Goal: Information Seeking & Learning: Learn about a topic

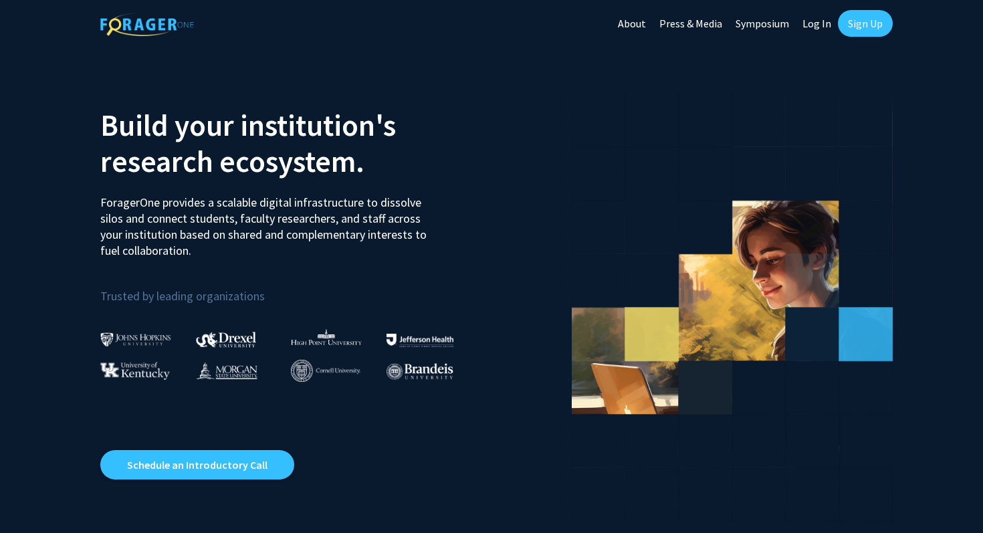
click at [815, 23] on link "Log In" at bounding box center [817, 23] width 42 height 47
select select
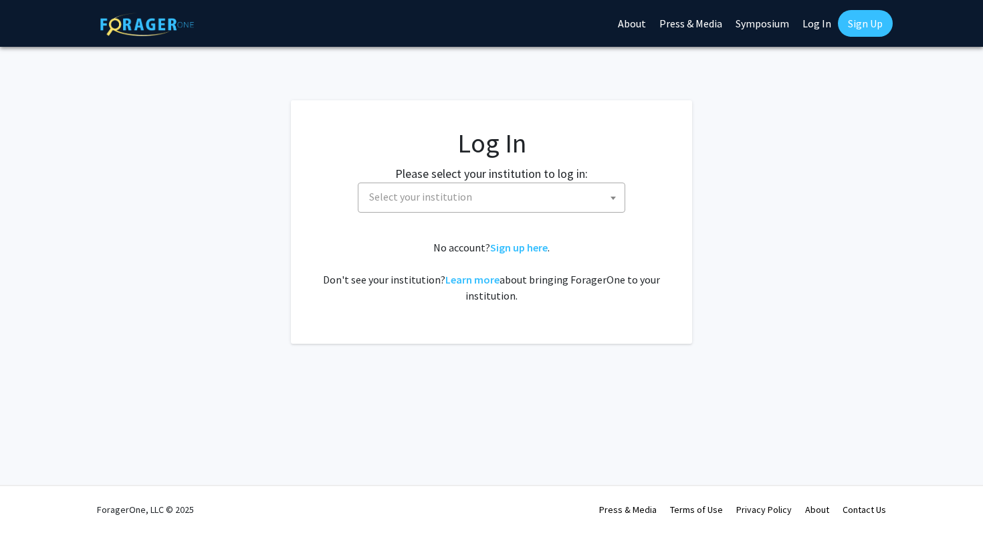
click at [429, 199] on span "Select your institution" at bounding box center [420, 196] width 103 height 13
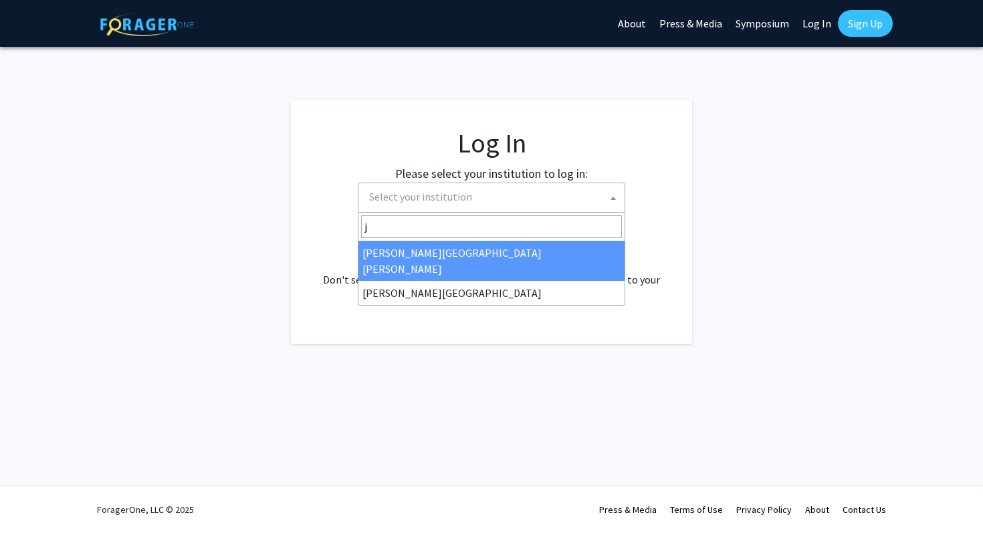
type input "j"
select select "1"
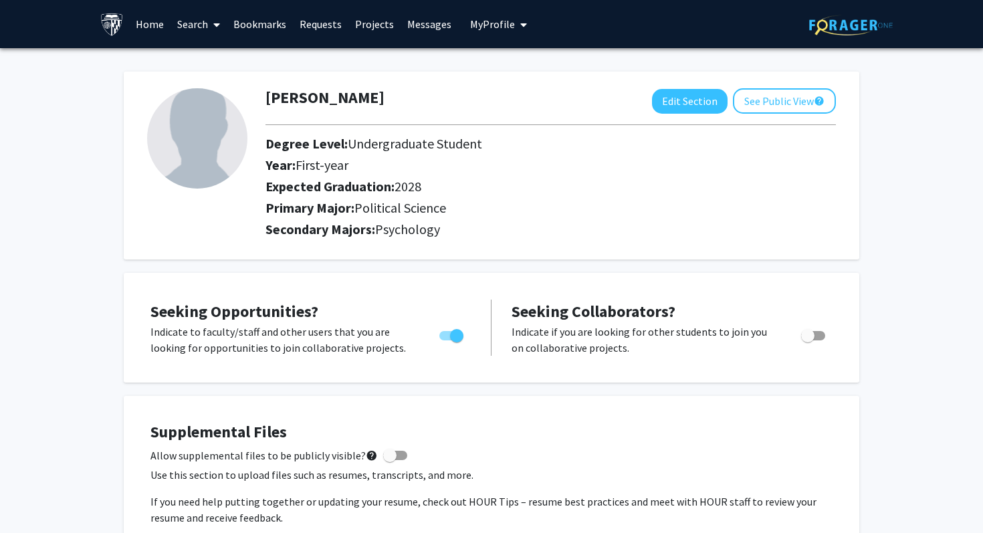
click at [156, 27] on link "Home" at bounding box center [149, 24] width 41 height 47
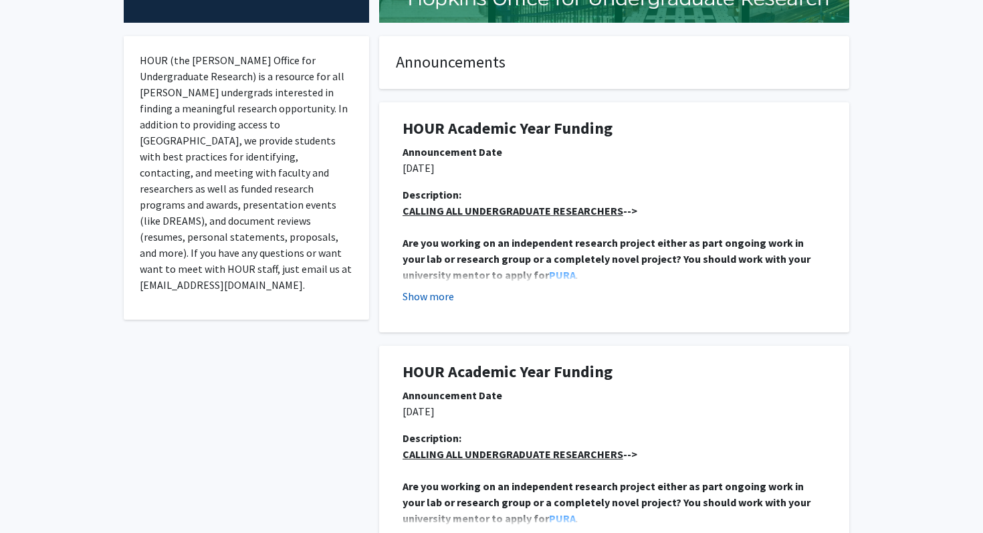
scroll to position [257, 0]
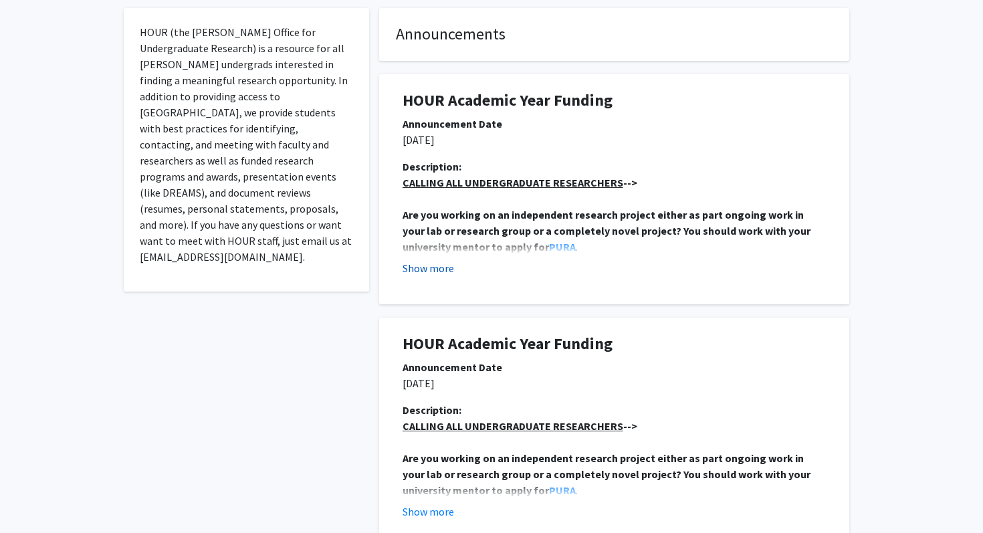
click at [446, 269] on button "Show more" at bounding box center [427, 268] width 51 height 16
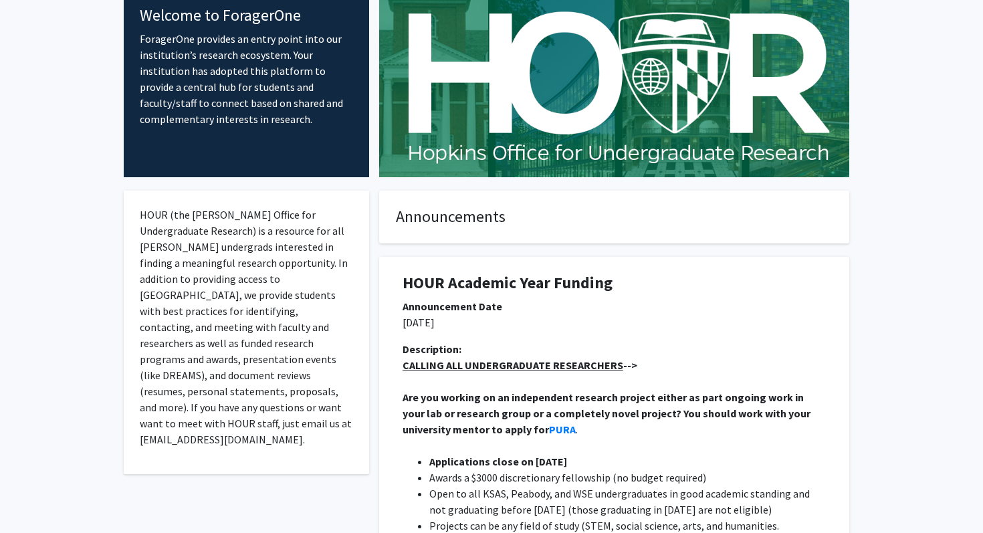
scroll to position [0, 0]
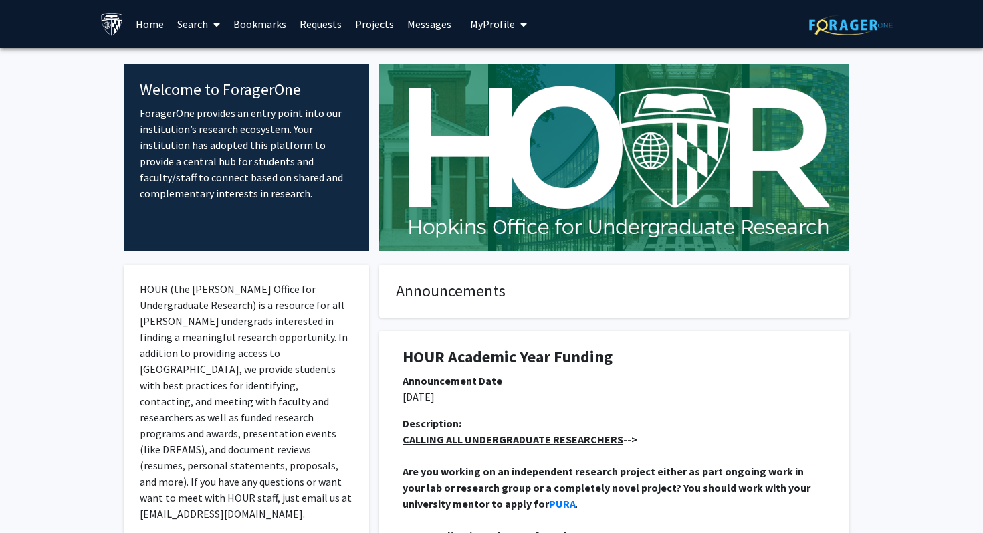
click at [377, 25] on link "Projects" at bounding box center [374, 24] width 52 height 47
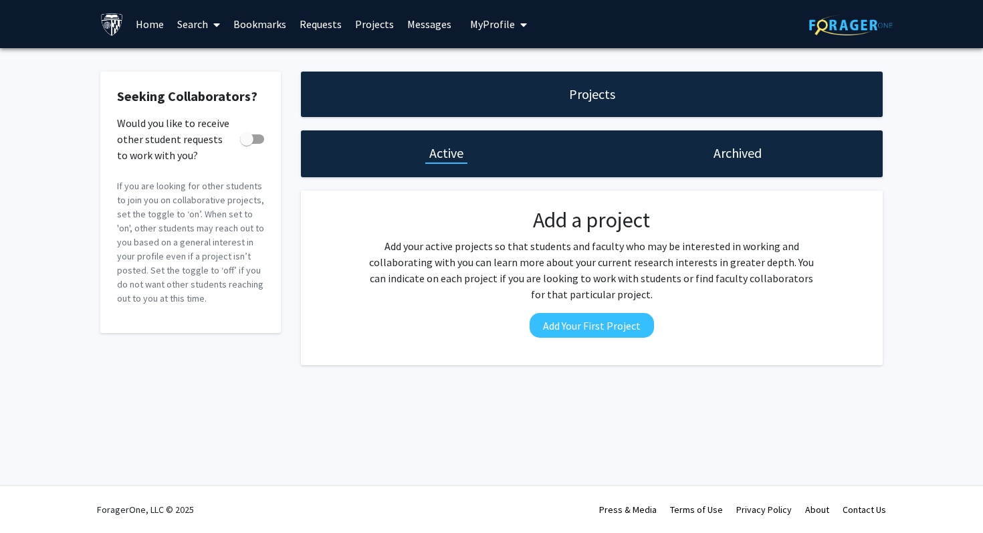
click at [423, 33] on link "Messages" at bounding box center [428, 24] width 57 height 47
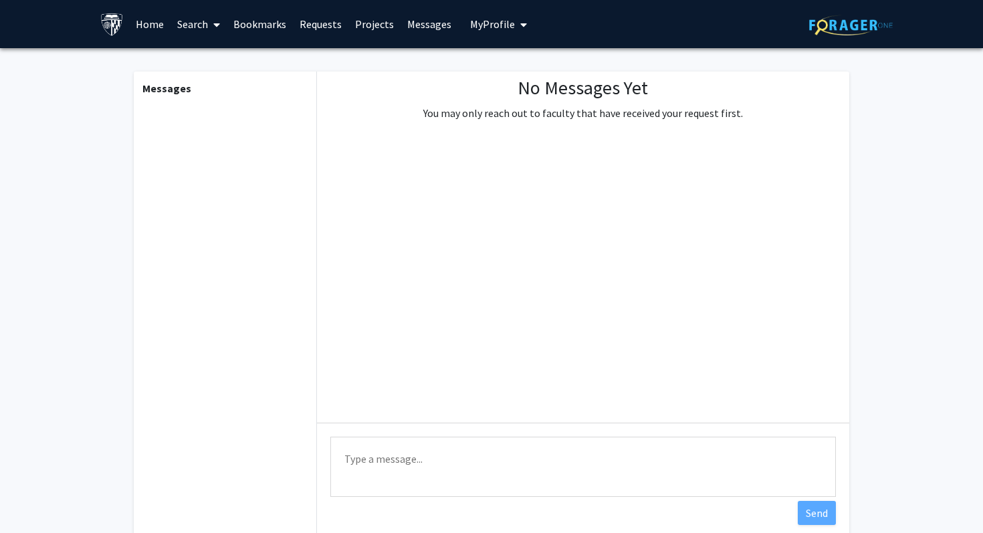
click at [268, 26] on link "Bookmarks" at bounding box center [260, 24] width 66 height 47
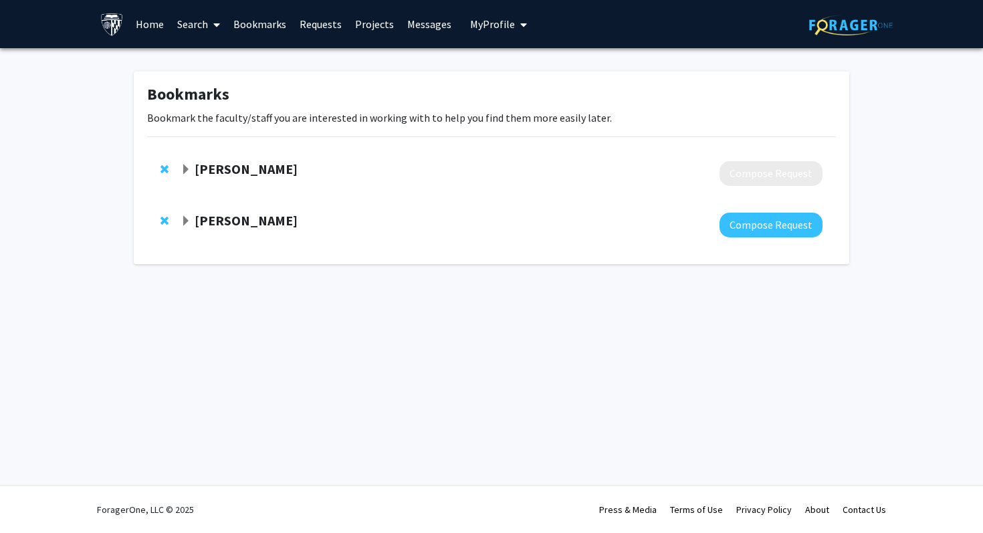
click at [190, 171] on span "Expand MC Coghlan Bookmark" at bounding box center [186, 169] width 11 height 11
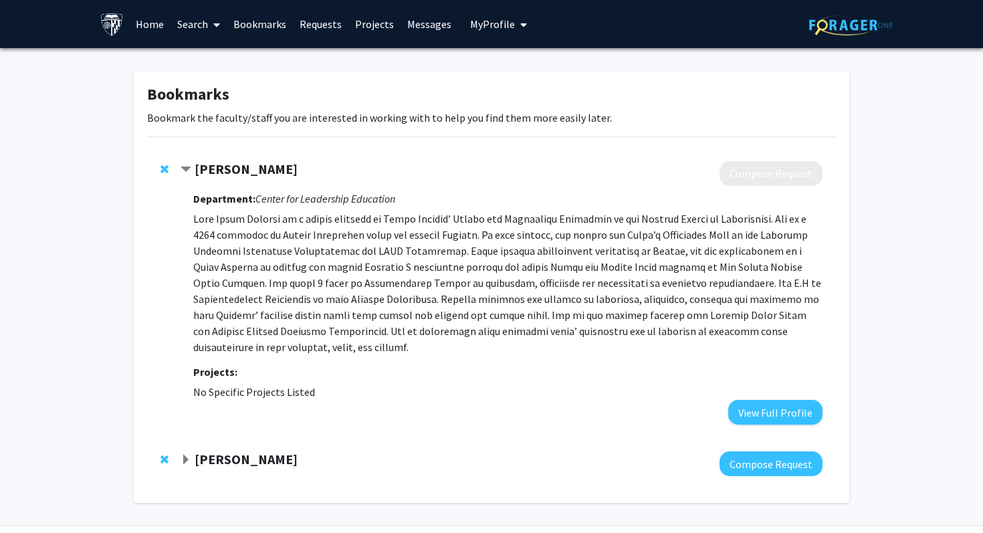
click at [168, 165] on span "Remove MC Coghlan from bookmarks" at bounding box center [164, 169] width 8 height 11
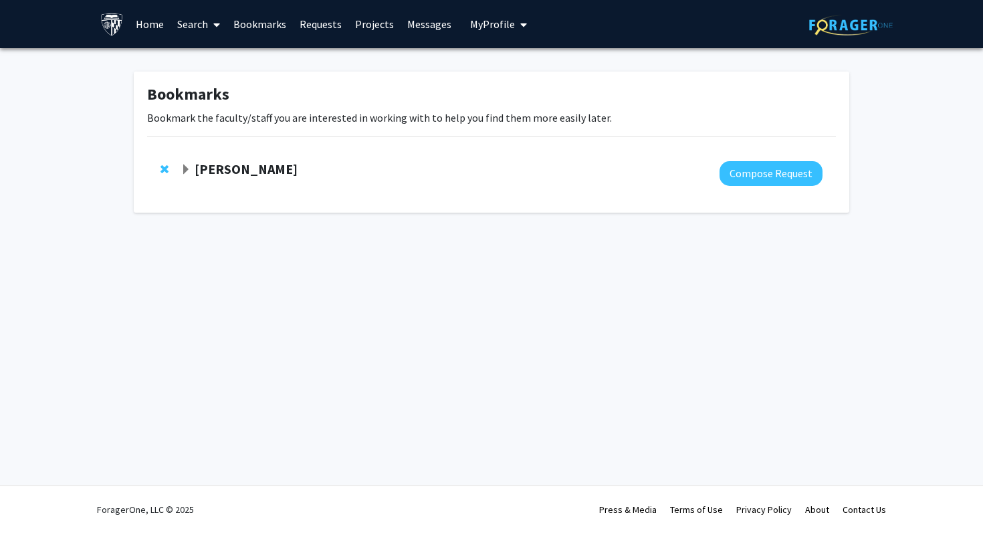
click at [193, 170] on div "[PERSON_NAME]" at bounding box center [325, 169] width 289 height 17
click at [188, 167] on span "Expand Tamar Rodney Bookmark" at bounding box center [186, 169] width 11 height 11
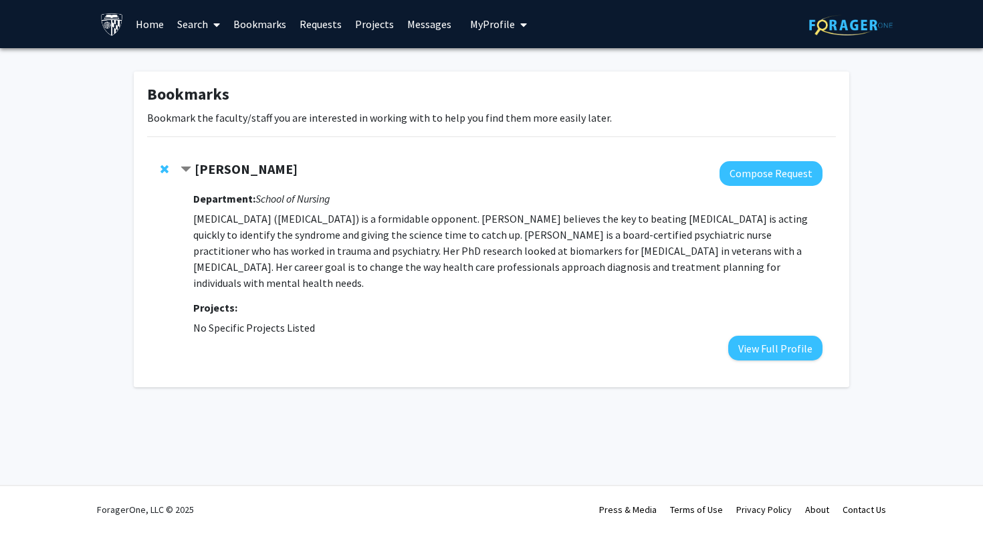
click at [183, 169] on span "Contract Tamar Rodney Bookmark" at bounding box center [186, 169] width 11 height 11
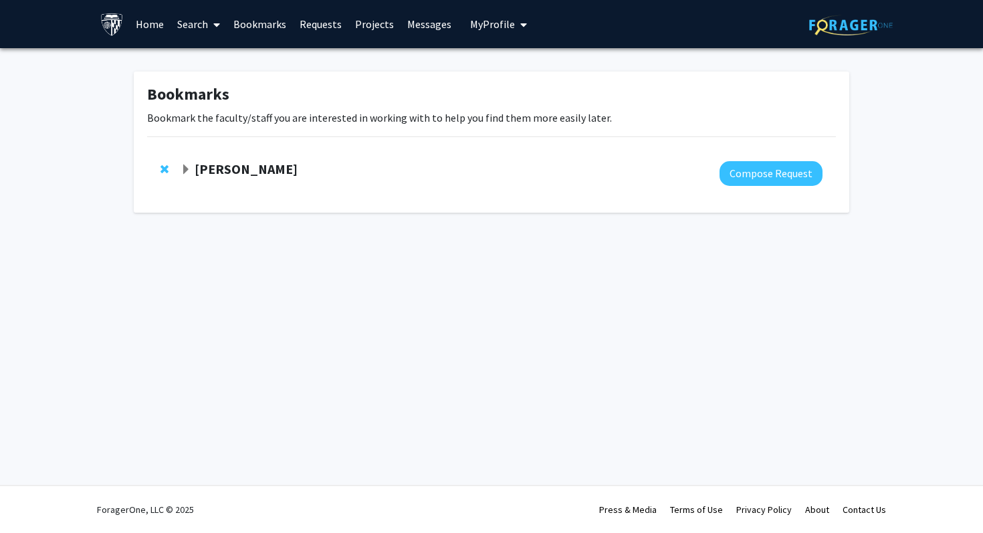
click at [204, 33] on link "Search" at bounding box center [198, 24] width 56 height 47
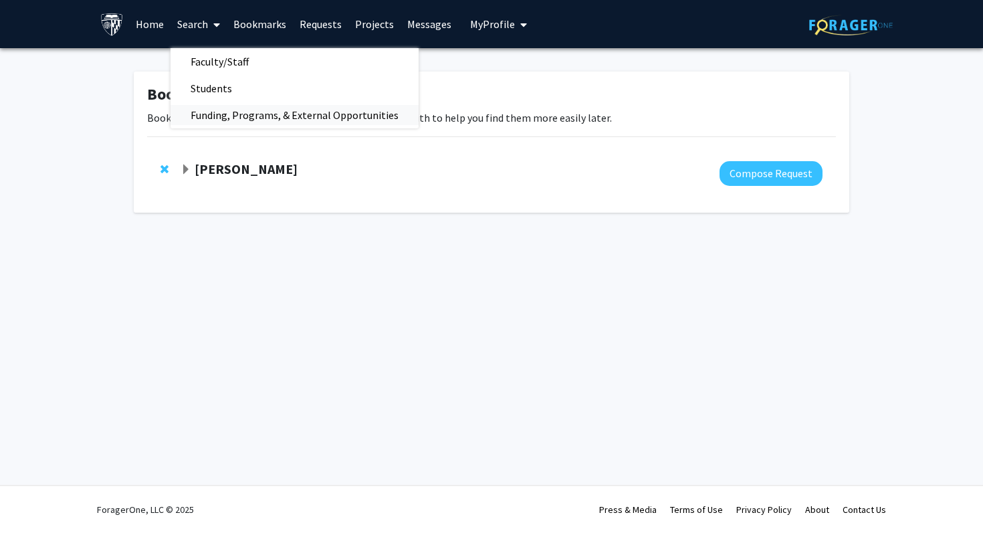
click at [224, 106] on span "Funding, Programs, & External Opportunities" at bounding box center [294, 115] width 248 height 27
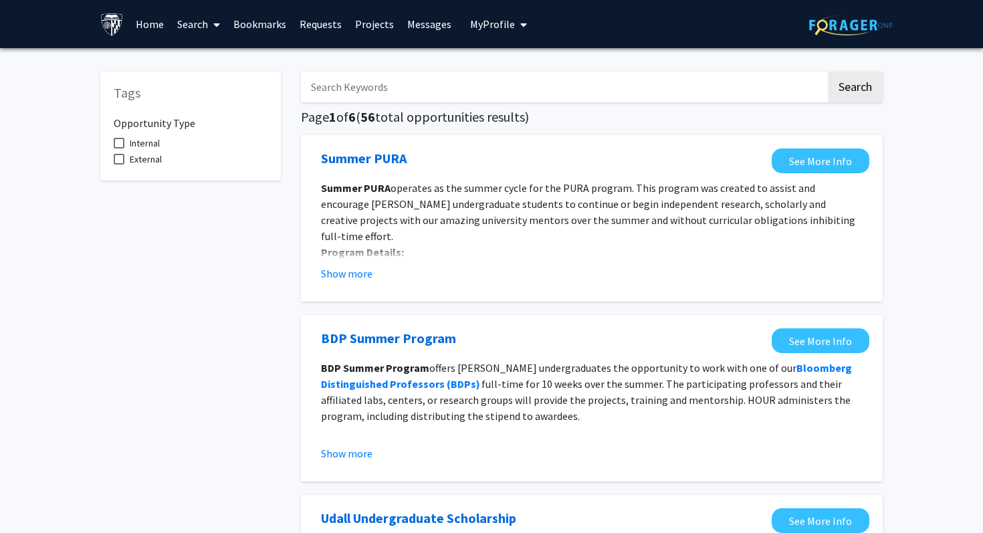
click at [116, 25] on img at bounding box center [111, 24] width 23 height 23
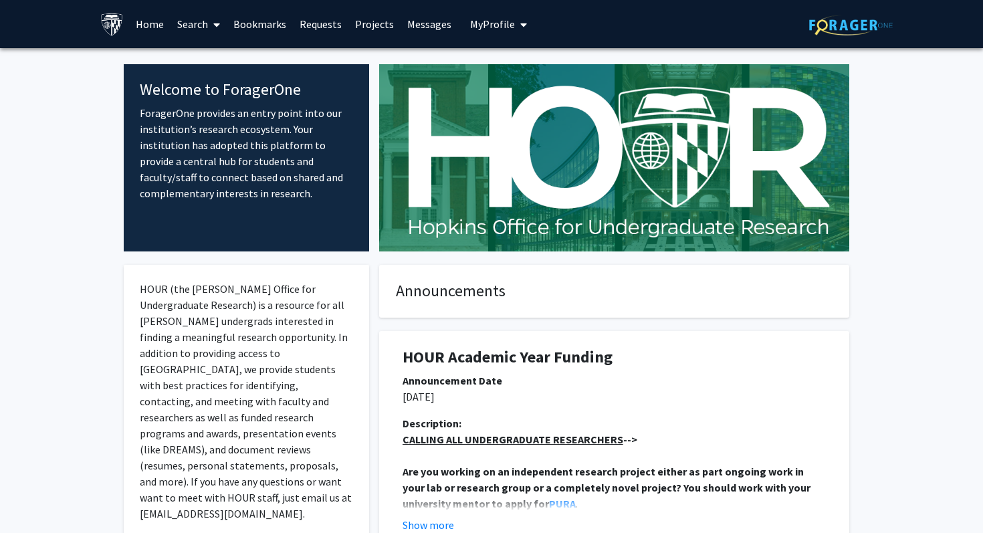
click at [196, 21] on link "Search" at bounding box center [198, 24] width 56 height 47
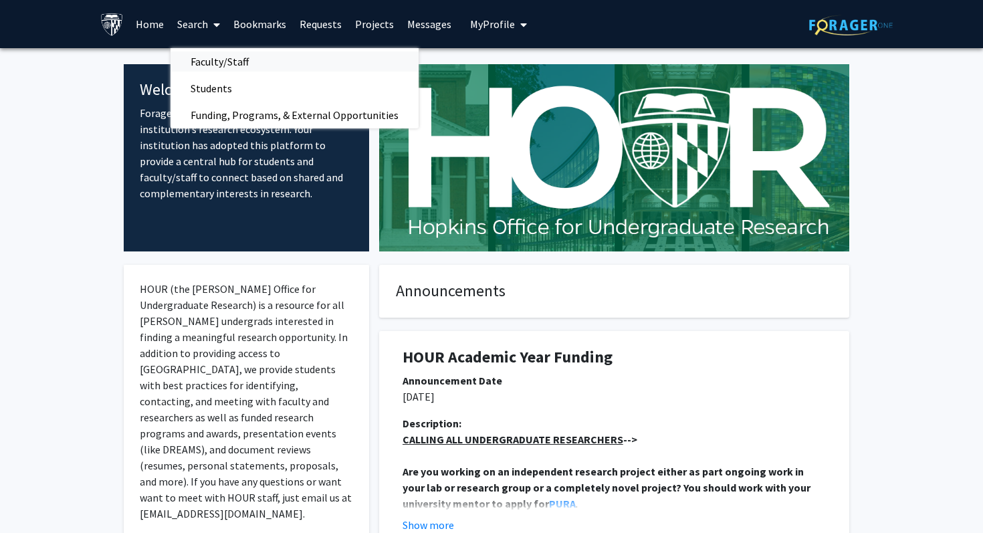
click at [276, 53] on link "Faculty/Staff" at bounding box center [294, 61] width 248 height 20
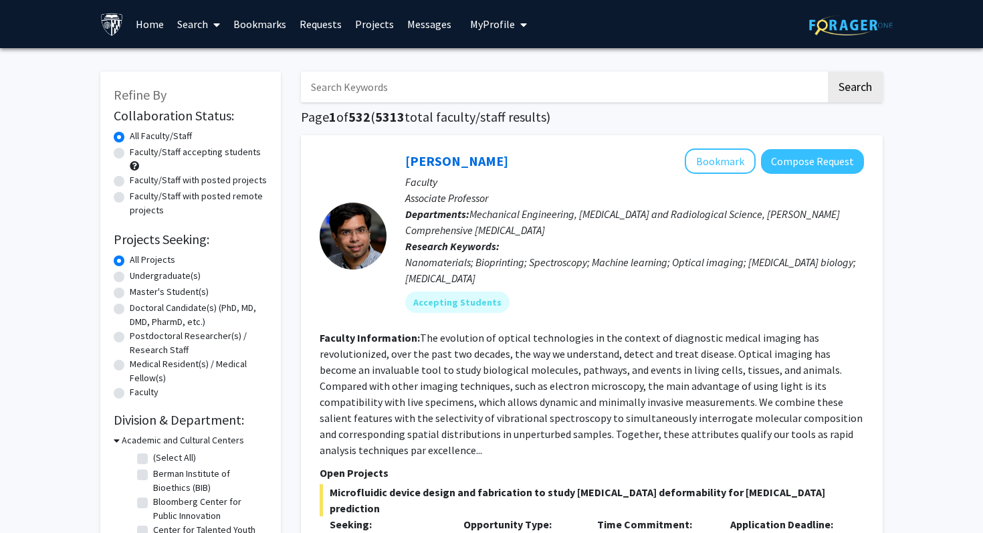
click at [169, 155] on label "Faculty/Staff accepting students" at bounding box center [195, 152] width 131 height 14
click at [138, 154] on input "Faculty/Staff accepting students" at bounding box center [134, 149] width 9 height 9
radio input "true"
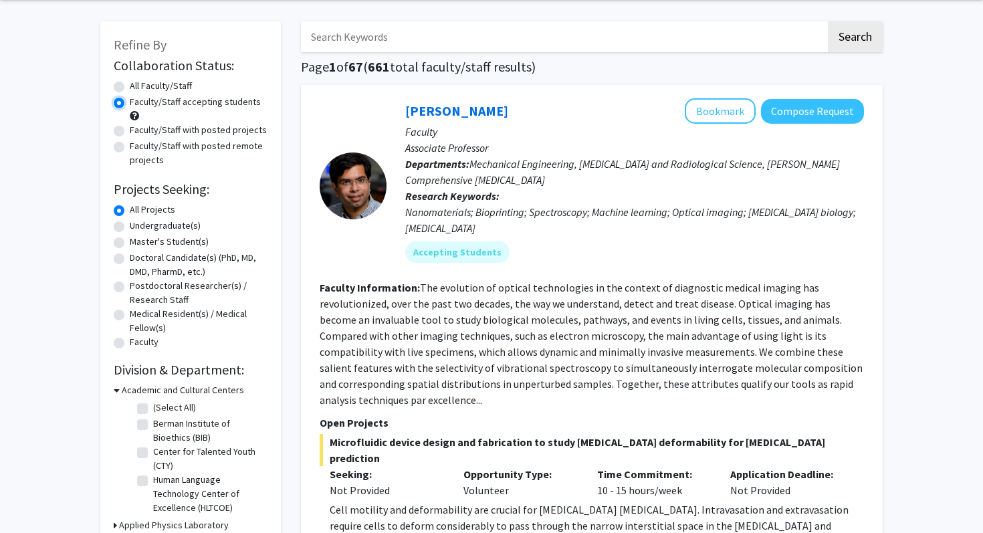
scroll to position [53, 0]
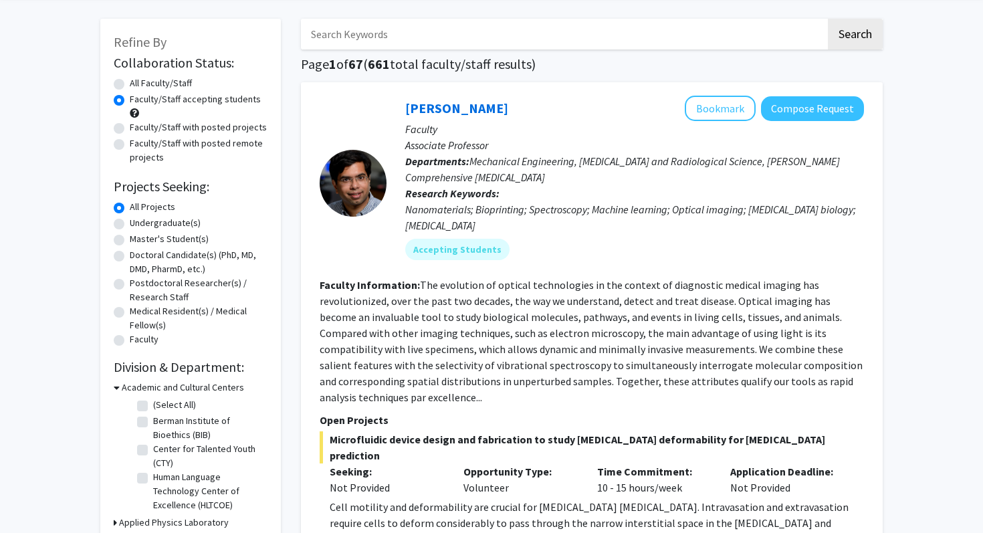
click at [161, 219] on label "Undergraduate(s)" at bounding box center [165, 223] width 71 height 14
click at [138, 219] on input "Undergraduate(s)" at bounding box center [134, 220] width 9 height 9
radio input "true"
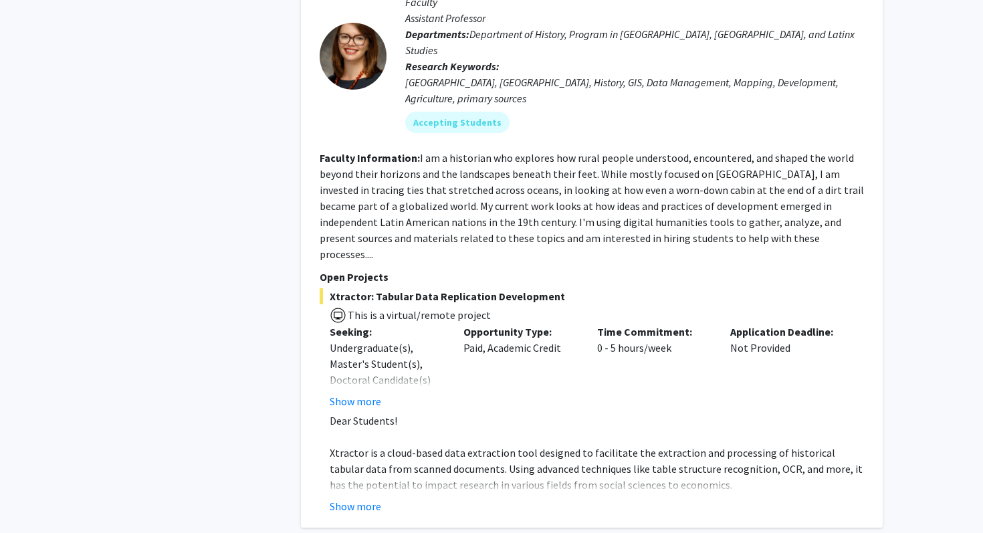
scroll to position [2821, 0]
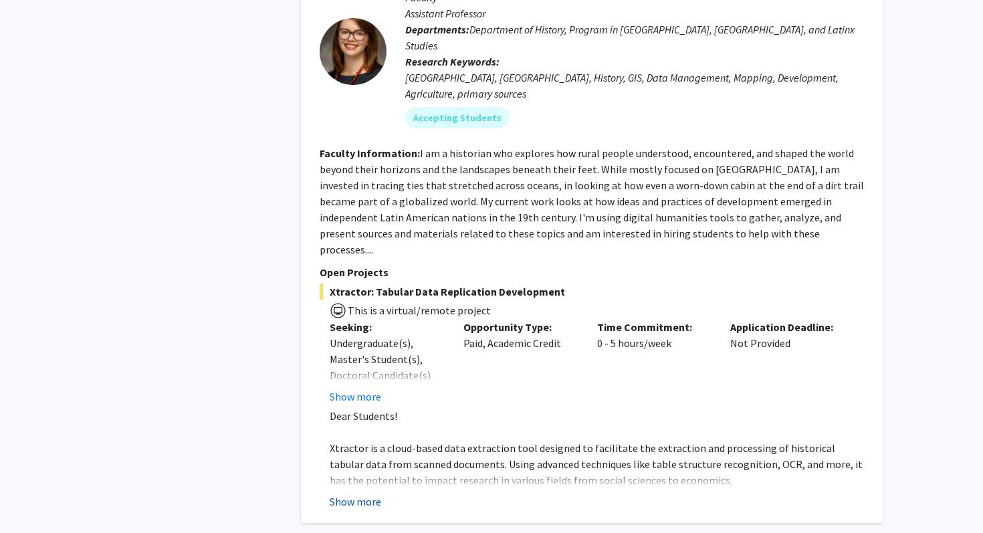
click at [370, 493] on button "Show more" at bounding box center [355, 501] width 51 height 16
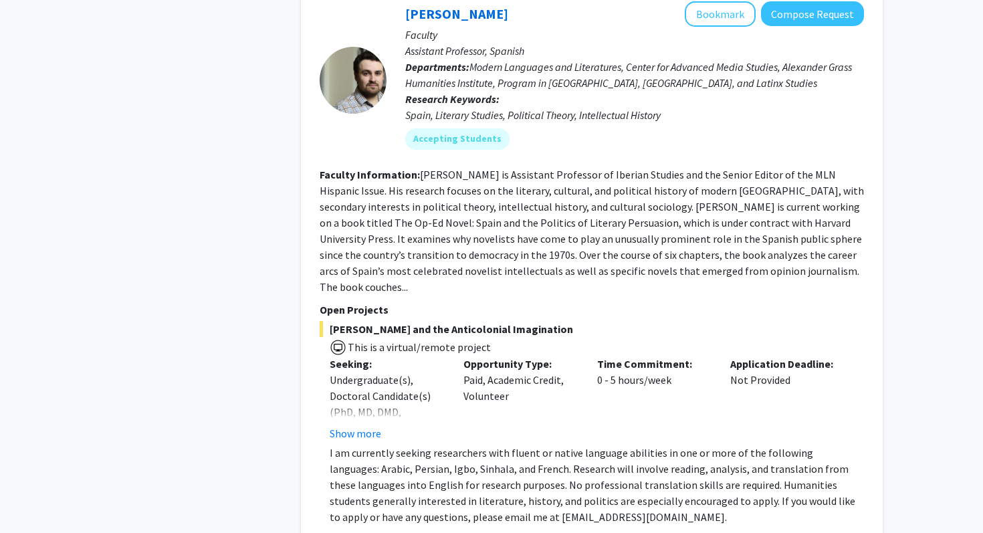
scroll to position [6103, 0]
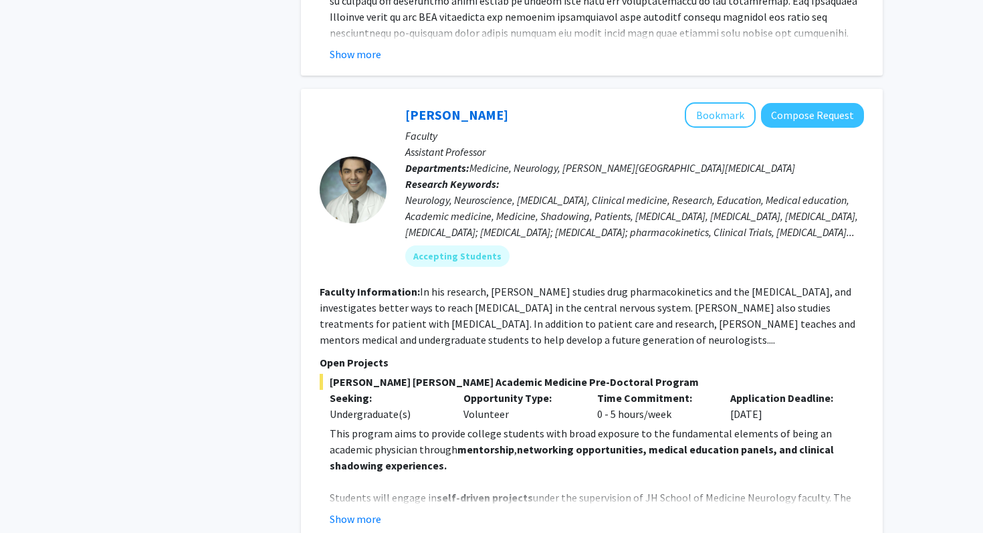
scroll to position [548, 0]
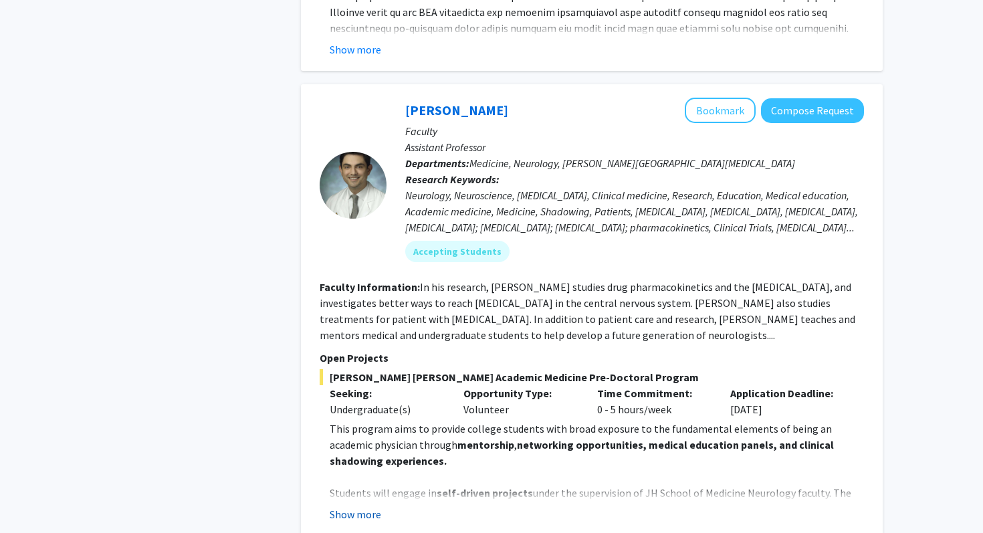
click at [376, 506] on button "Show more" at bounding box center [355, 514] width 51 height 16
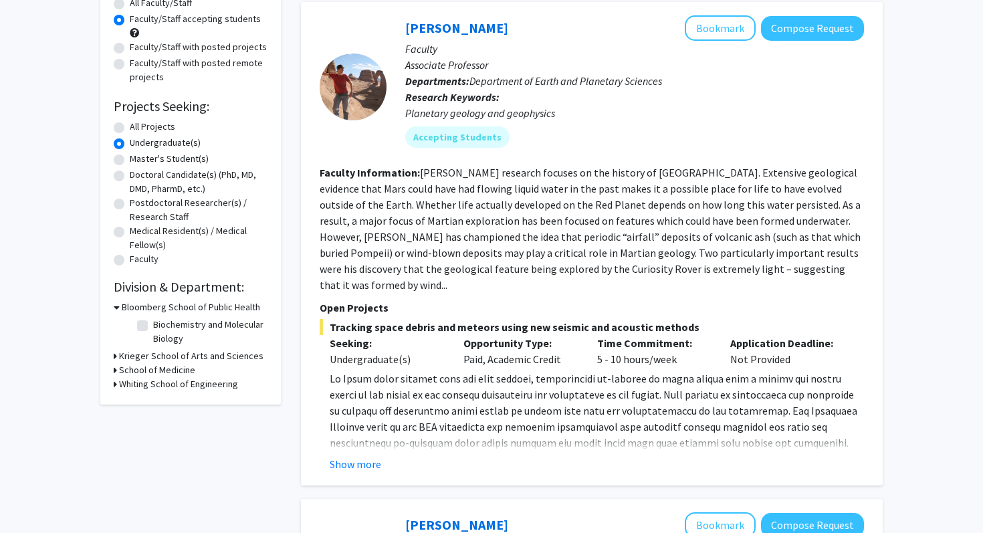
scroll to position [0, 0]
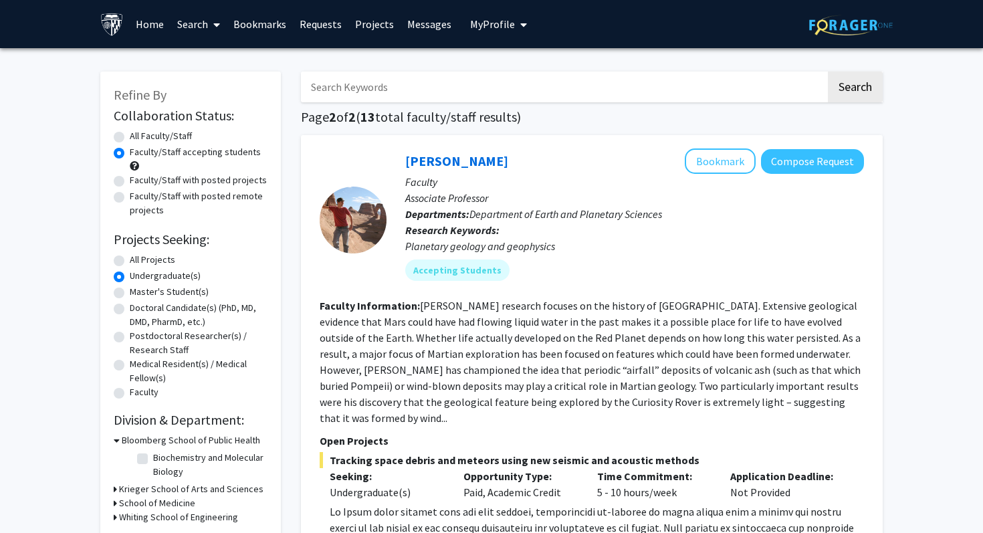
click at [189, 179] on label "Faculty/Staff with posted projects" at bounding box center [198, 180] width 137 height 14
click at [138, 179] on input "Faculty/Staff with posted projects" at bounding box center [134, 177] width 9 height 9
radio input "true"
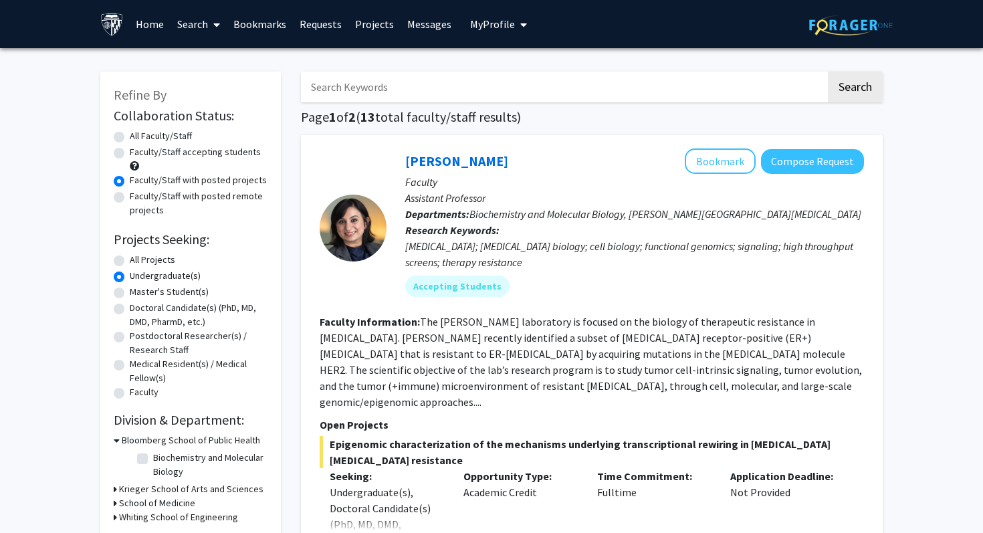
click at [165, 131] on label "All Faculty/Staff" at bounding box center [161, 136] width 62 height 14
click at [138, 131] on input "All Faculty/Staff" at bounding box center [134, 133] width 9 height 9
radio input "true"
click at [151, 263] on label "All Projects" at bounding box center [152, 260] width 45 height 14
click at [138, 261] on input "All Projects" at bounding box center [134, 257] width 9 height 9
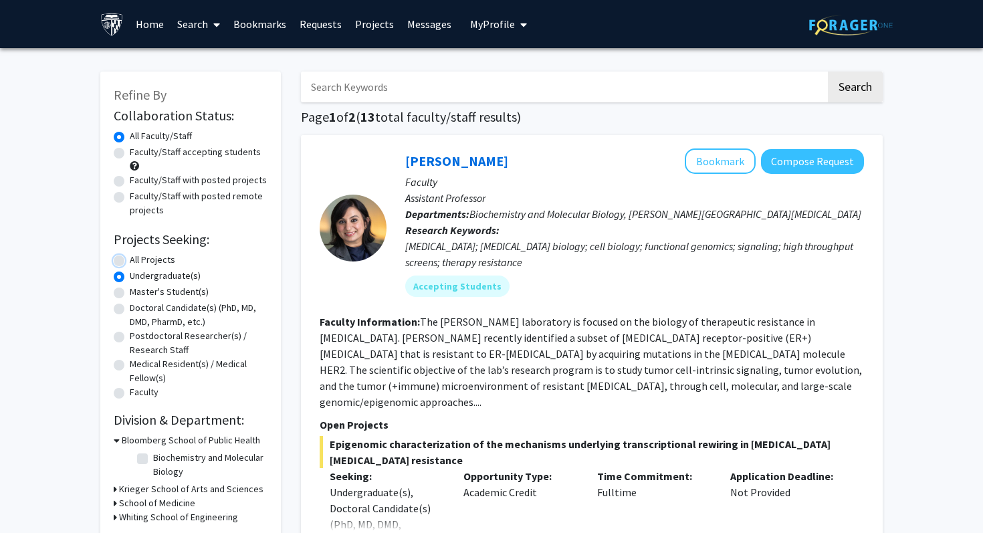
radio input "true"
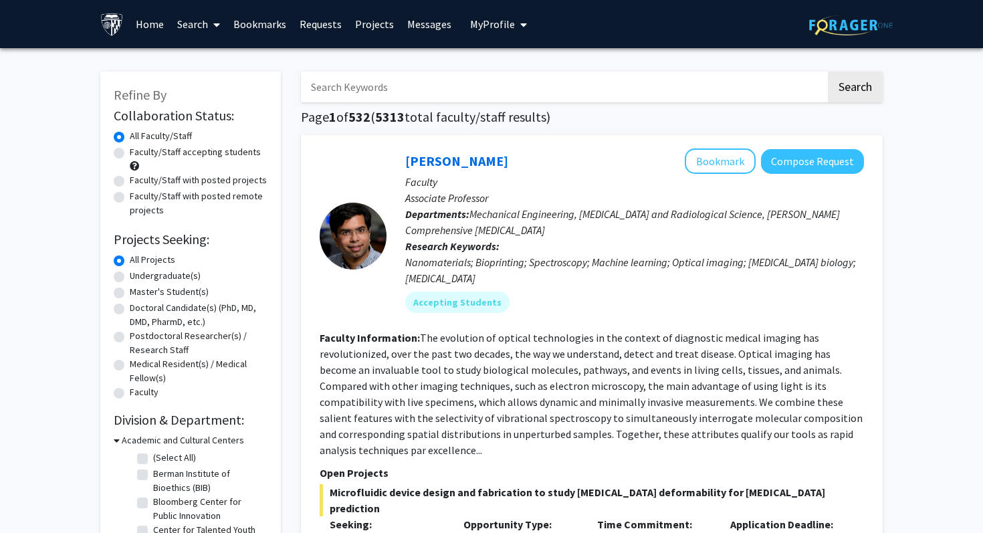
click at [428, 92] on input "Search Keywords" at bounding box center [563, 87] width 525 height 31
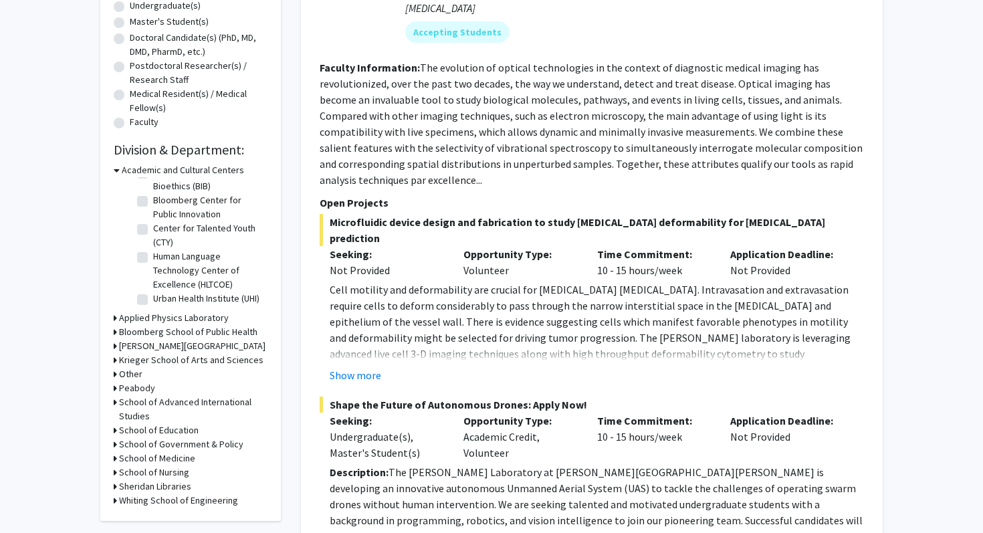
scroll to position [271, 0]
click at [143, 360] on h3 "Krieger School of Arts and Sciences" at bounding box center [191, 359] width 144 height 14
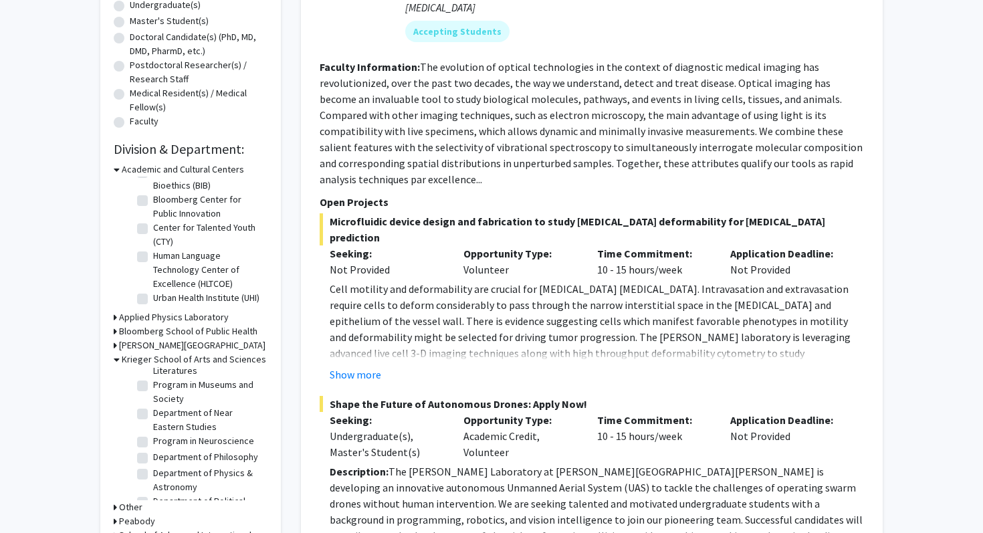
scroll to position [961, 0]
click at [159, 488] on label "Department of Political Science" at bounding box center [208, 502] width 111 height 28
click at [159, 488] on input "Department of Political Science" at bounding box center [157, 492] width 9 height 9
checkbox input "true"
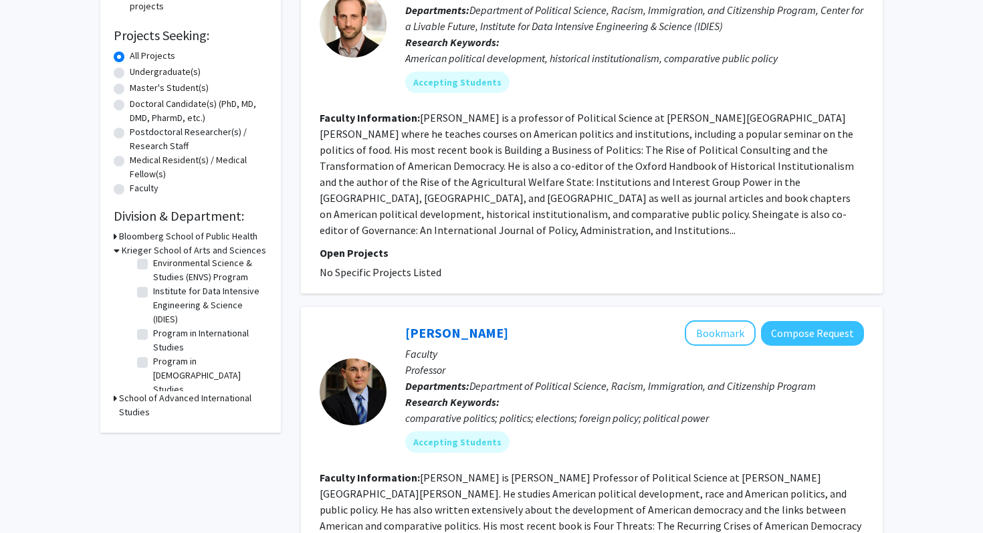
scroll to position [313, 0]
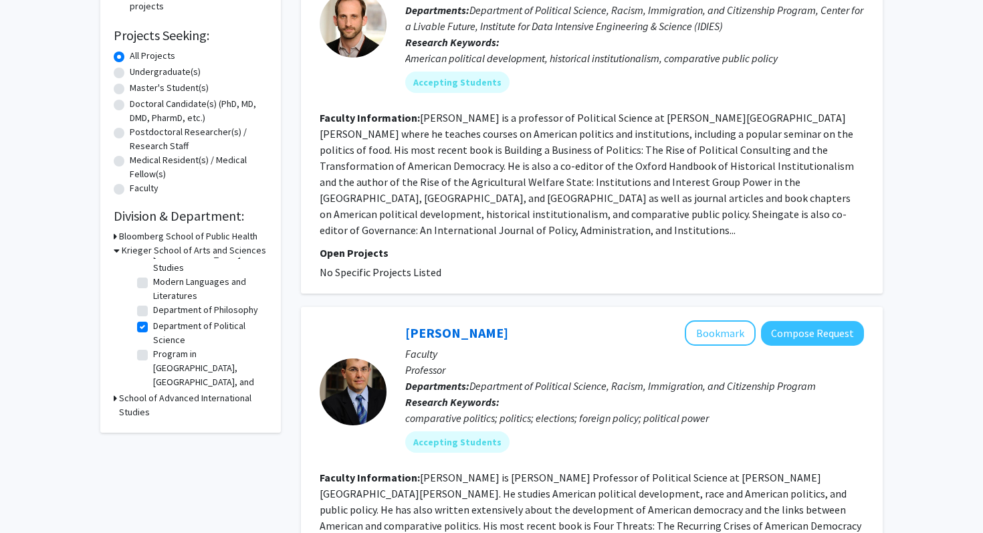
click at [153, 319] on label "Department of Political Science" at bounding box center [208, 333] width 111 height 28
click at [153, 319] on input "Department of Political Science" at bounding box center [157, 323] width 9 height 9
checkbox input "false"
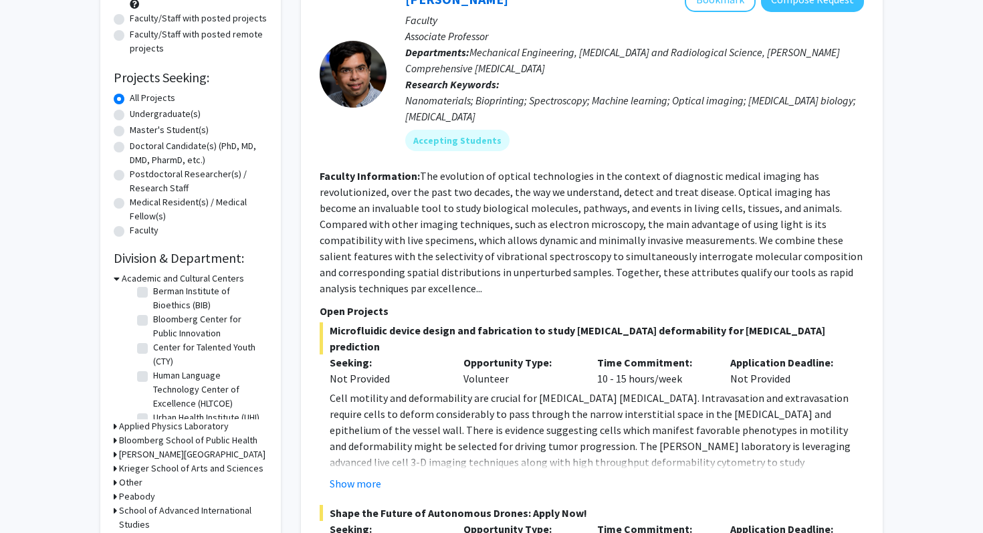
scroll to position [231, 0]
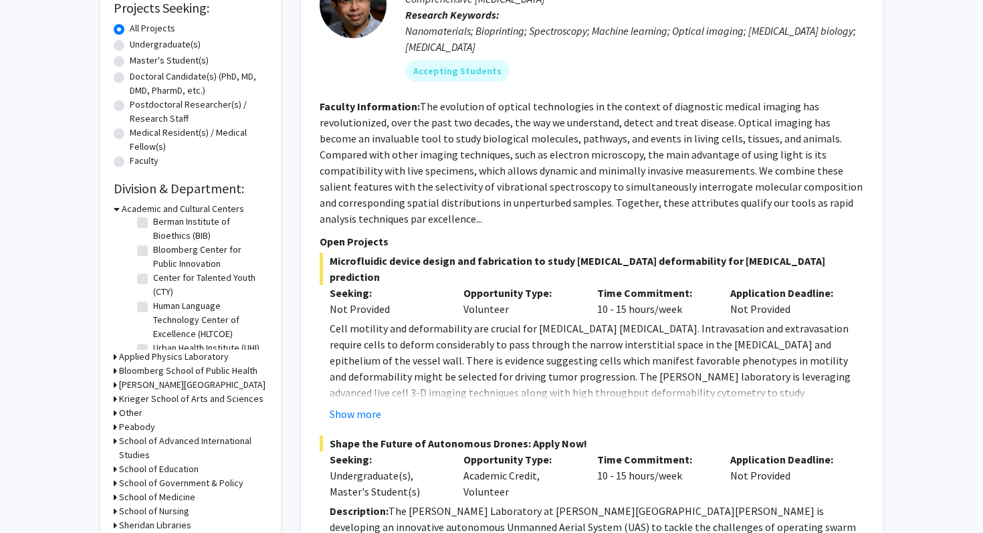
click at [171, 404] on h3 "Krieger School of Arts and Sciences" at bounding box center [191, 399] width 144 height 14
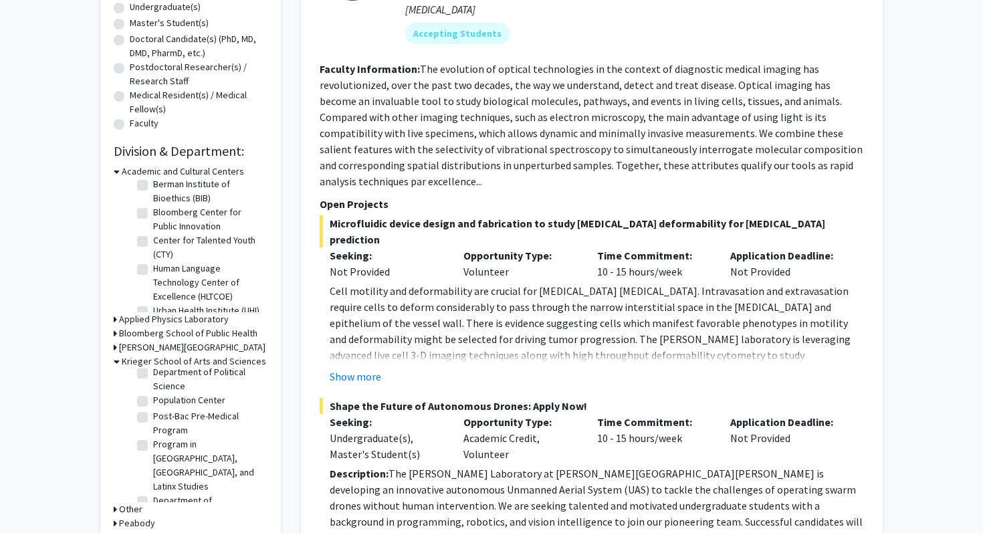
scroll to position [1085, 0]
click at [183, 494] on label "Department of Psychological & Brain Sciences" at bounding box center [208, 515] width 111 height 42
click at [162, 494] on input "Department of Psychological & Brain Sciences" at bounding box center [157, 498] width 9 height 9
checkbox input "true"
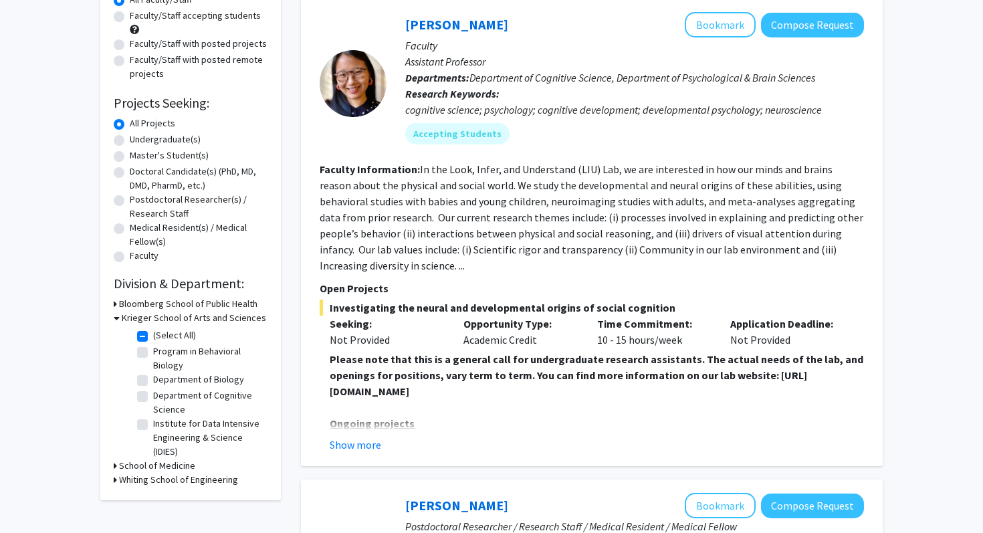
scroll to position [137, 0]
click at [378, 445] on button "Show more" at bounding box center [355, 444] width 51 height 16
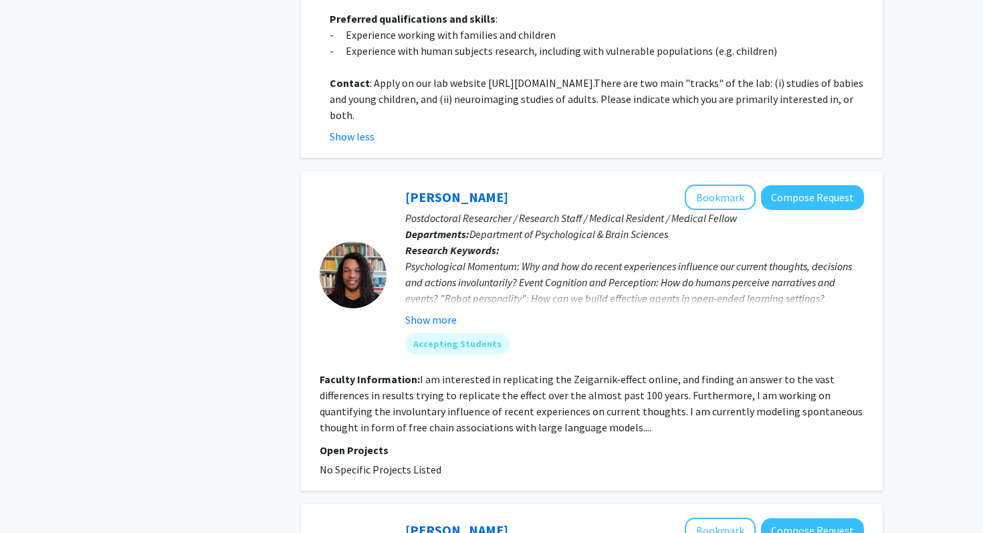
scroll to position [844, 0]
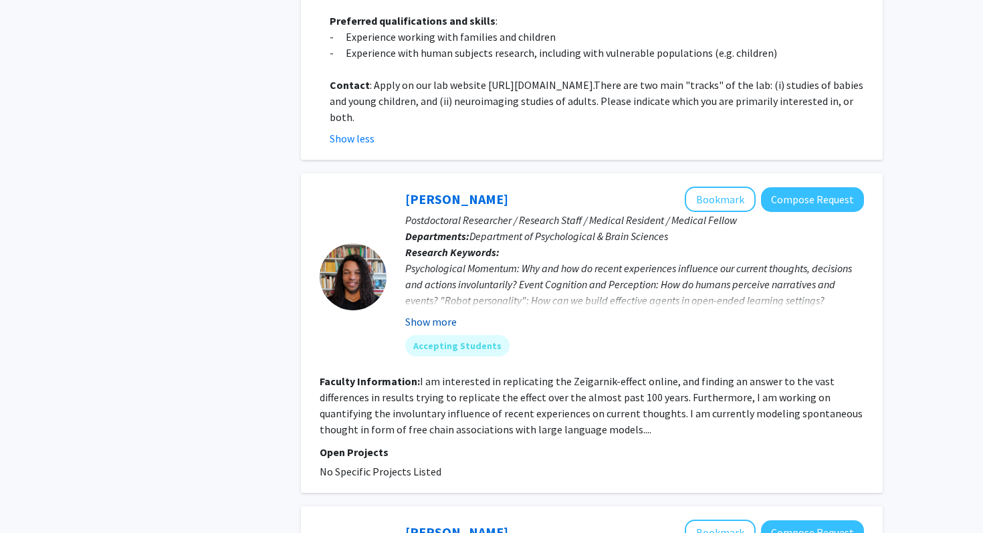
click at [436, 318] on button "Show more" at bounding box center [430, 322] width 51 height 16
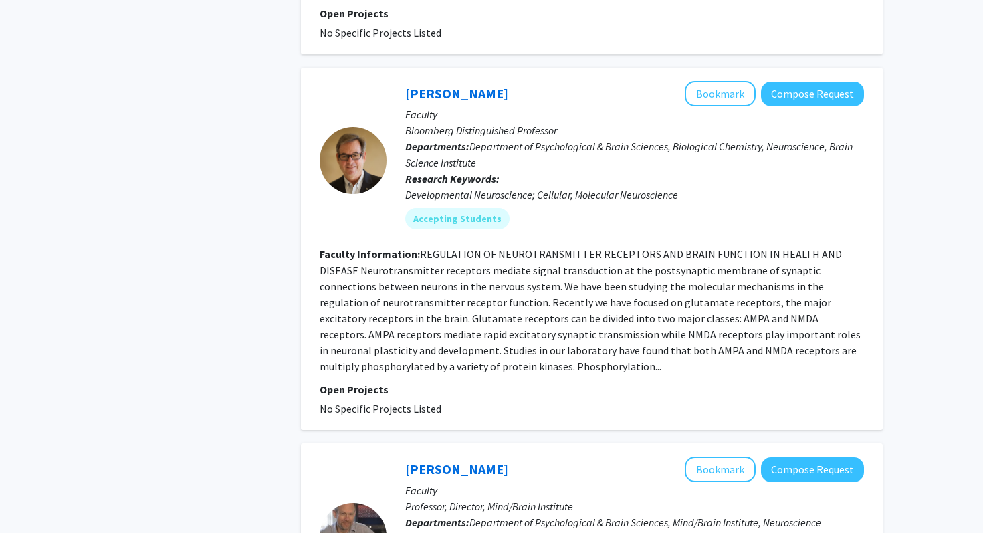
scroll to position [1747, 0]
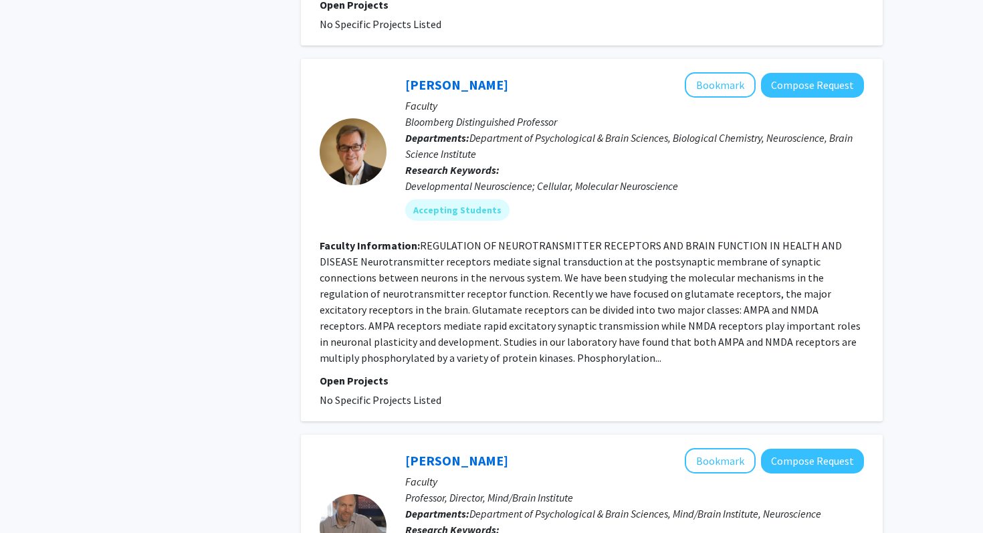
click at [433, 341] on fg-read-more "REGULATION OF NEUROTRANSMITTER RECEPTORS AND BRAIN FUNCTION IN HEALTH AND DISEA…" at bounding box center [590, 302] width 541 height 126
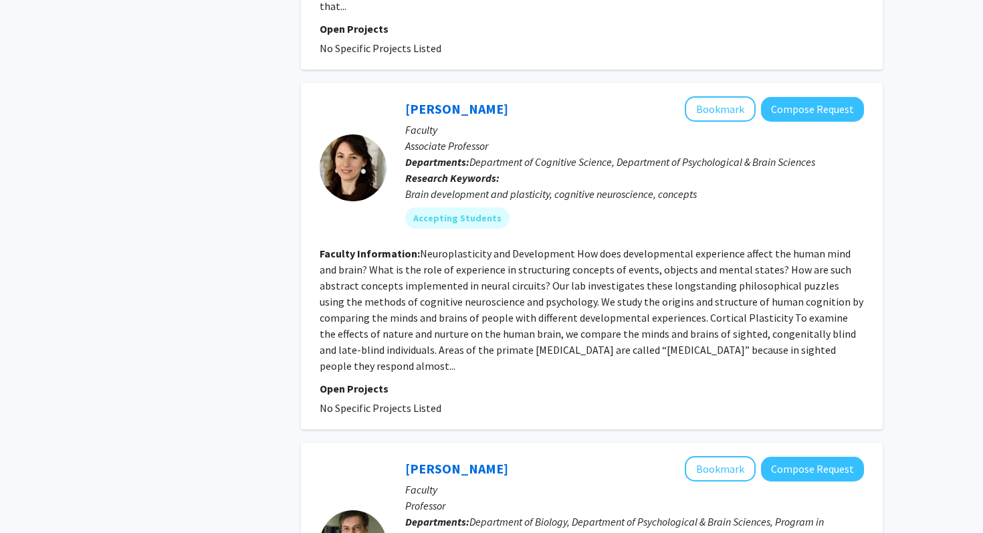
scroll to position [2855, 0]
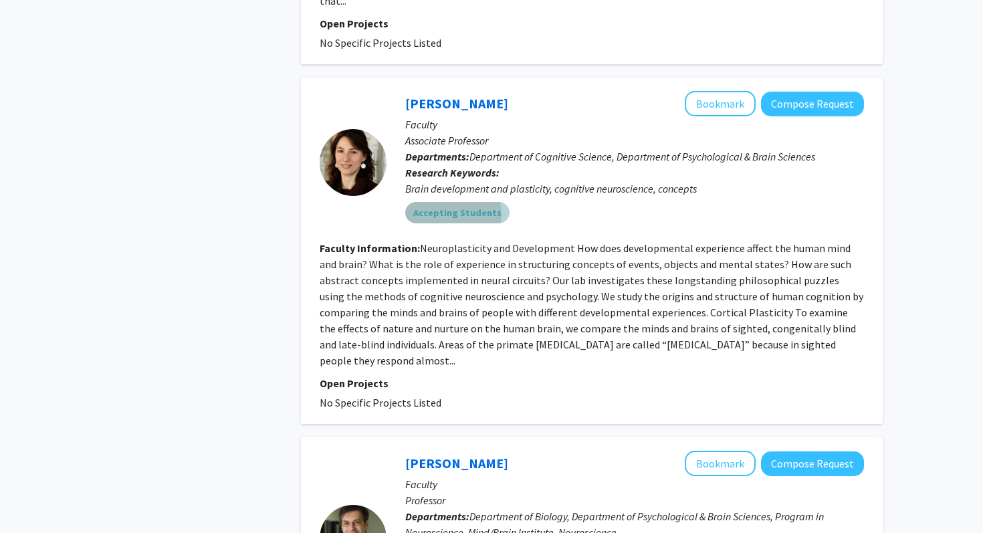
click at [443, 202] on mat-chip "Accepting Students" at bounding box center [457, 212] width 104 height 21
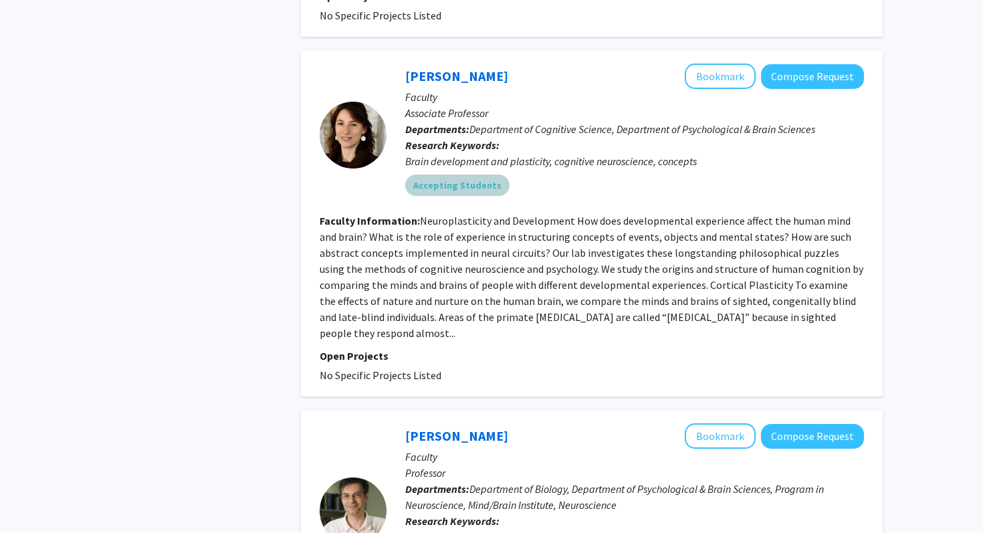
scroll to position [2884, 0]
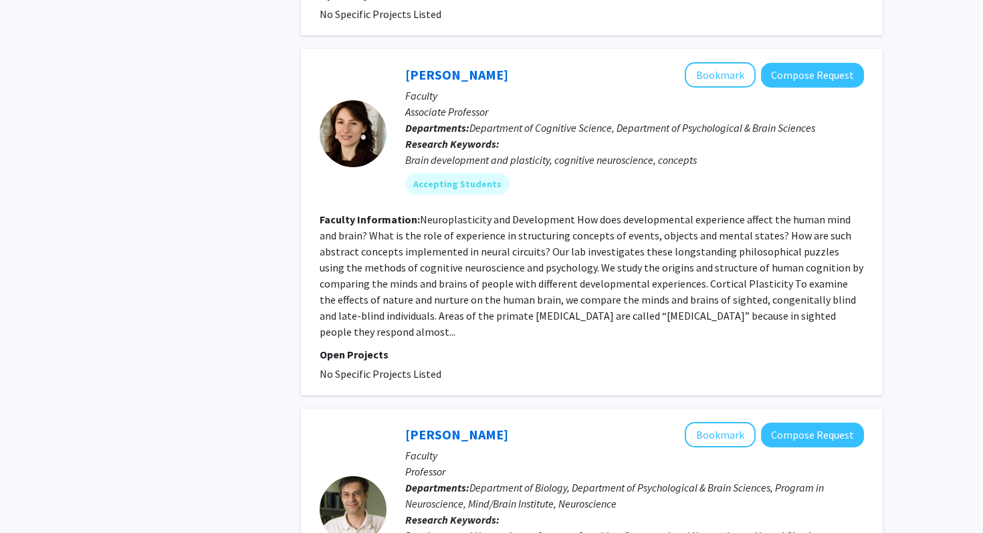
click at [471, 211] on section "Faculty Information: Neuroplasticity and Development How does developmental exp…" at bounding box center [592, 275] width 544 height 128
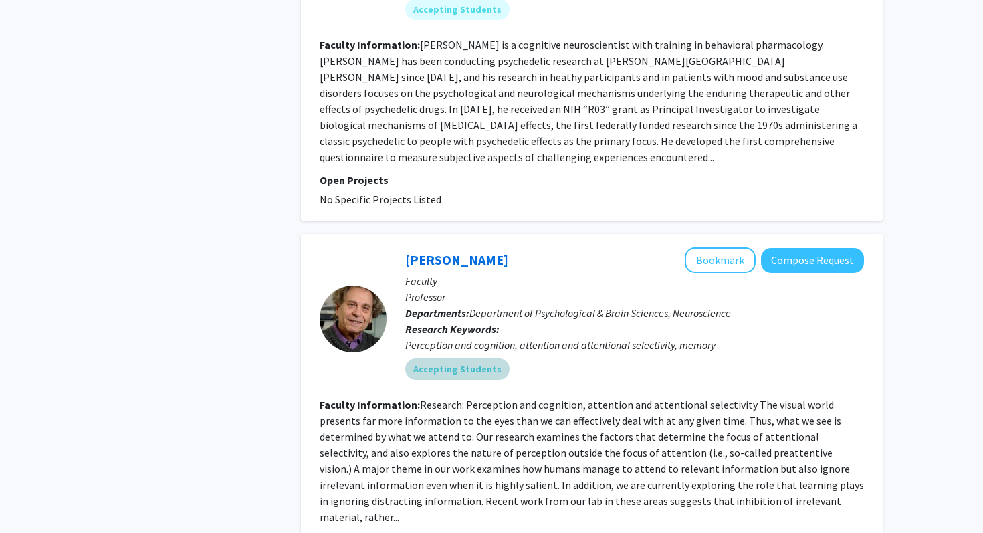
scroll to position [3820, 0]
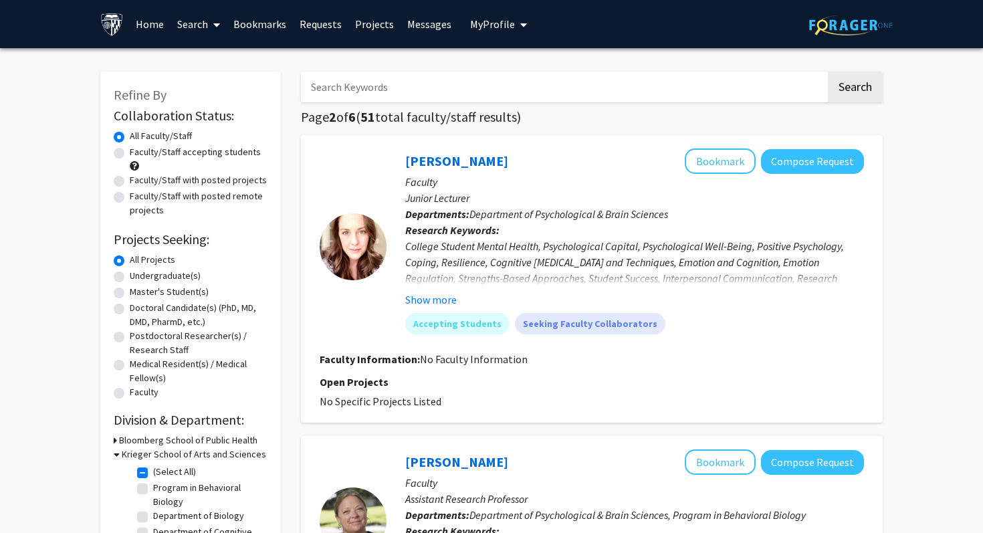
scroll to position [13, 0]
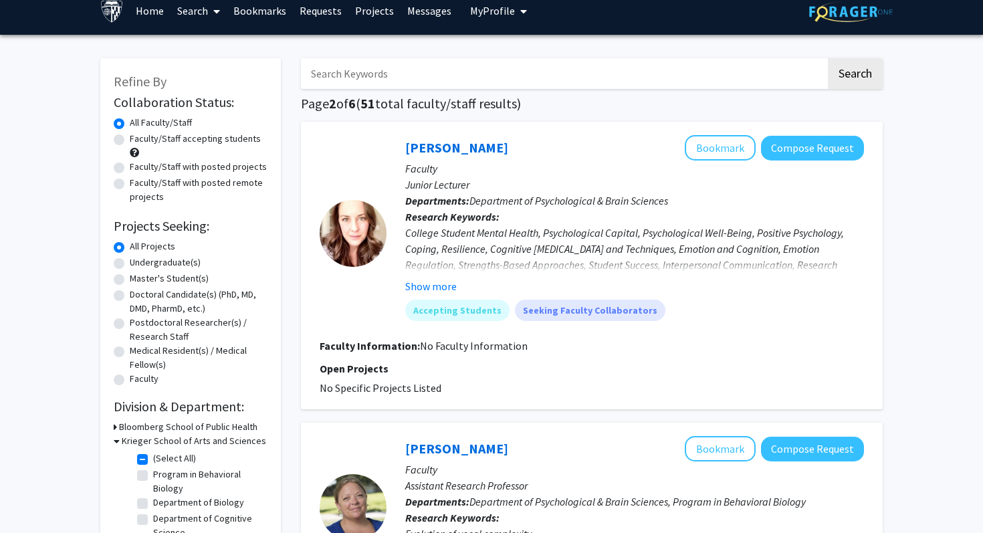
click at [190, 139] on label "Faculty/Staff accepting students" at bounding box center [195, 139] width 131 height 14
click at [138, 139] on input "Faculty/Staff accepting students" at bounding box center [134, 136] width 9 height 9
radio input "true"
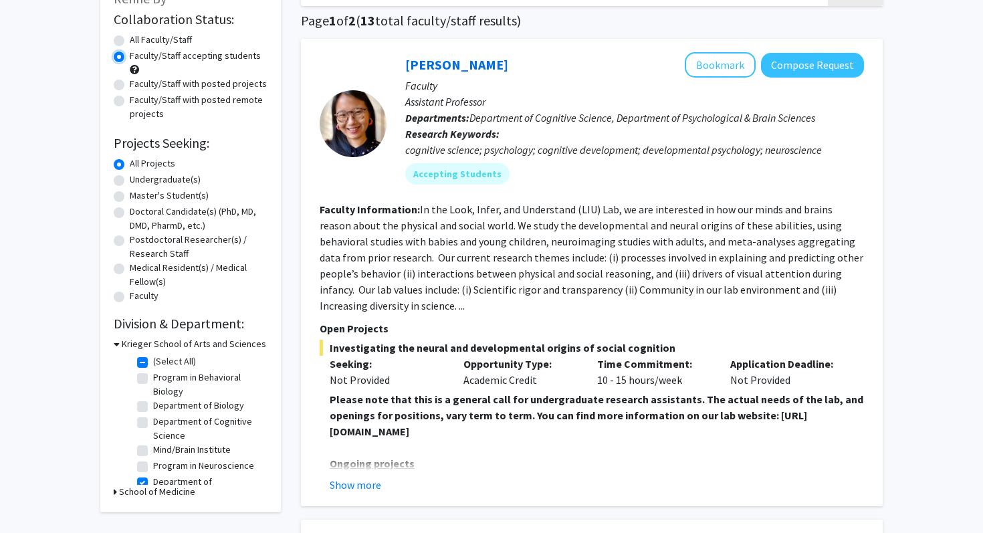
scroll to position [123, 0]
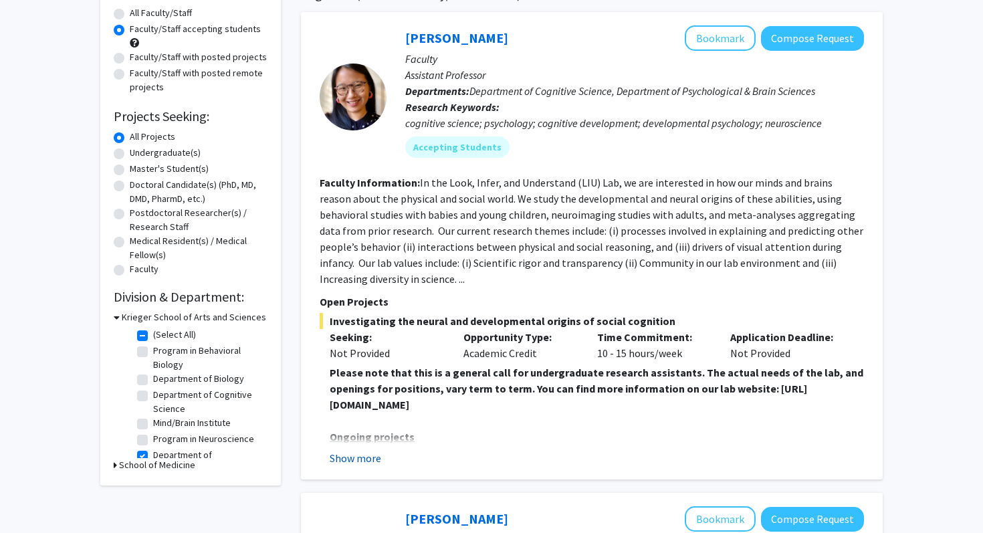
click at [360, 459] on button "Show more" at bounding box center [355, 458] width 51 height 16
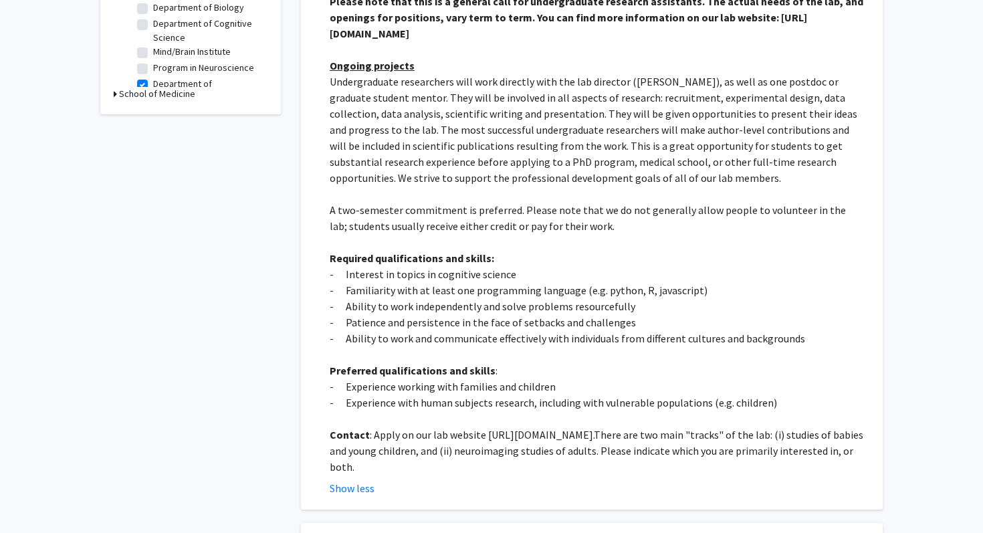
scroll to position [509, 0]
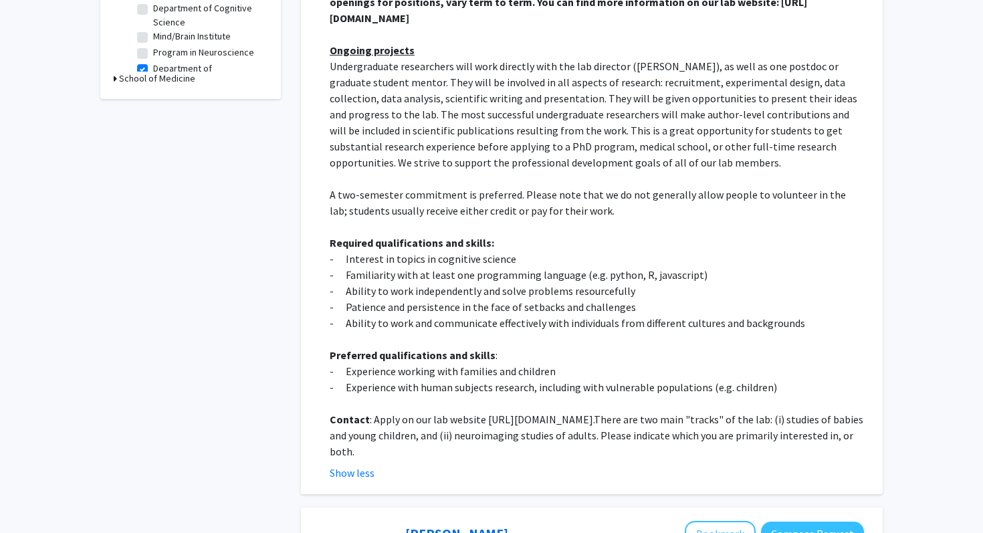
drag, startPoint x: 483, startPoint y: 416, endPoint x: 723, endPoint y: 415, distance: 240.0
click at [723, 415] on p "Contact : Apply on our lab website [URL][DOMAIN_NAME]. There are two main "trac…" at bounding box center [597, 435] width 534 height 48
copy p "[URL][DOMAIN_NAME]"
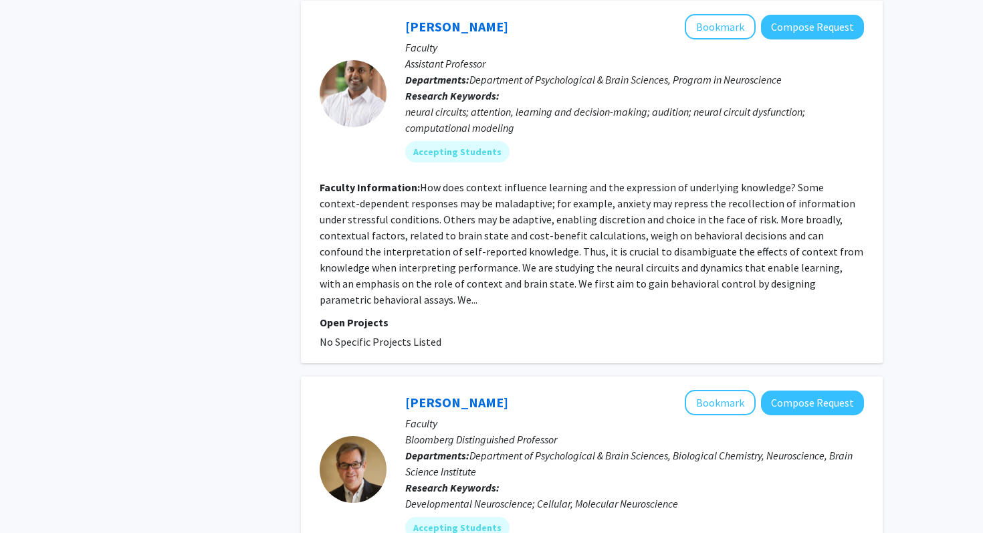
scroll to position [1352, 0]
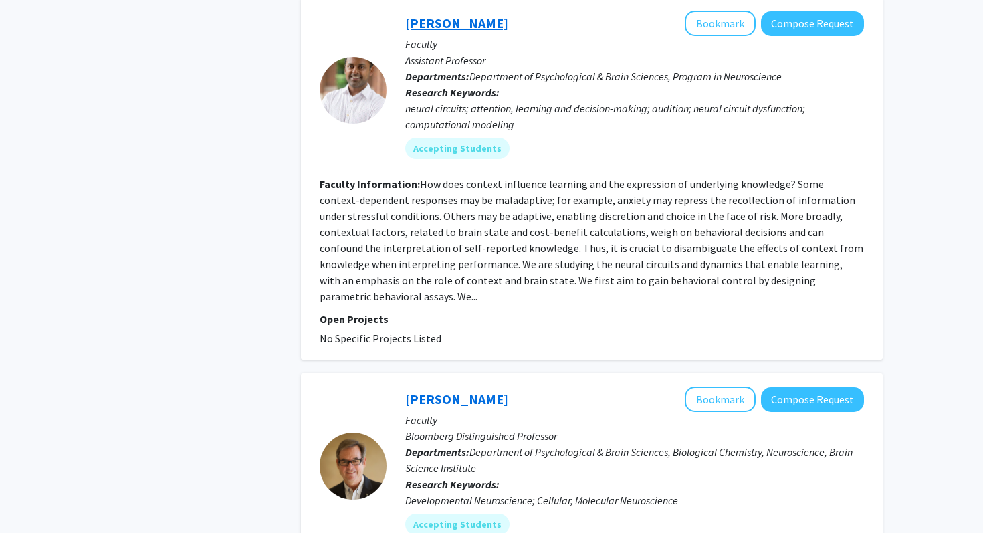
click at [479, 25] on link "[PERSON_NAME]" at bounding box center [456, 23] width 103 height 17
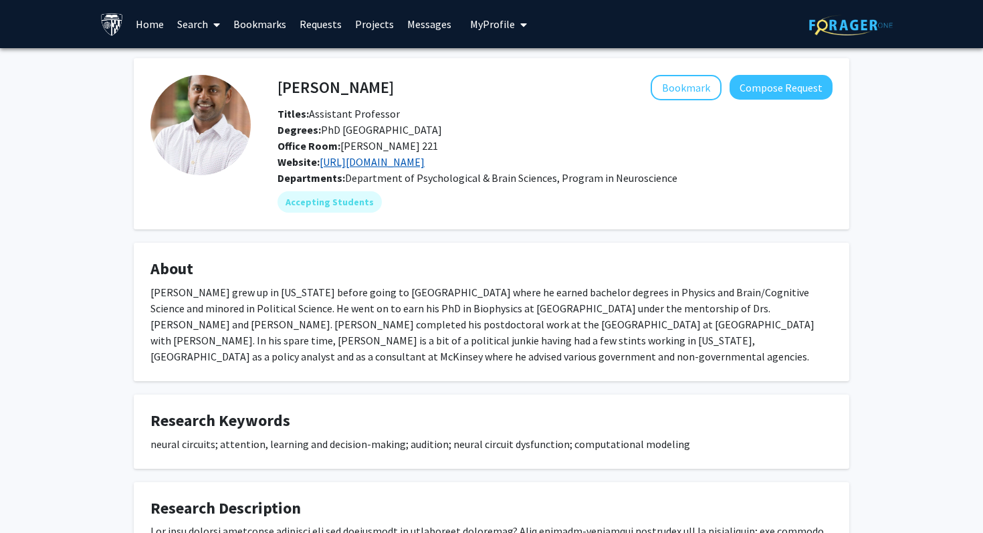
click at [393, 163] on link "[URL][DOMAIN_NAME]" at bounding box center [372, 161] width 105 height 13
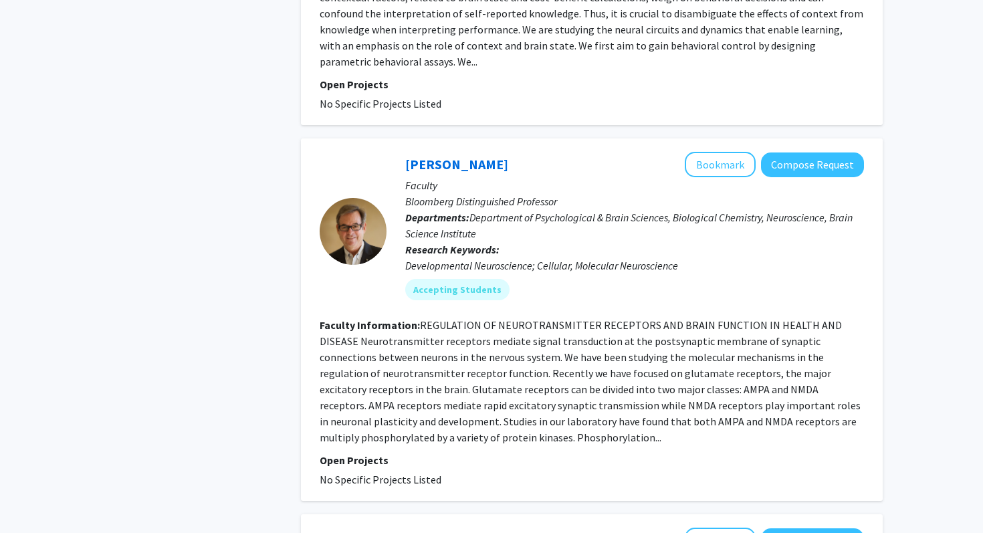
scroll to position [1189, 0]
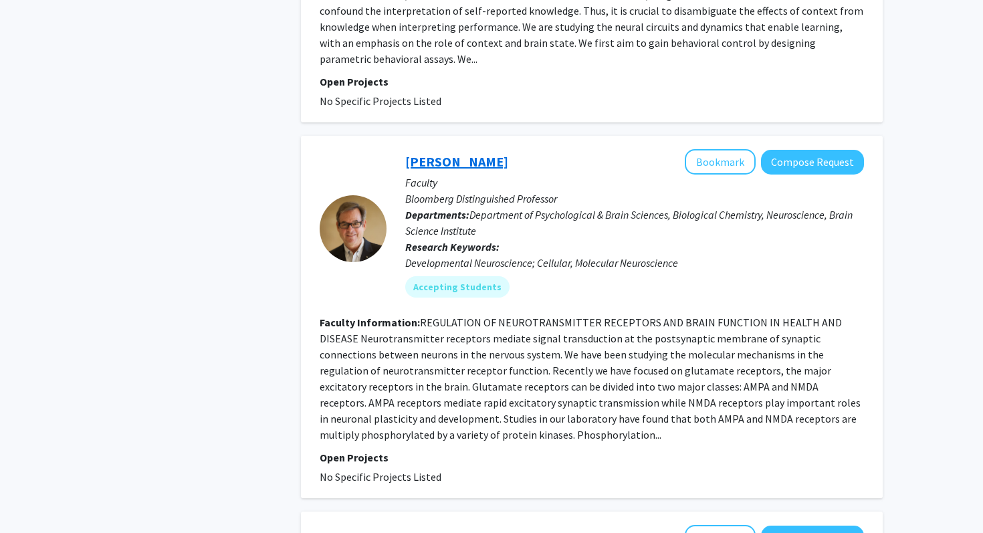
click at [444, 153] on link "[PERSON_NAME]" at bounding box center [456, 161] width 103 height 17
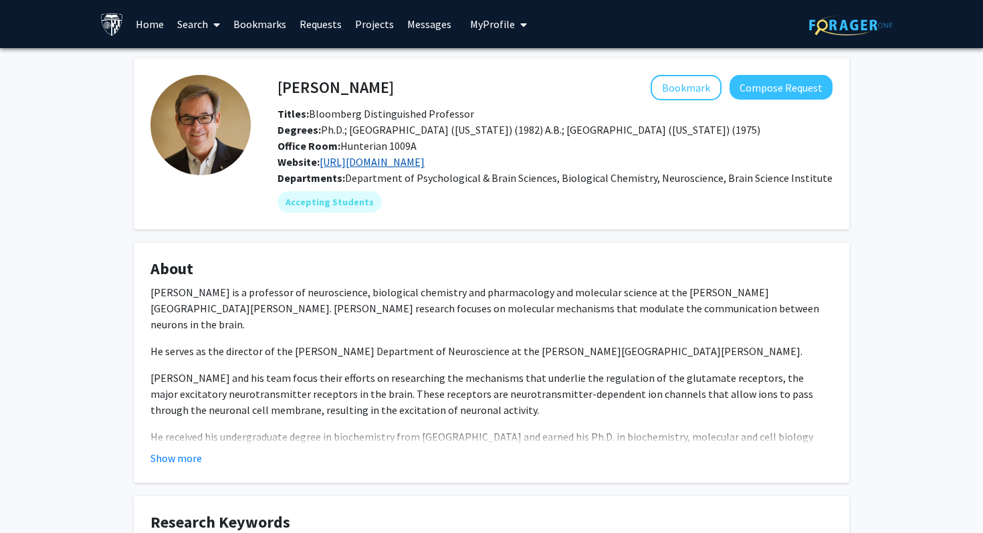
click at [387, 159] on link "[URL][DOMAIN_NAME]" at bounding box center [372, 161] width 105 height 13
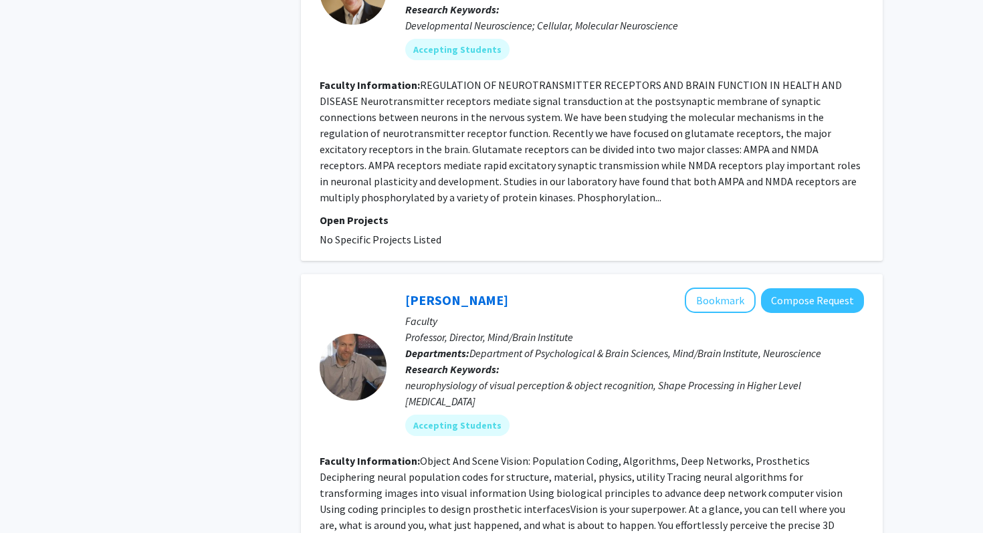
scroll to position [1531, 0]
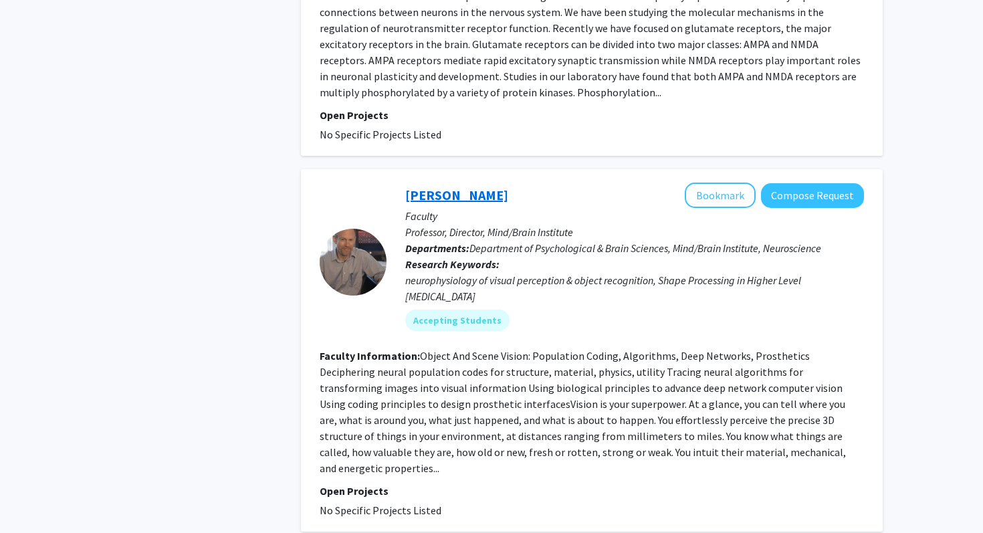
click at [425, 187] on link "[PERSON_NAME]" at bounding box center [456, 195] width 103 height 17
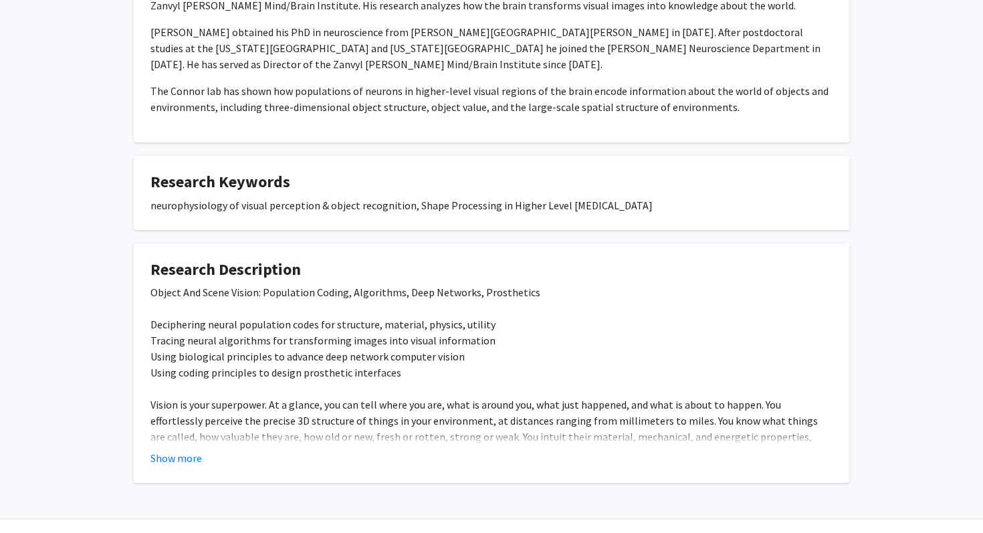
scroll to position [336, 0]
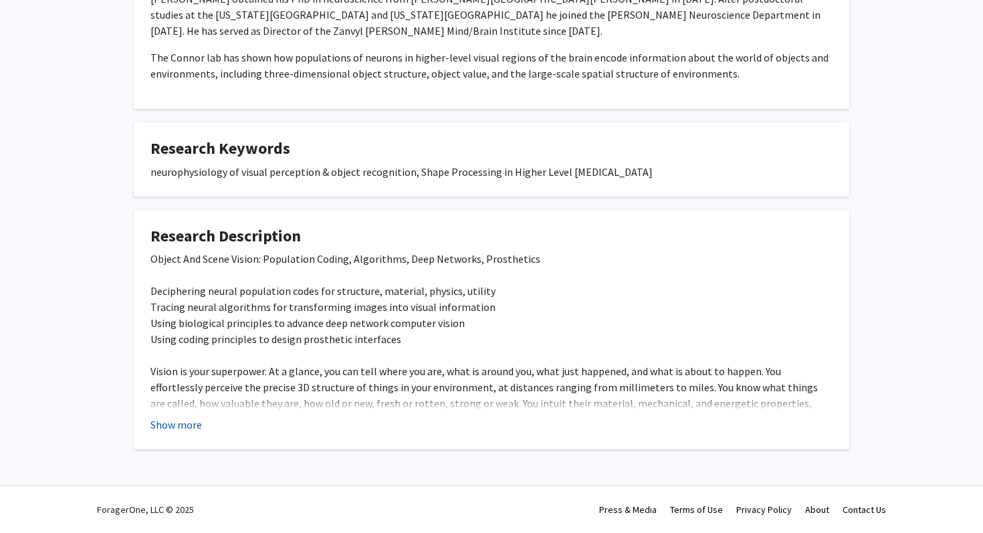
click at [181, 428] on button "Show more" at bounding box center [175, 425] width 51 height 16
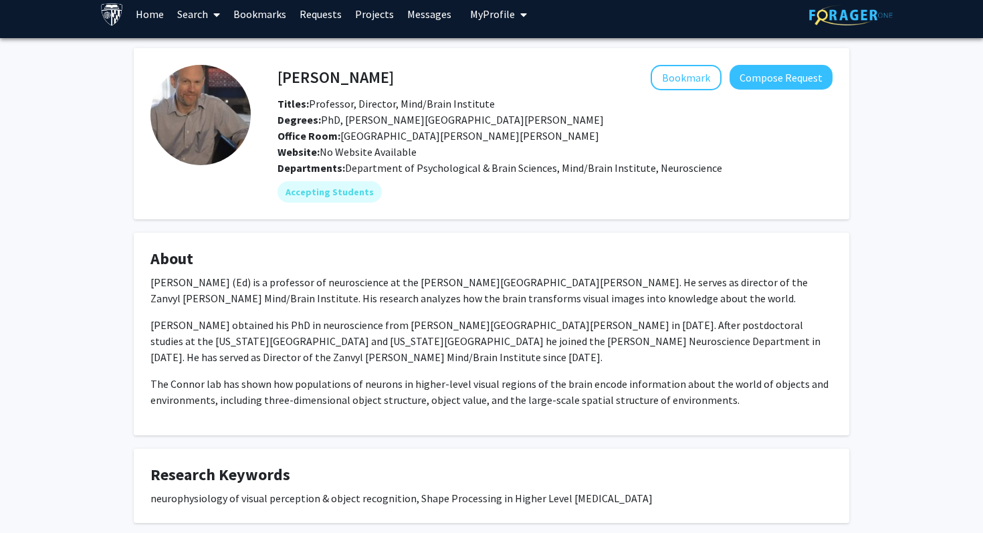
scroll to position [3, 0]
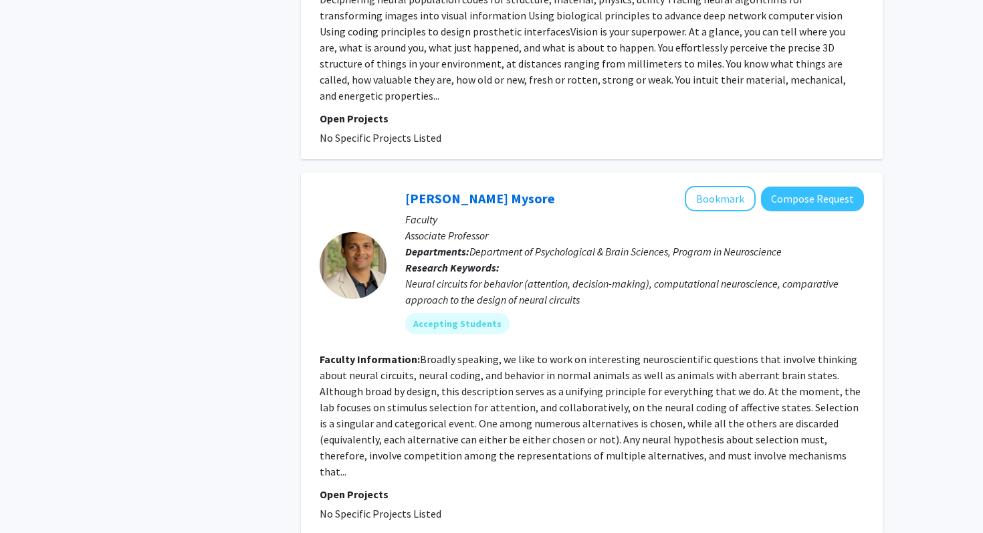
scroll to position [1905, 0]
click at [455, 189] on link "[PERSON_NAME] Mysore" at bounding box center [480, 197] width 150 height 17
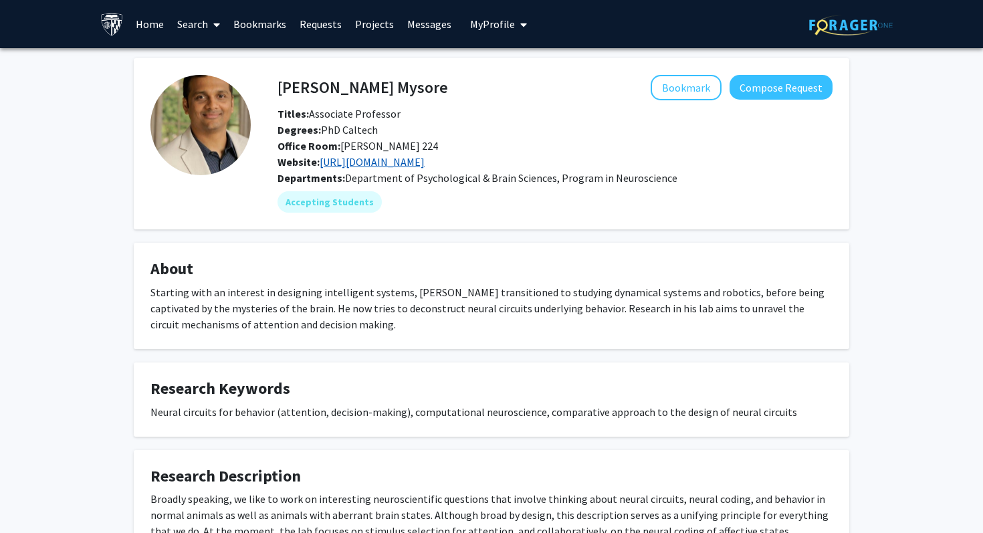
click at [354, 167] on link "[URL][DOMAIN_NAME]" at bounding box center [372, 161] width 105 height 13
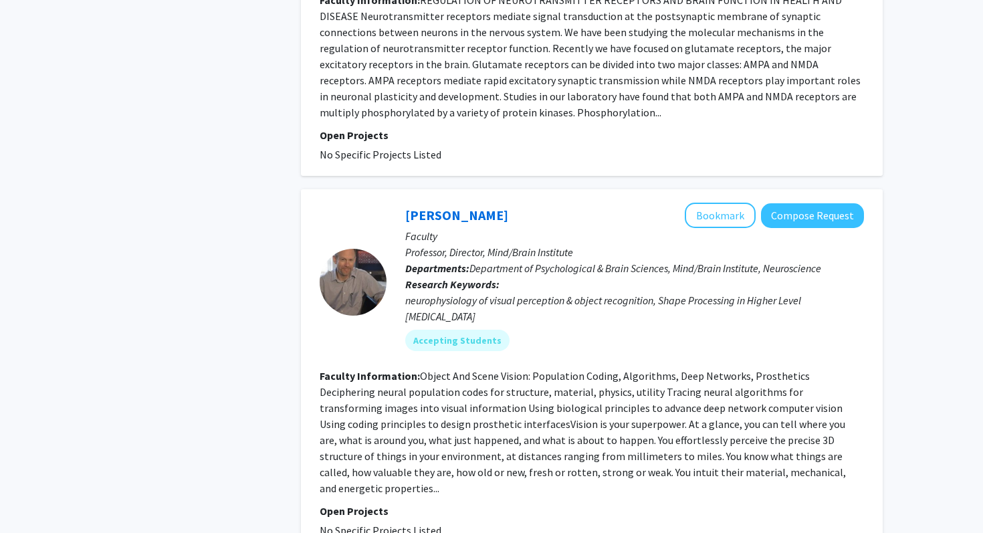
radio input "true"
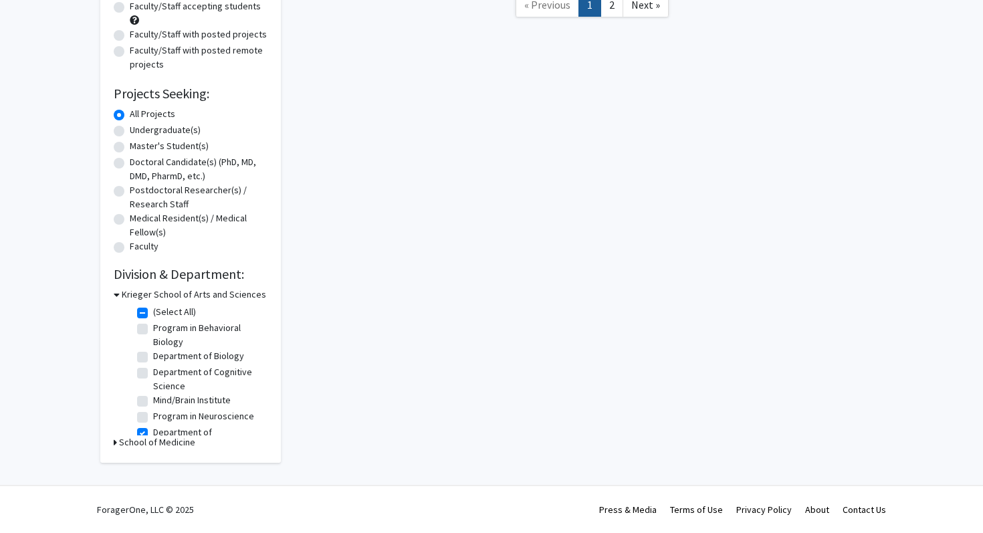
scroll to position [13, 0]
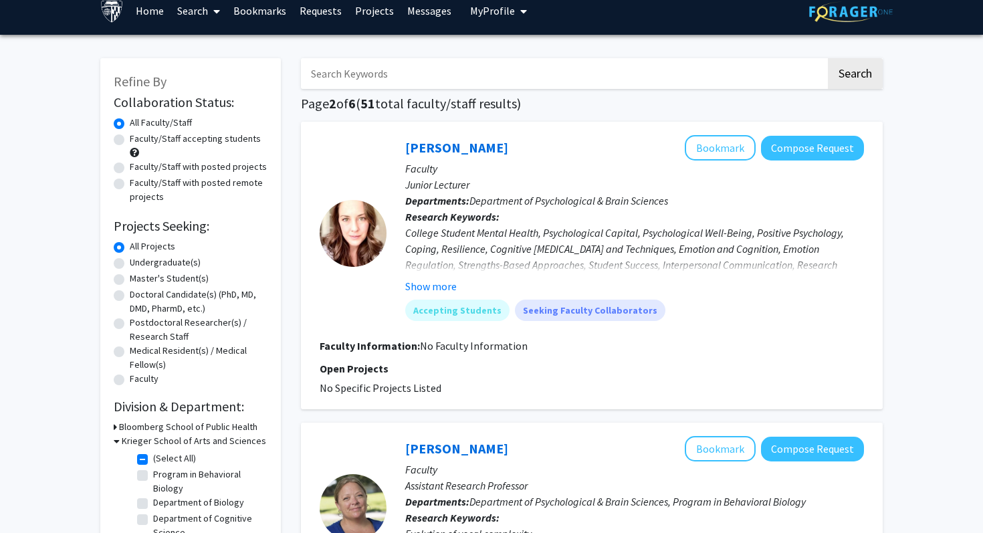
click at [558, 181] on p "Junior Lecturer" at bounding box center [634, 184] width 459 height 16
click at [443, 287] on button "Show more" at bounding box center [430, 286] width 51 height 16
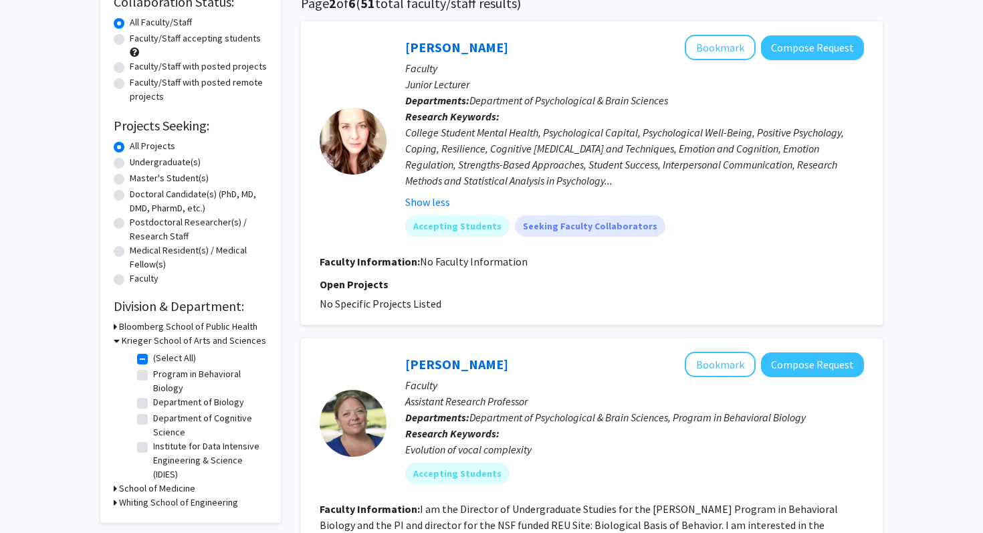
scroll to position [90, 0]
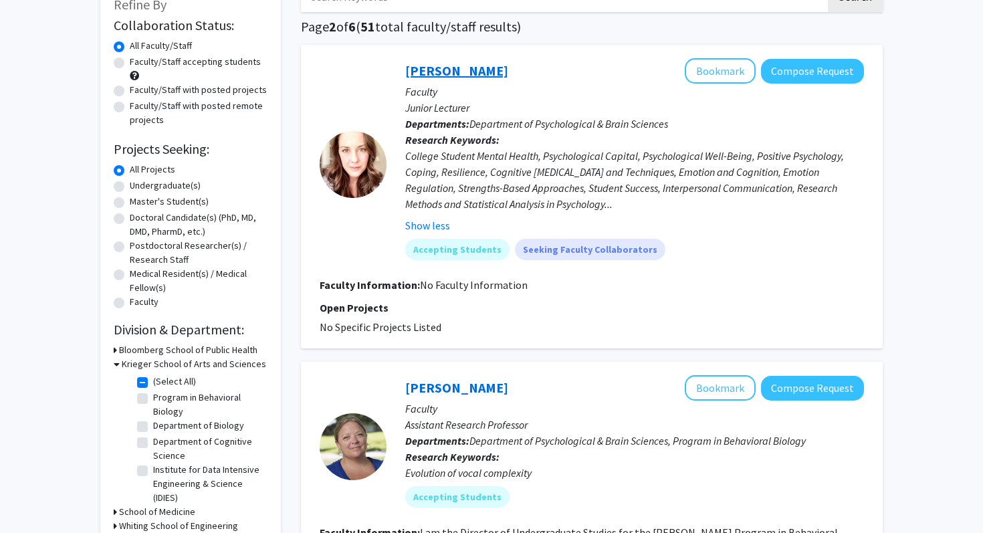
click at [441, 76] on link "[PERSON_NAME]" at bounding box center [456, 70] width 103 height 17
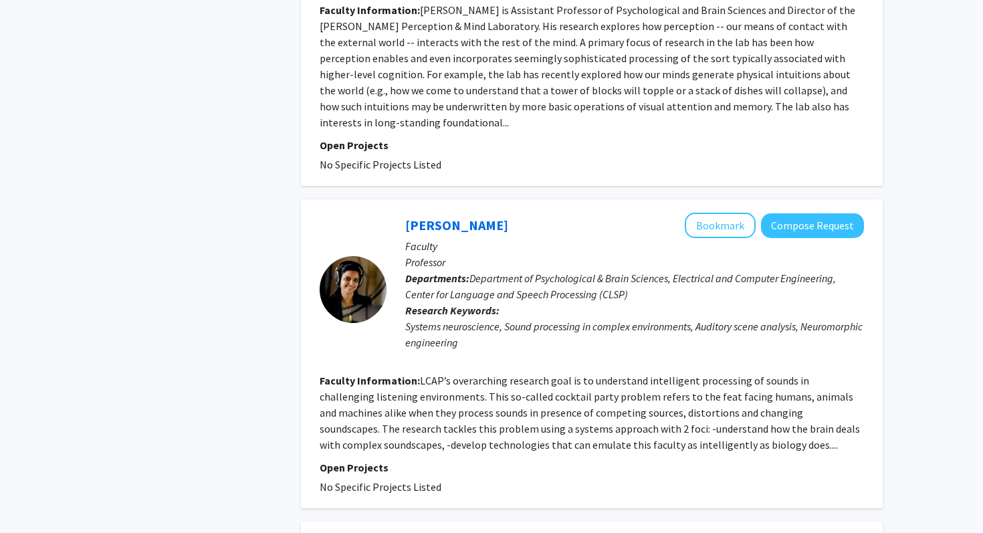
scroll to position [1588, 0]
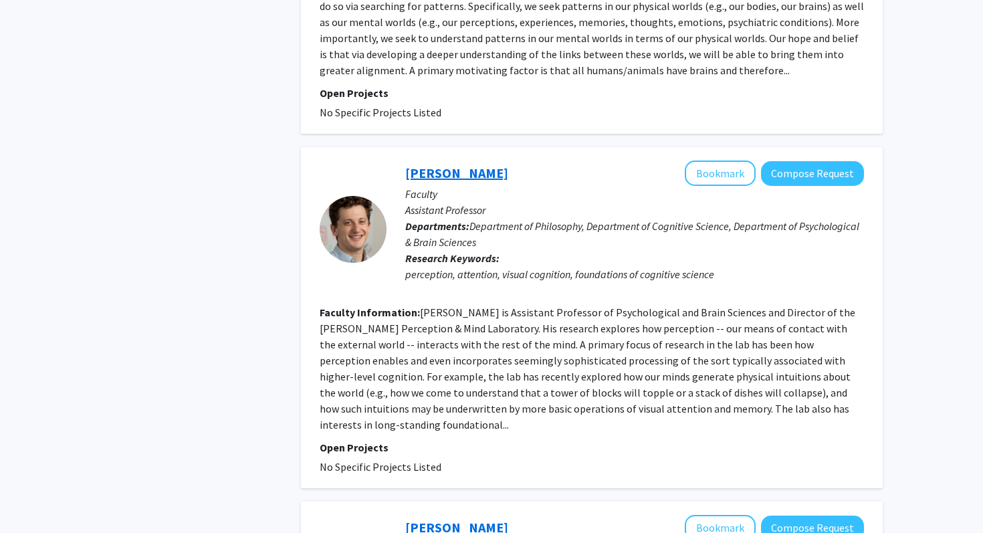
click at [446, 164] on link "[PERSON_NAME]" at bounding box center [456, 172] width 103 height 17
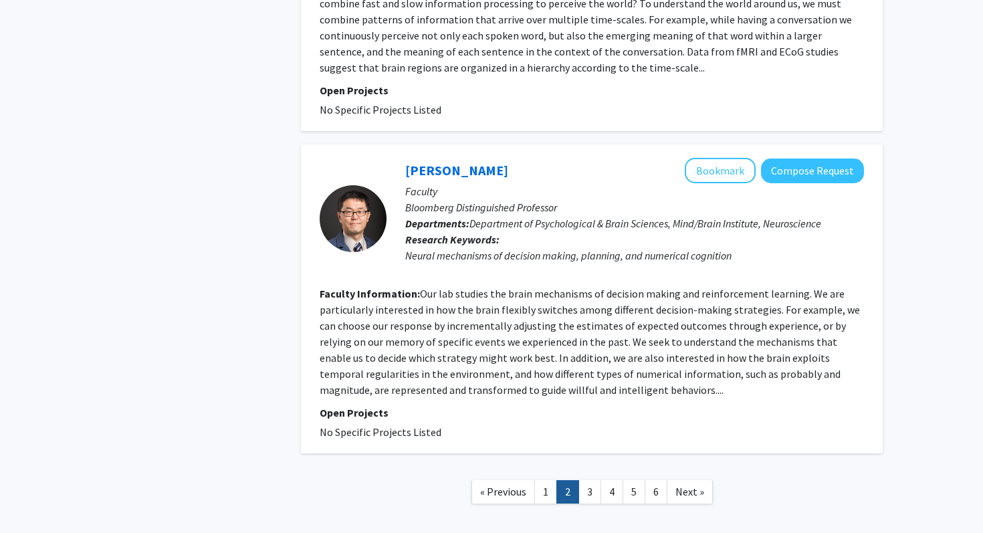
scroll to position [2964, 0]
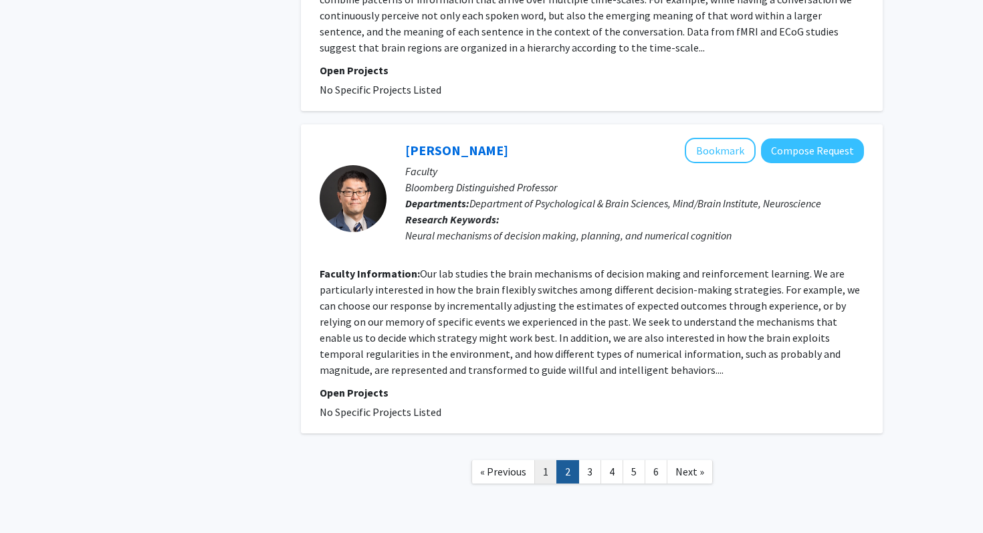
click at [546, 460] on link "1" at bounding box center [545, 471] width 23 height 23
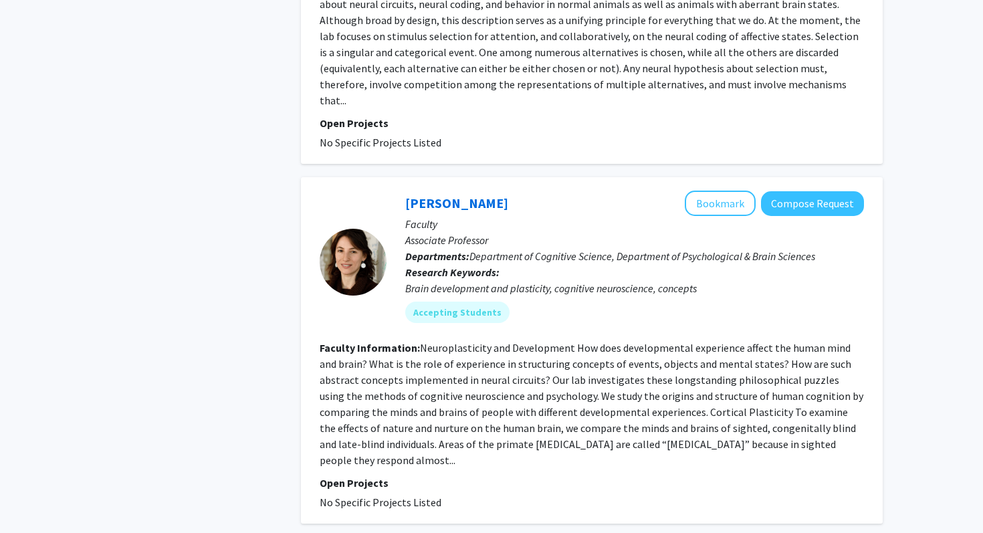
scroll to position [2270, 0]
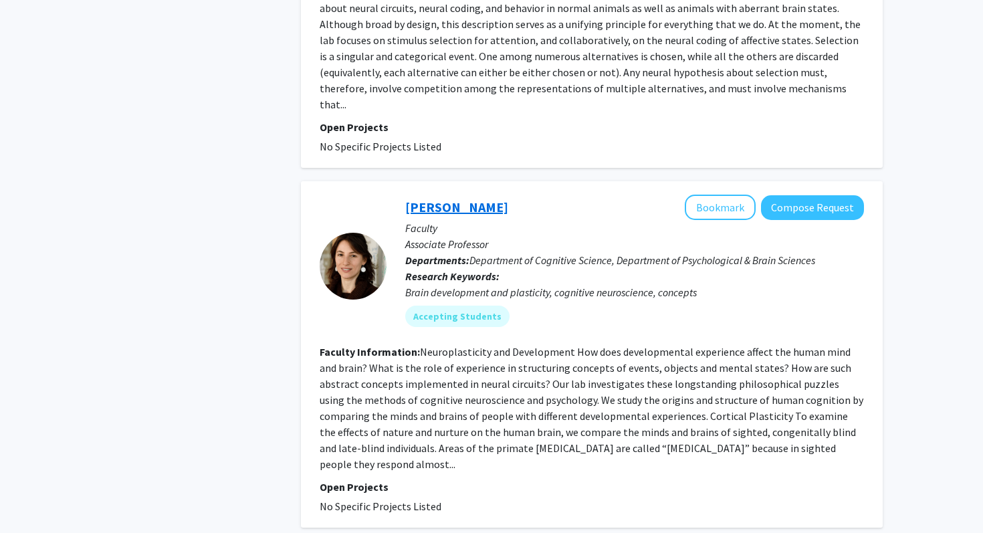
click at [445, 199] on link "[PERSON_NAME]" at bounding box center [456, 207] width 103 height 17
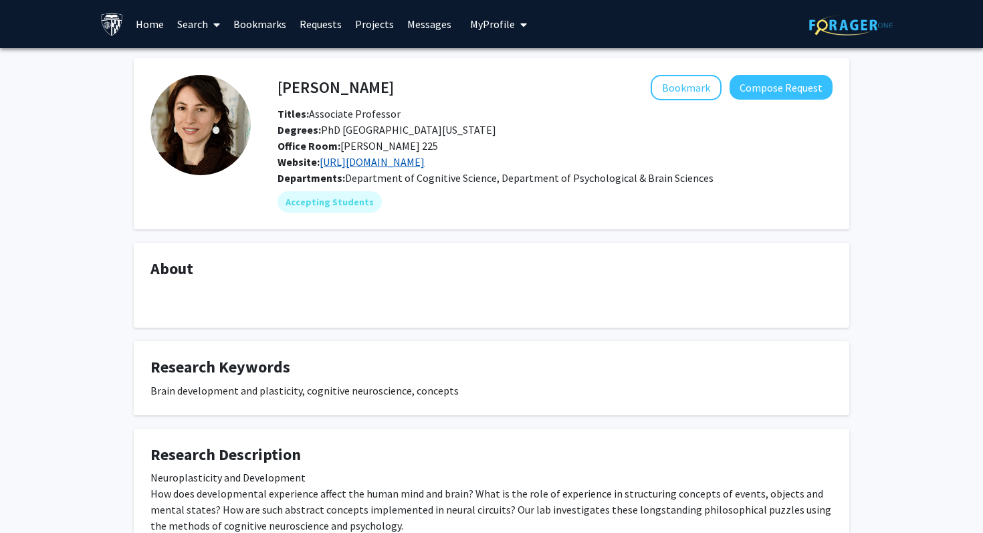
click at [387, 163] on link "[URL][DOMAIN_NAME]" at bounding box center [372, 161] width 105 height 13
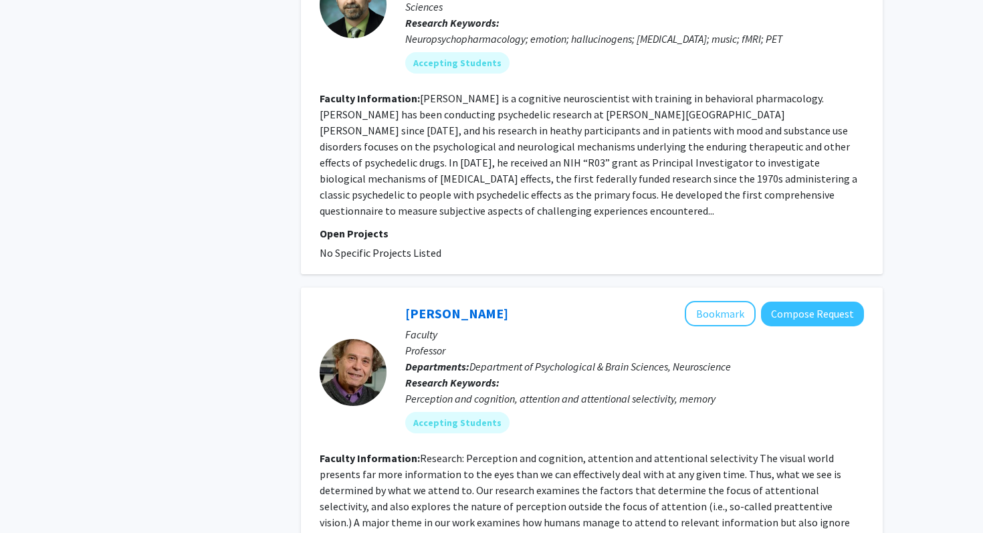
scroll to position [3320, 0]
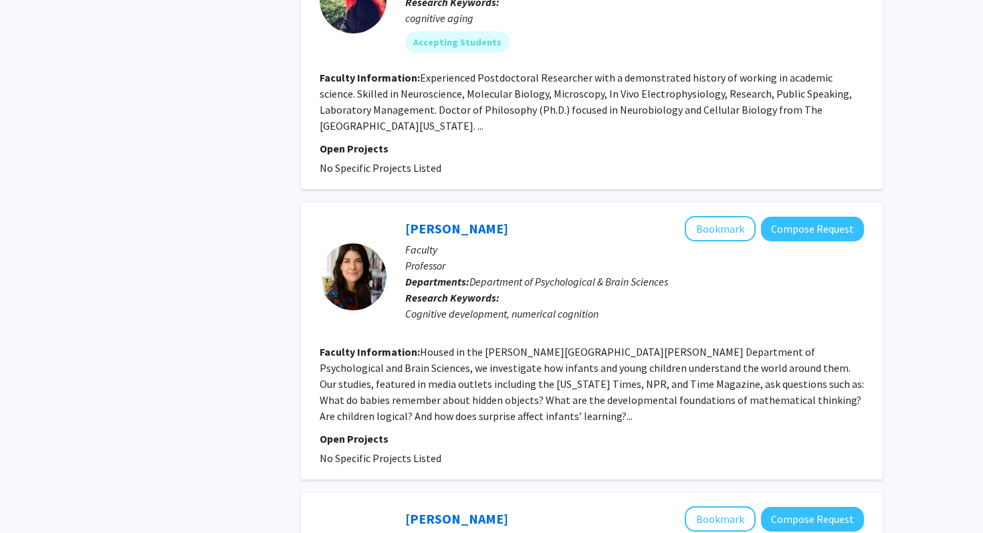
scroll to position [872, 0]
click at [445, 221] on link "[PERSON_NAME]" at bounding box center [456, 229] width 103 height 17
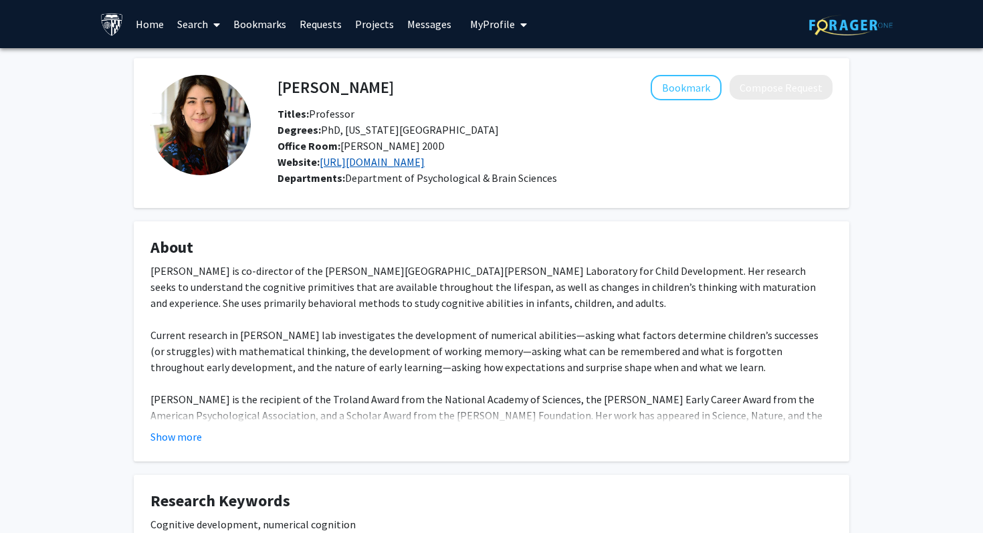
click at [339, 165] on link "[URL][DOMAIN_NAME]" at bounding box center [372, 161] width 105 height 13
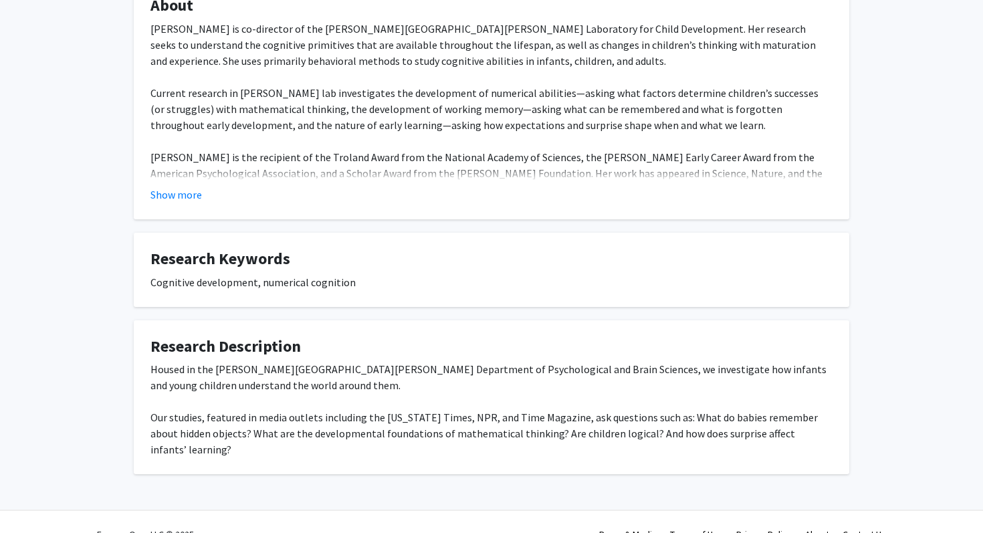
scroll to position [251, 0]
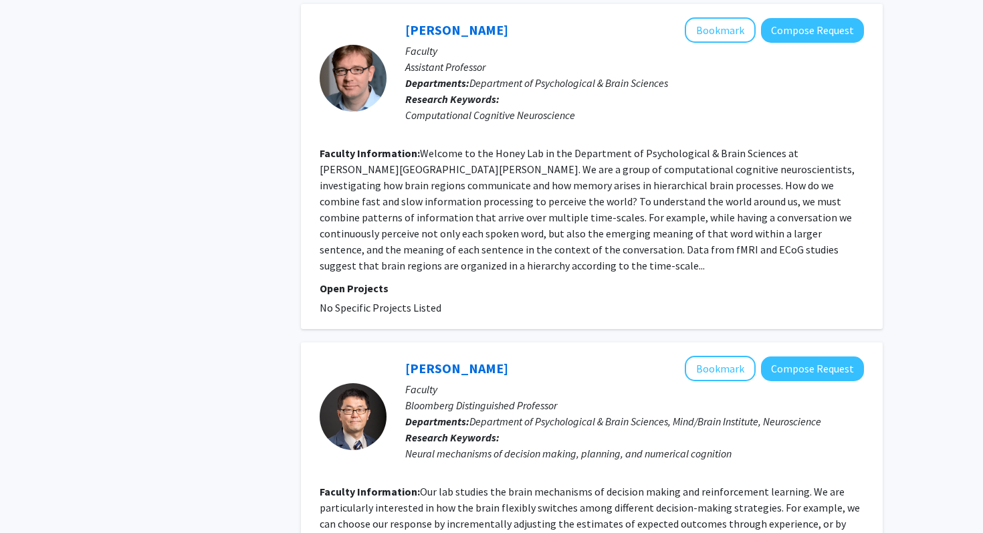
scroll to position [2894, 0]
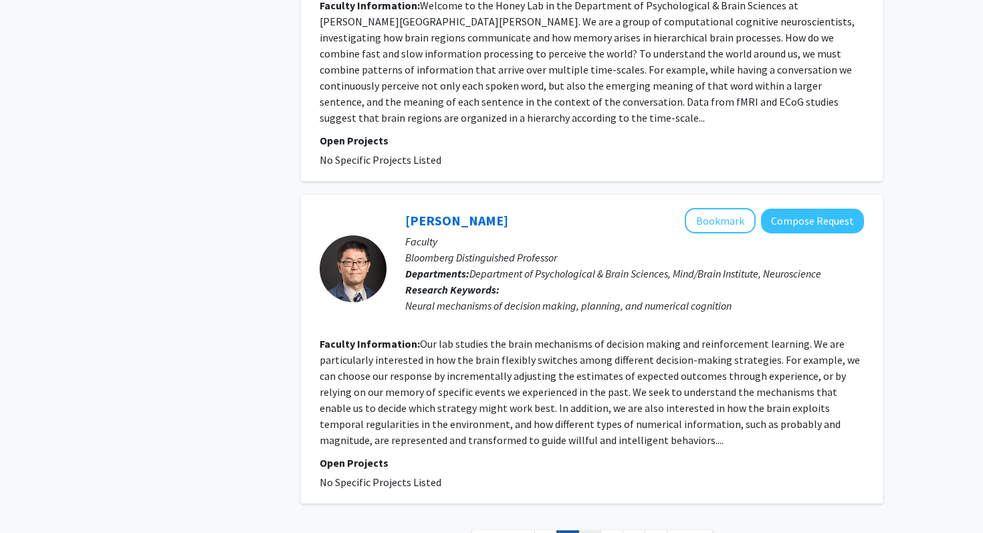
click at [595, 530] on link "3" at bounding box center [589, 541] width 23 height 23
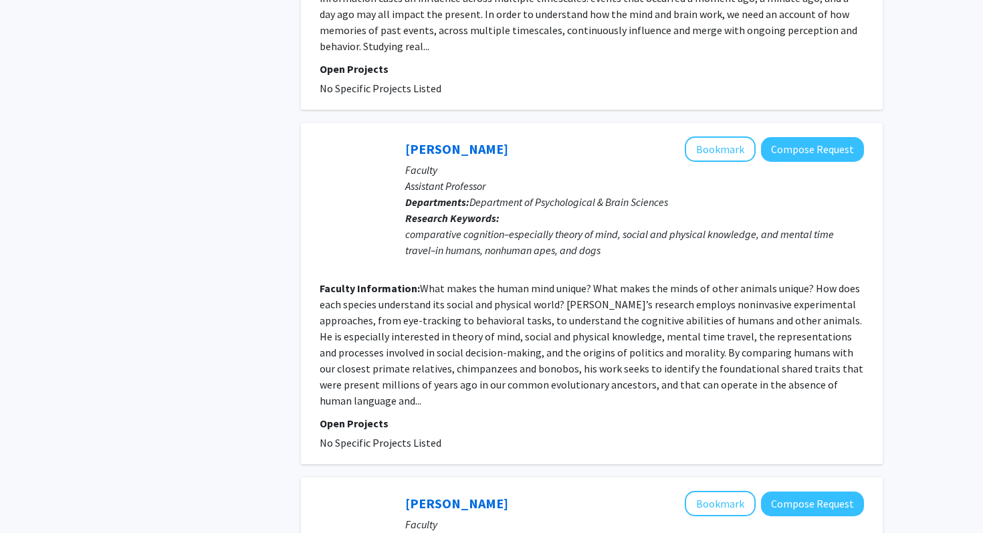
scroll to position [1976, 0]
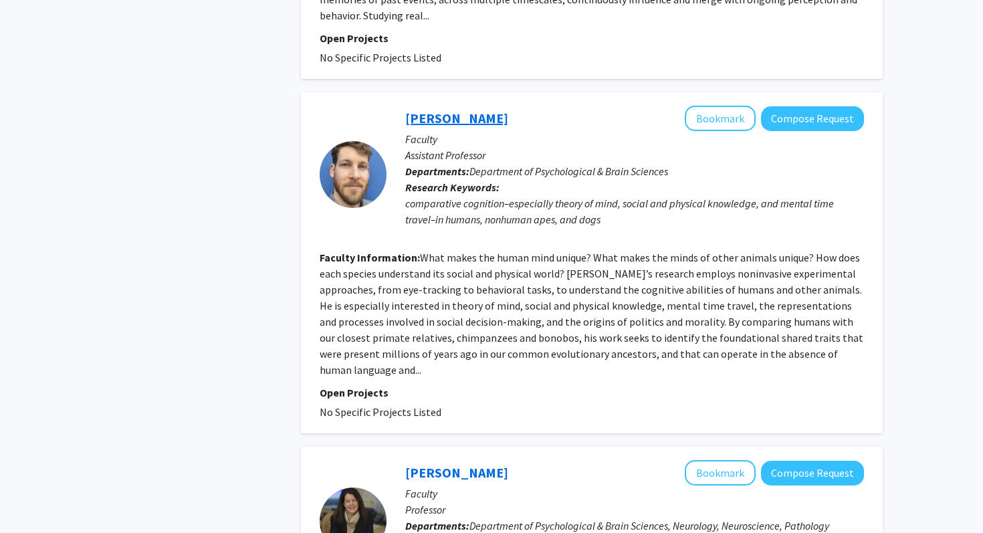
click at [485, 110] on link "[PERSON_NAME]" at bounding box center [456, 118] width 103 height 17
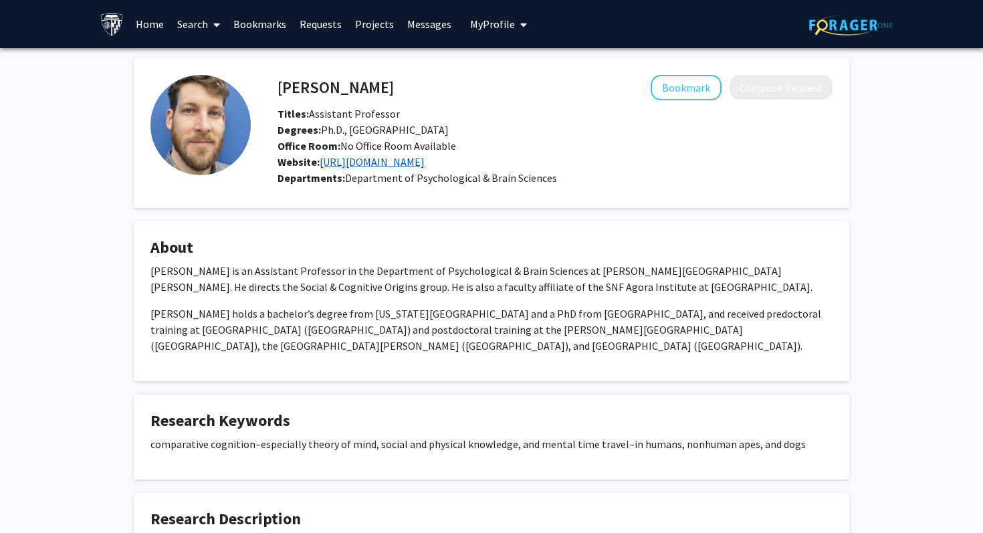
click at [389, 166] on link "[URL][DOMAIN_NAME]" at bounding box center [372, 161] width 105 height 13
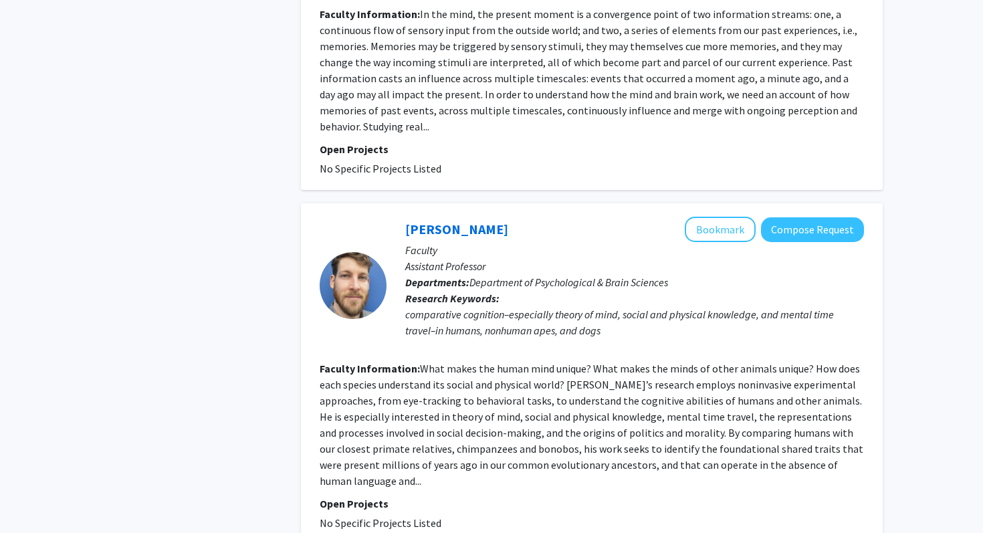
scroll to position [1887, 0]
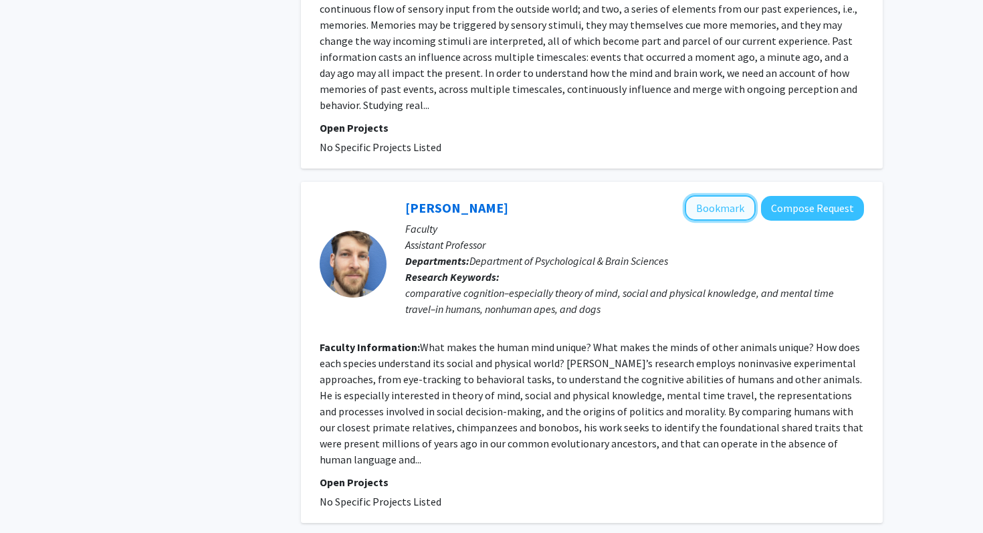
click at [721, 195] on button "Bookmark" at bounding box center [720, 207] width 71 height 25
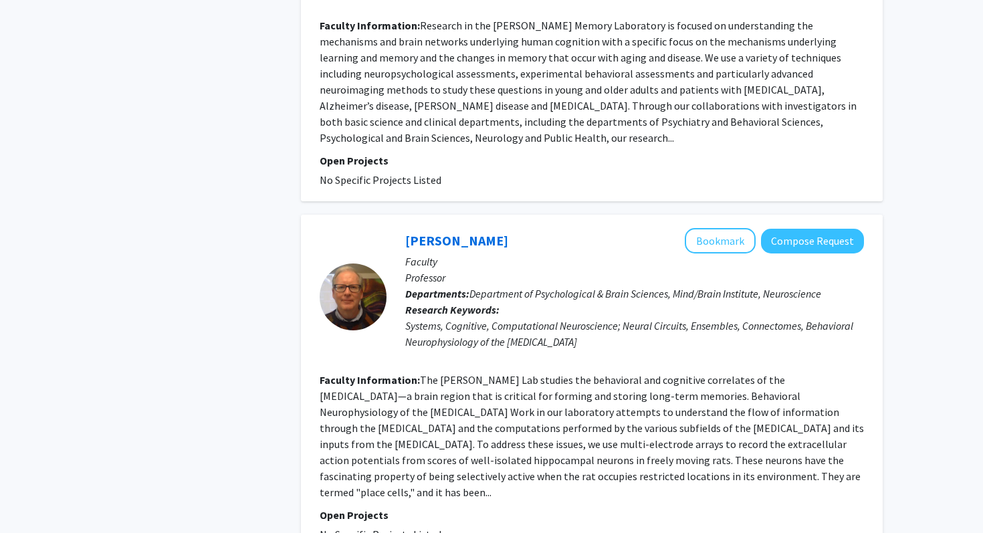
scroll to position [2924, 0]
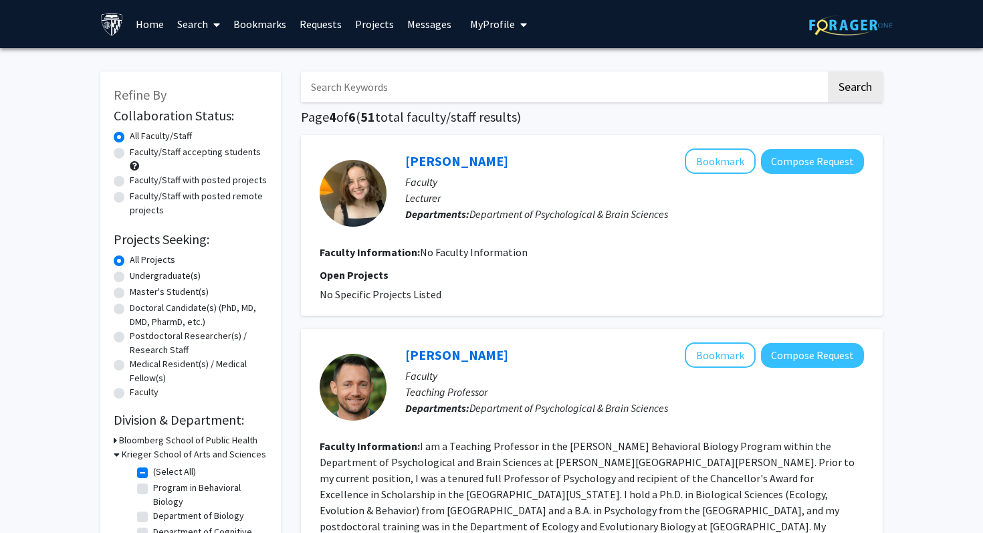
click at [545, 85] on input "Search Keywords" at bounding box center [563, 87] width 525 height 31
type input "P"
click at [828, 72] on button "Search" at bounding box center [855, 87] width 55 height 31
checkbox input "false"
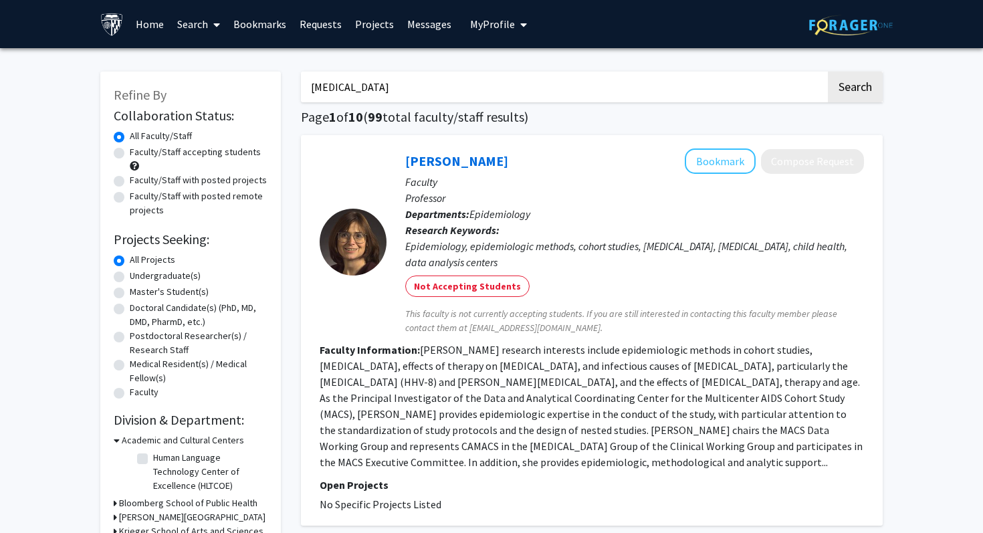
type input "[MEDICAL_DATA]"
click at [828, 72] on button "Search" at bounding box center [855, 87] width 55 height 31
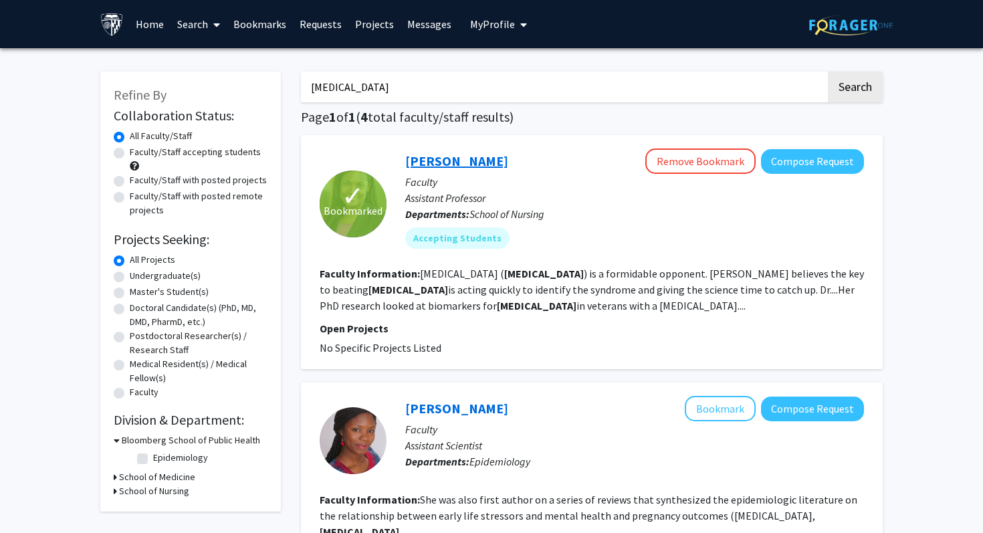
click at [472, 163] on link "[PERSON_NAME]" at bounding box center [456, 160] width 103 height 17
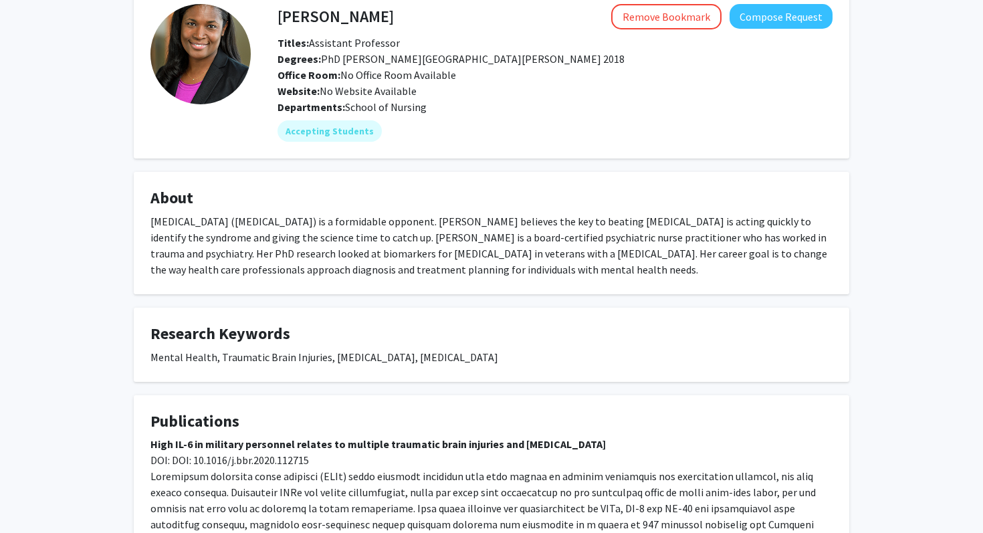
scroll to position [32, 0]
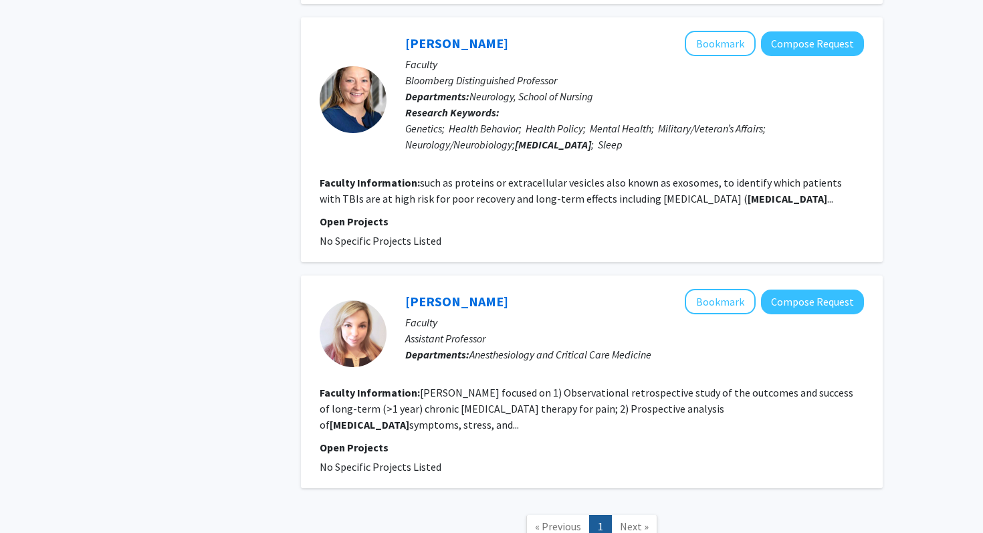
scroll to position [355, 0]
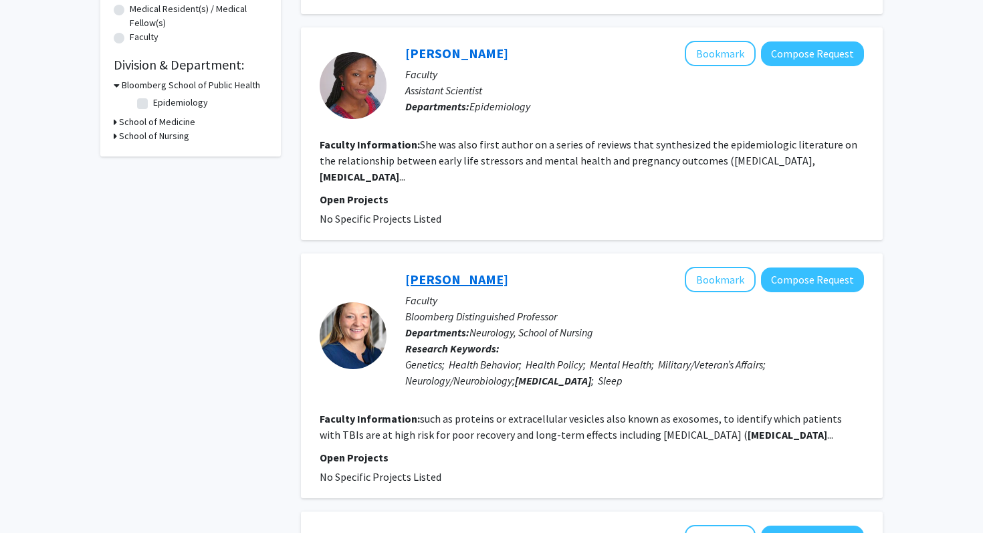
click at [436, 271] on link "[PERSON_NAME]" at bounding box center [456, 279] width 103 height 17
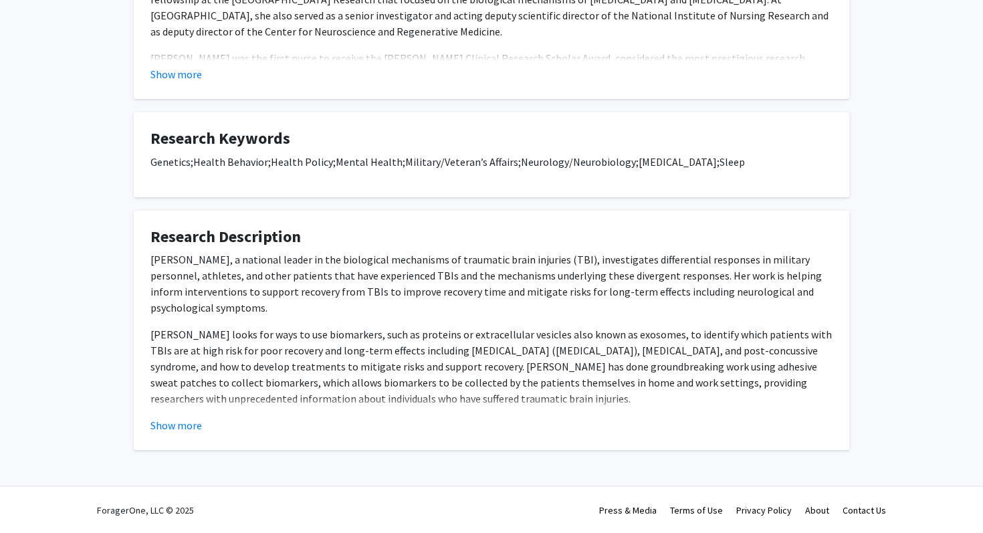
scroll to position [363, 0]
click at [171, 428] on button "Show more" at bounding box center [175, 425] width 51 height 16
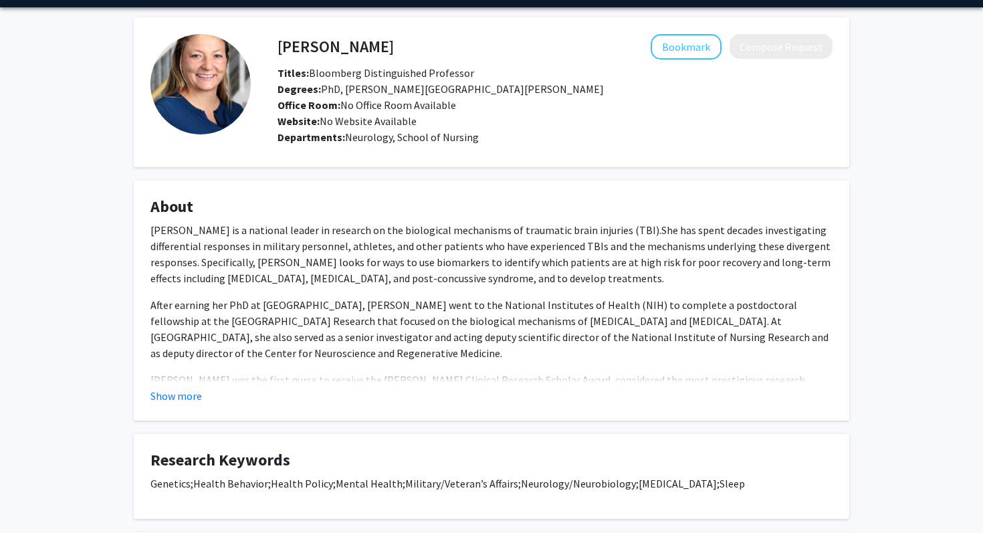
scroll to position [60, 0]
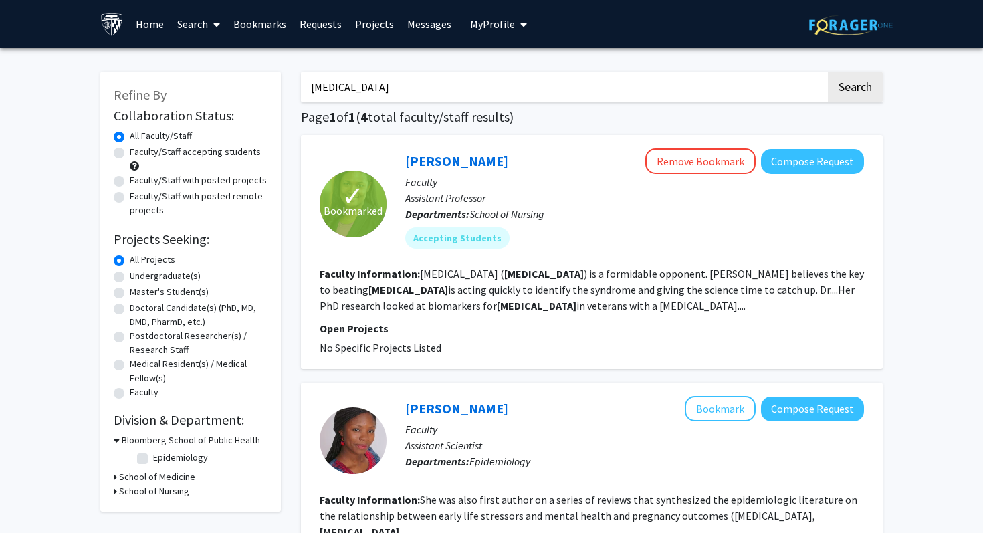
drag, startPoint x: 414, startPoint y: 91, endPoint x: 304, endPoint y: 89, distance: 110.3
click at [304, 89] on input "[MEDICAL_DATA]" at bounding box center [563, 87] width 525 height 31
type input "veterans"
click at [828, 72] on button "Search" at bounding box center [855, 87] width 55 height 31
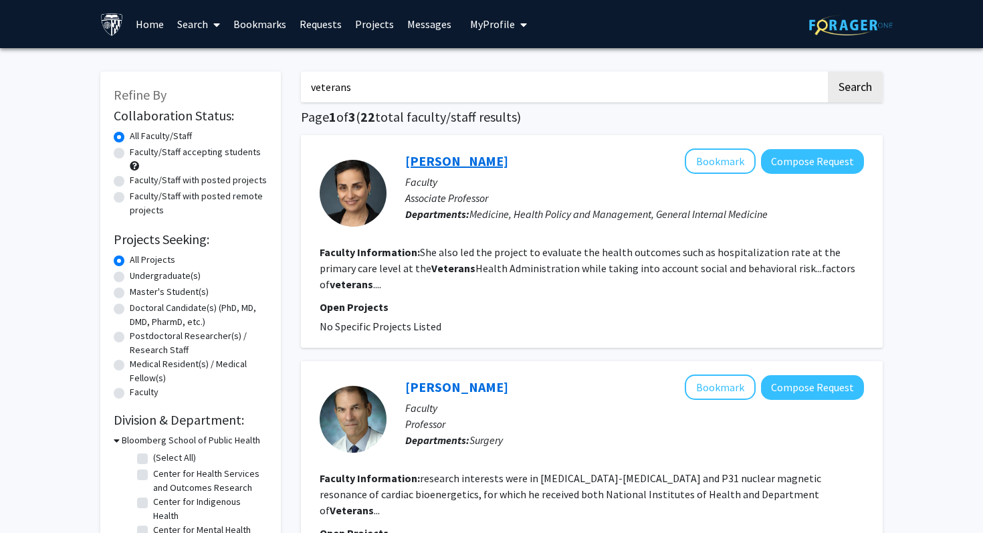
click at [445, 164] on link "[PERSON_NAME]" at bounding box center [456, 160] width 103 height 17
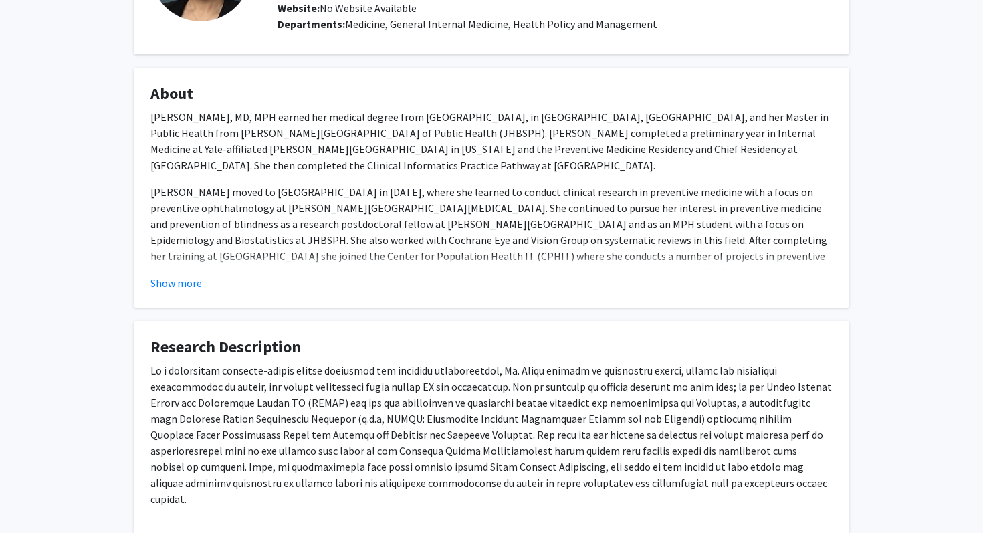
scroll to position [222, 0]
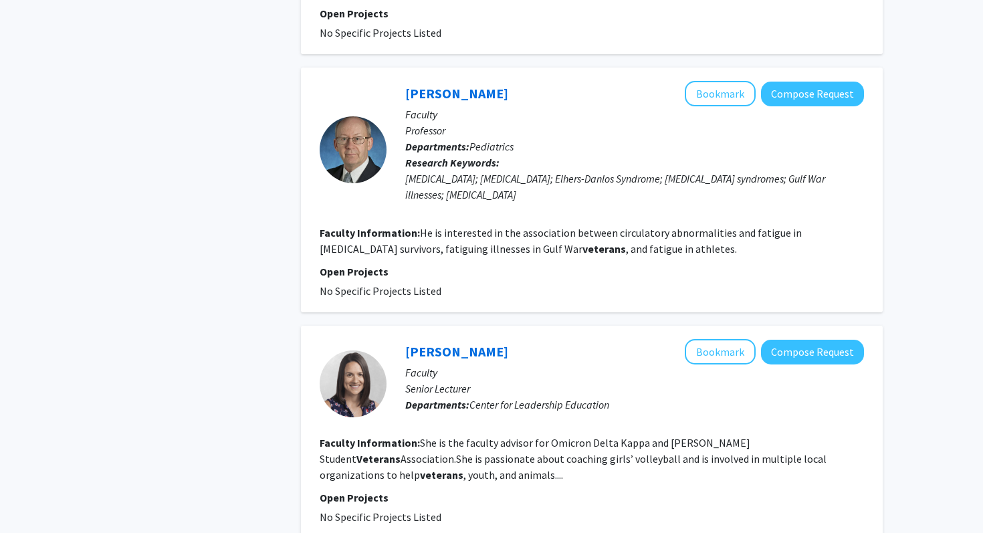
scroll to position [746, 0]
click at [428, 344] on div "[PERSON_NAME] Bookmark Compose Request" at bounding box center [634, 350] width 459 height 25
click at [428, 342] on link "[PERSON_NAME]" at bounding box center [456, 350] width 103 height 17
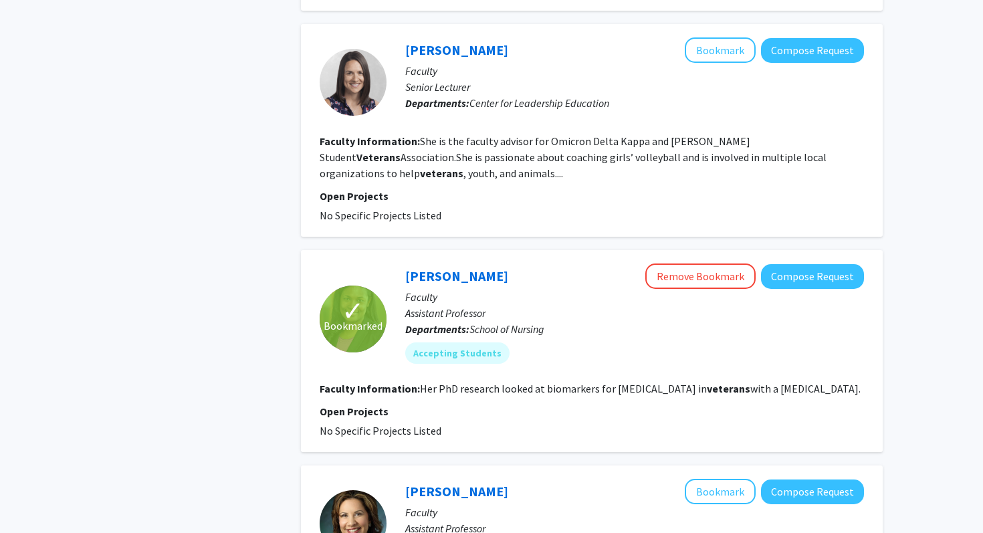
scroll to position [1227, 0]
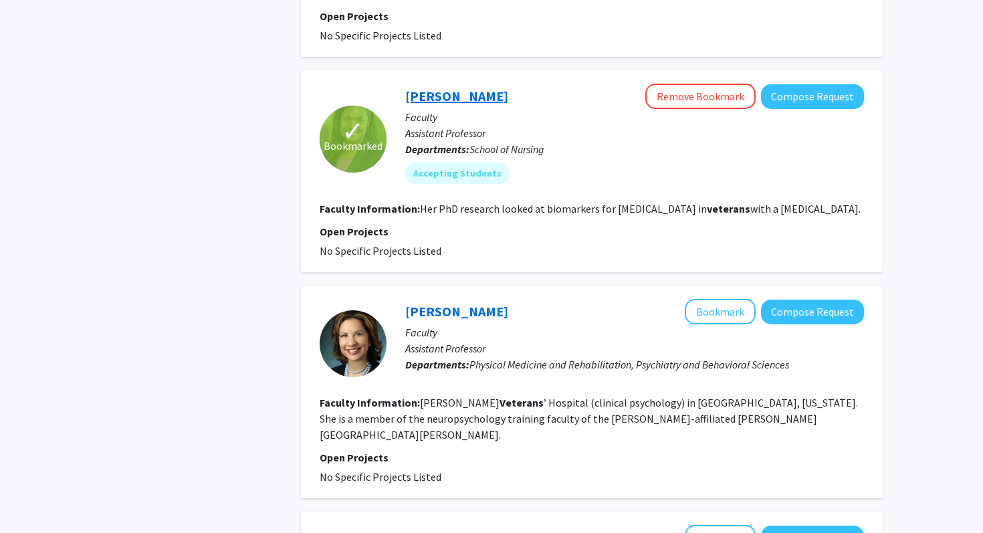
click at [447, 88] on link "[PERSON_NAME]" at bounding box center [456, 96] width 103 height 17
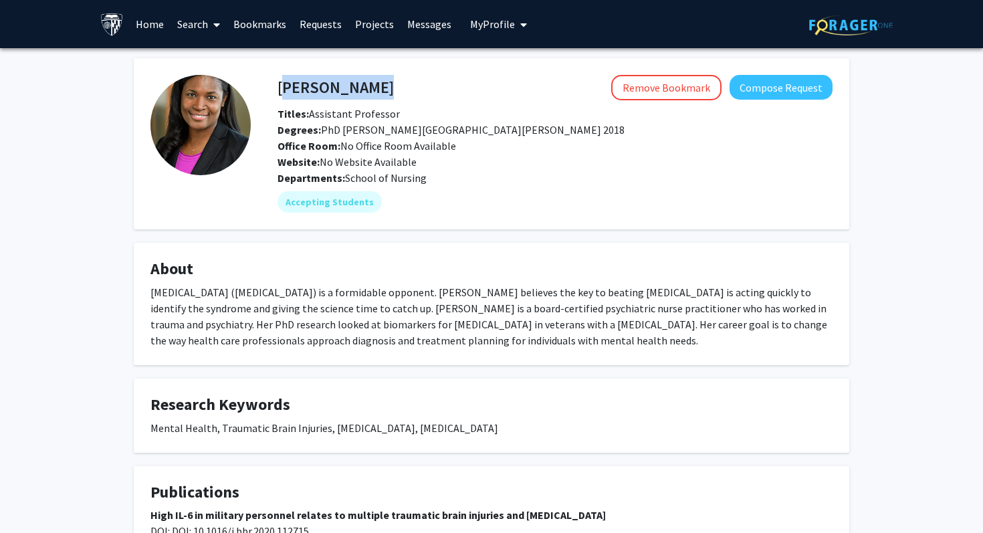
drag, startPoint x: 280, startPoint y: 90, endPoint x: 384, endPoint y: 90, distance: 103.6
click at [384, 90] on div "[PERSON_NAME] Remove Bookmark Compose Request" at bounding box center [554, 87] width 575 height 25
copy h4 "[PERSON_NAME]"
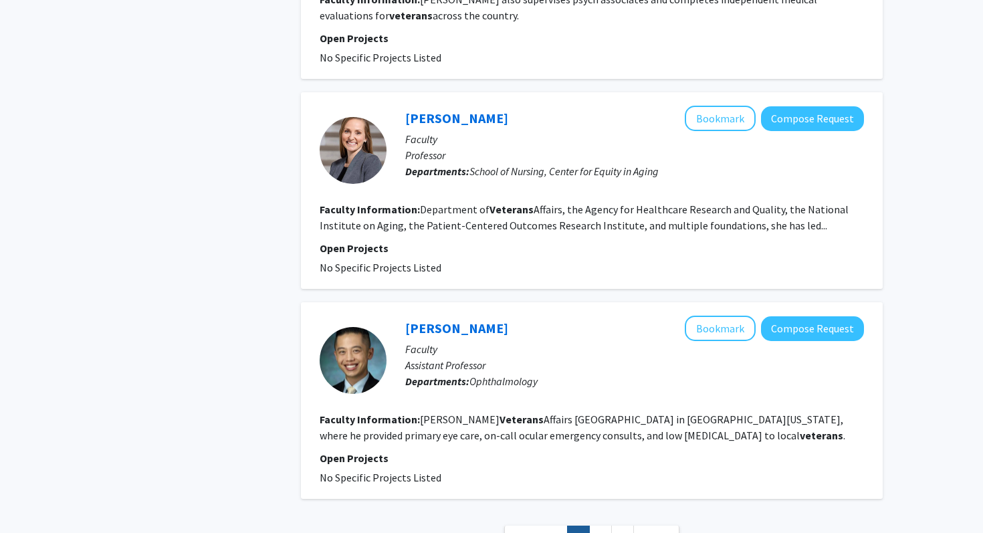
scroll to position [1857, 0]
click at [596, 525] on link "2" at bounding box center [600, 536] width 23 height 23
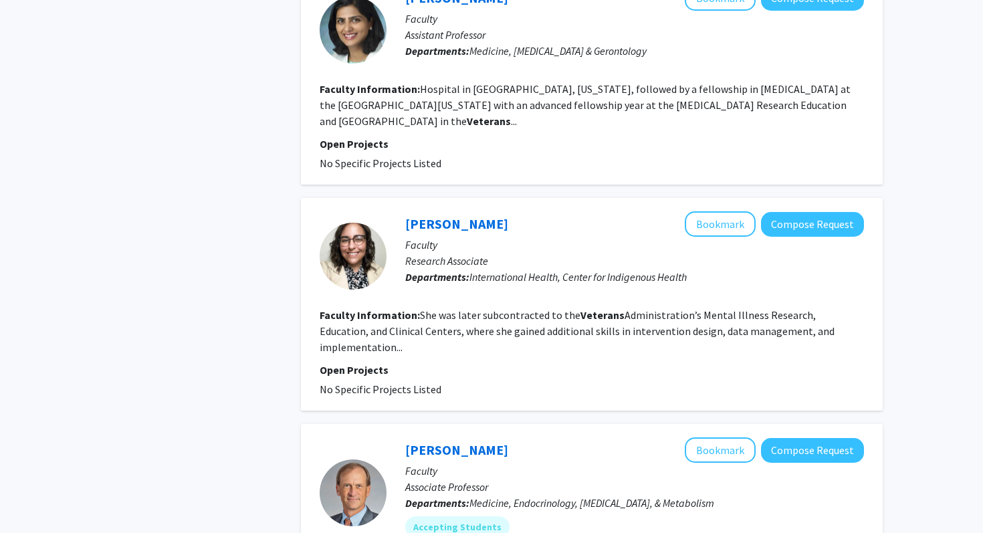
scroll to position [1392, 0]
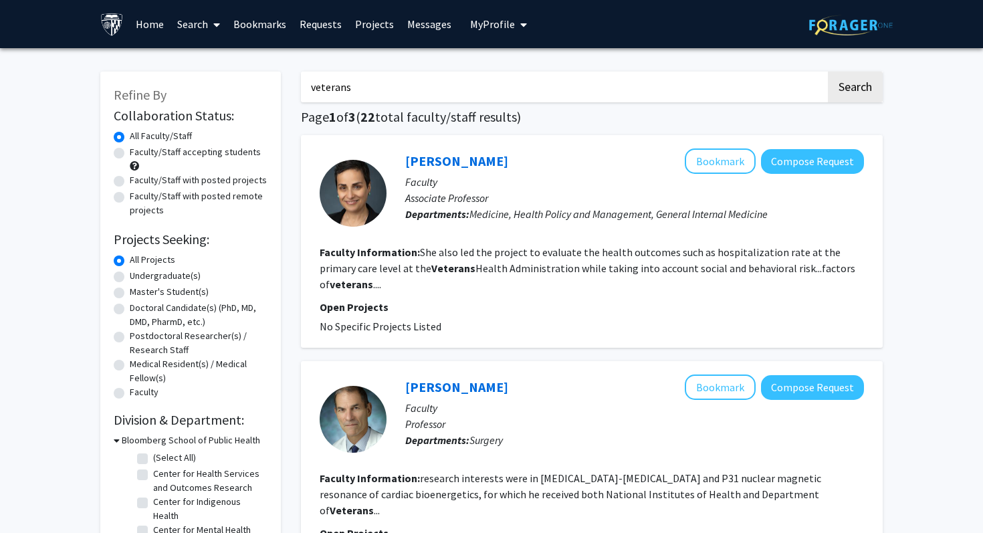
drag, startPoint x: 544, startPoint y: 80, endPoint x: 304, endPoint y: 80, distance: 239.3
click at [304, 80] on input "veterans" at bounding box center [563, 87] width 525 height 31
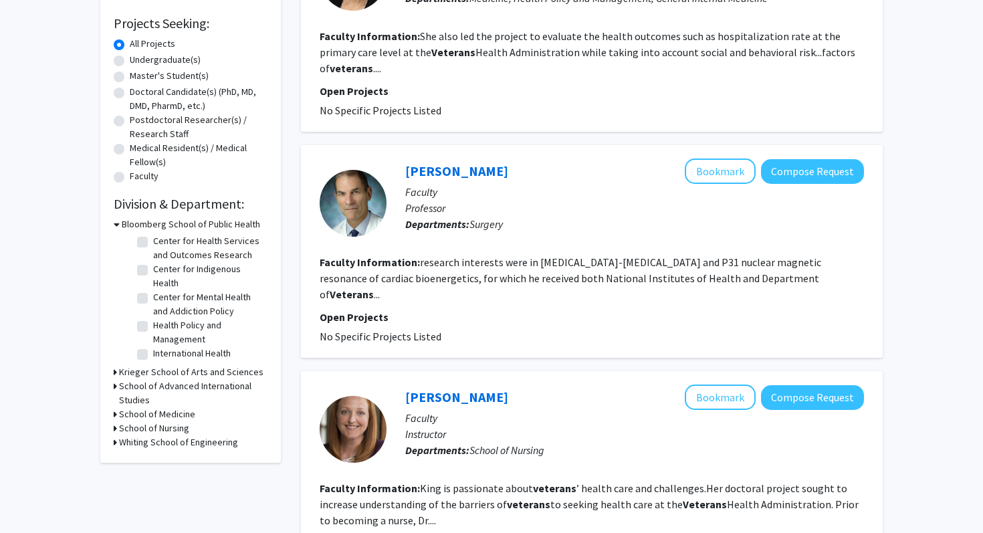
scroll to position [17, 0]
click at [183, 376] on h3 "Krieger School of Arts and Sciences" at bounding box center [191, 372] width 144 height 14
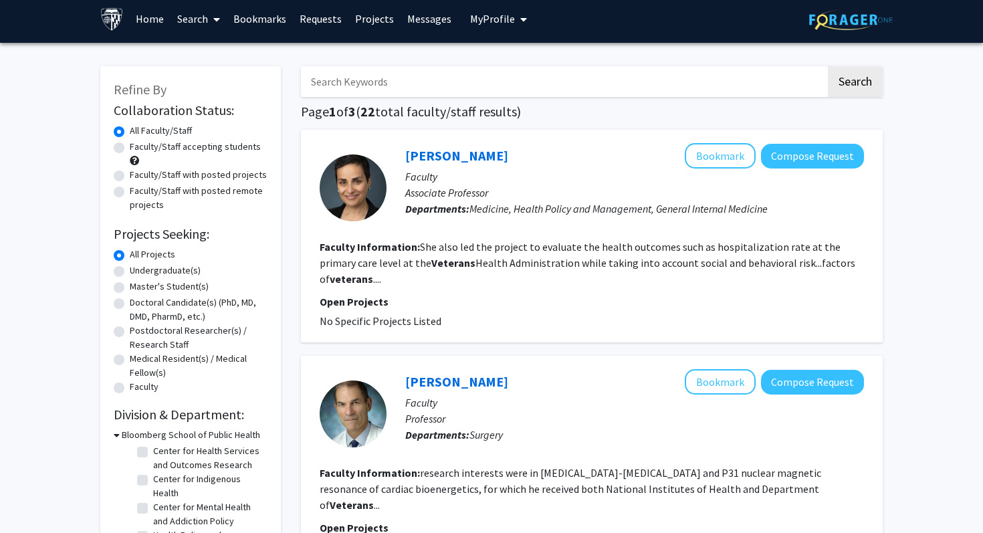
scroll to position [3, 0]
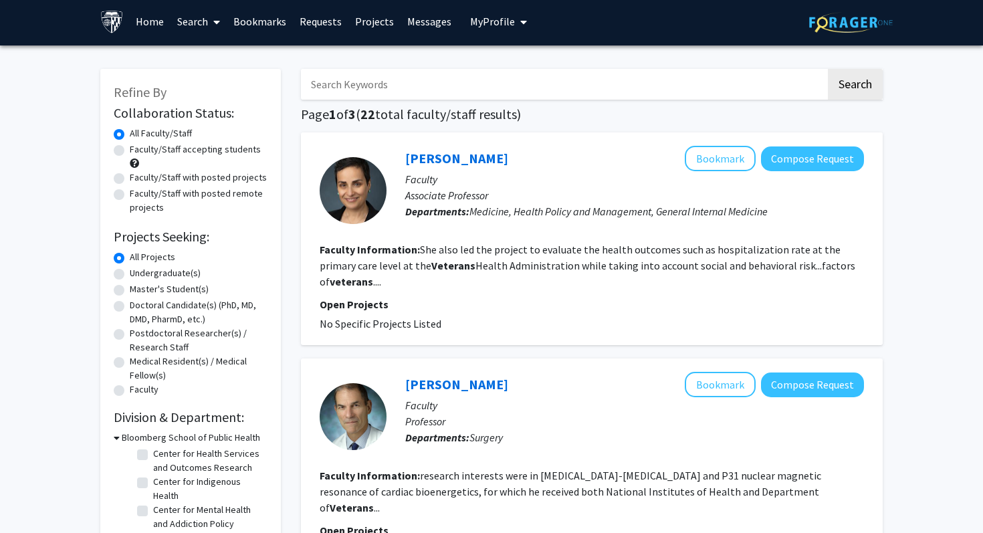
click at [356, 84] on input "Search Keywords" at bounding box center [563, 84] width 525 height 31
click at [828, 69] on button "Search" at bounding box center [855, 84] width 55 height 31
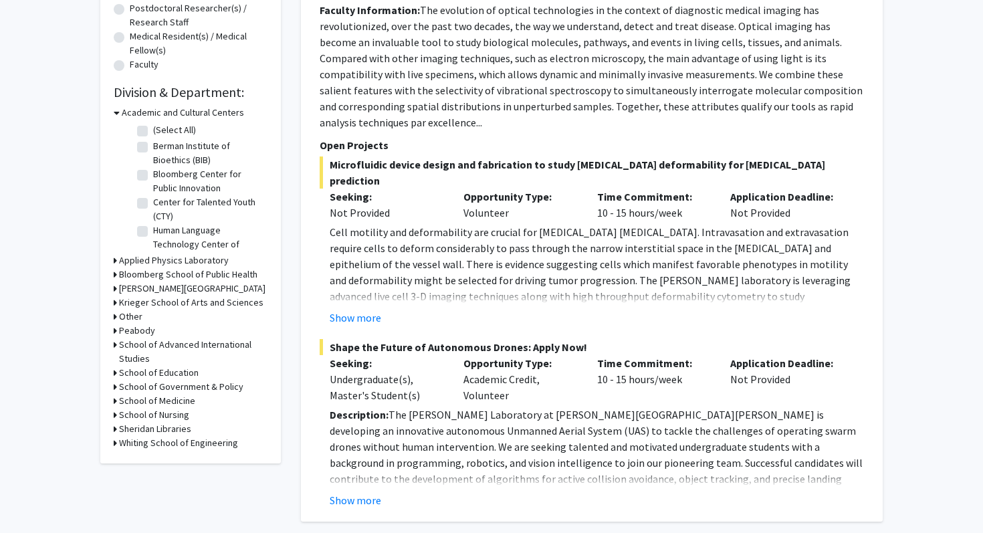
scroll to position [325, 0]
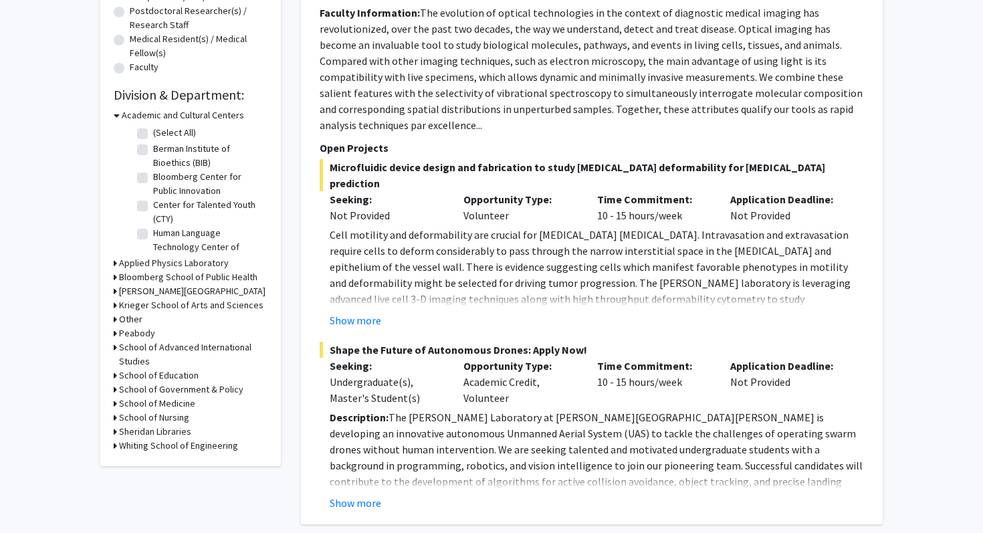
click at [170, 309] on h3 "Krieger School of Arts and Sciences" at bounding box center [191, 305] width 144 height 14
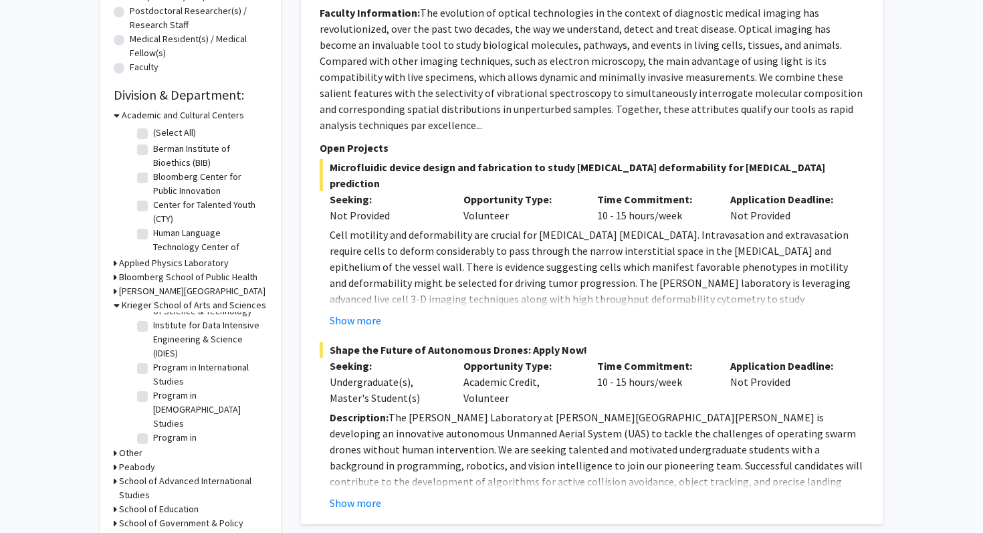
scroll to position [690, 0]
click at [183, 348] on label "Program in International Studies" at bounding box center [208, 362] width 111 height 28
click at [162, 348] on input "Program in International Studies" at bounding box center [157, 352] width 9 height 9
checkbox input "true"
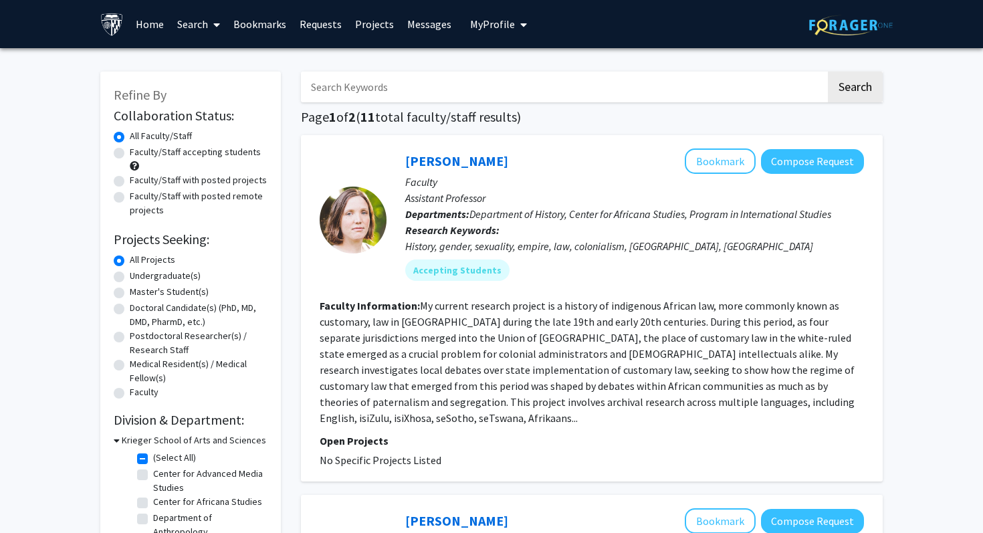
click at [199, 151] on label "Faculty/Staff accepting students" at bounding box center [195, 152] width 131 height 14
click at [138, 151] on input "Faculty/Staff accepting students" at bounding box center [134, 149] width 9 height 9
radio input "true"
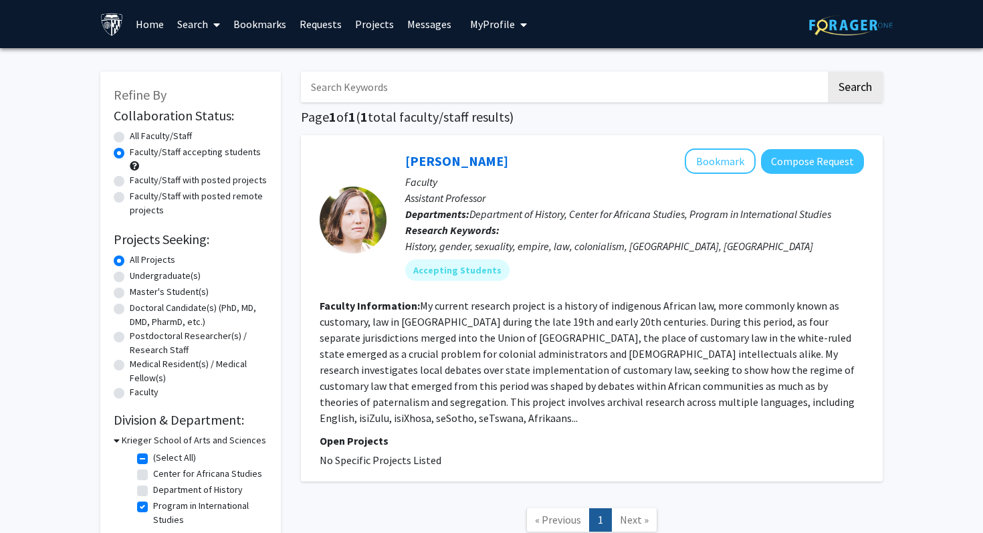
click at [152, 135] on label "All Faculty/Staff" at bounding box center [161, 136] width 62 height 14
click at [138, 135] on input "All Faculty/Staff" at bounding box center [134, 133] width 9 height 9
radio input "true"
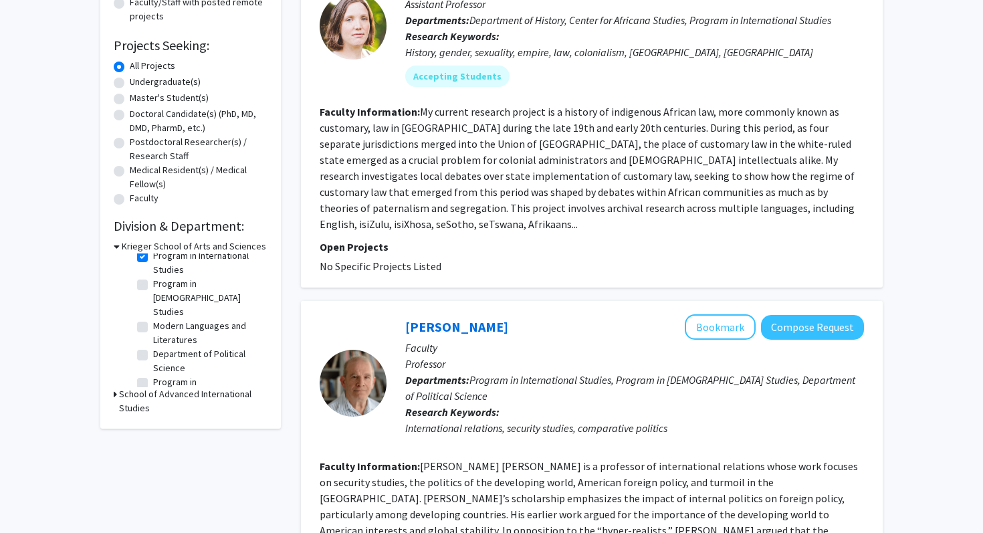
scroll to position [144, 0]
click at [153, 343] on label "Department of Political Science" at bounding box center [208, 357] width 111 height 28
click at [153, 343] on input "Department of Political Science" at bounding box center [157, 347] width 9 height 9
checkbox input "true"
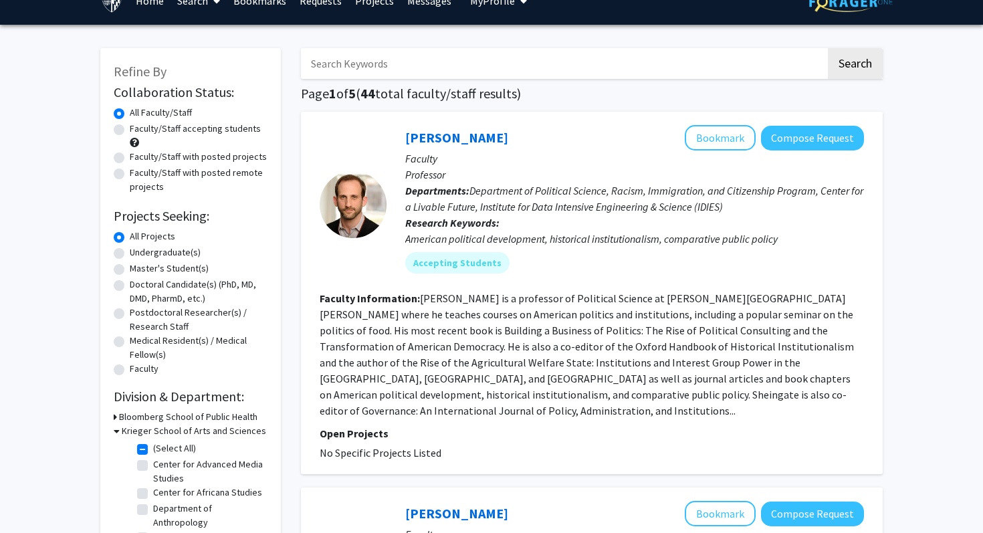
scroll to position [25, 0]
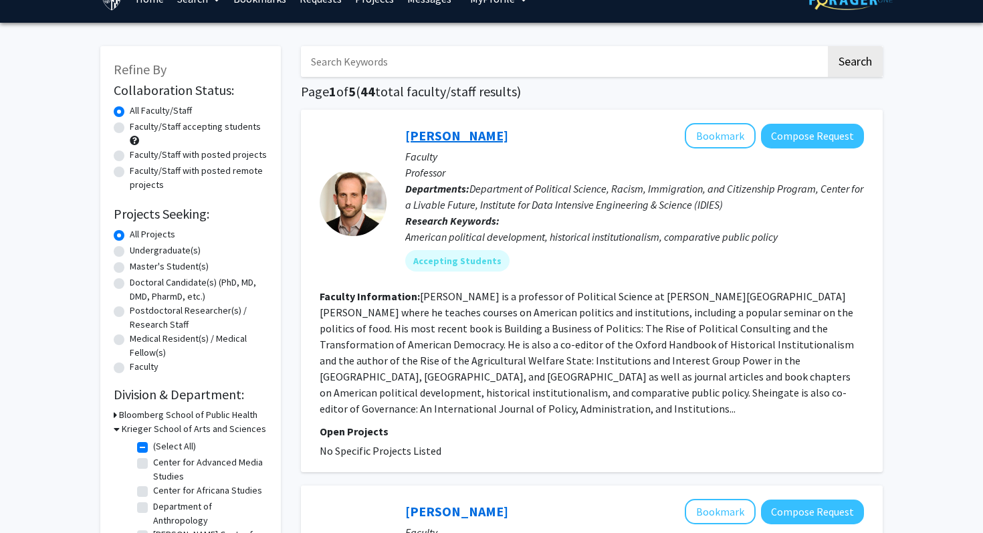
click at [437, 139] on link "[PERSON_NAME]" at bounding box center [456, 135] width 103 height 17
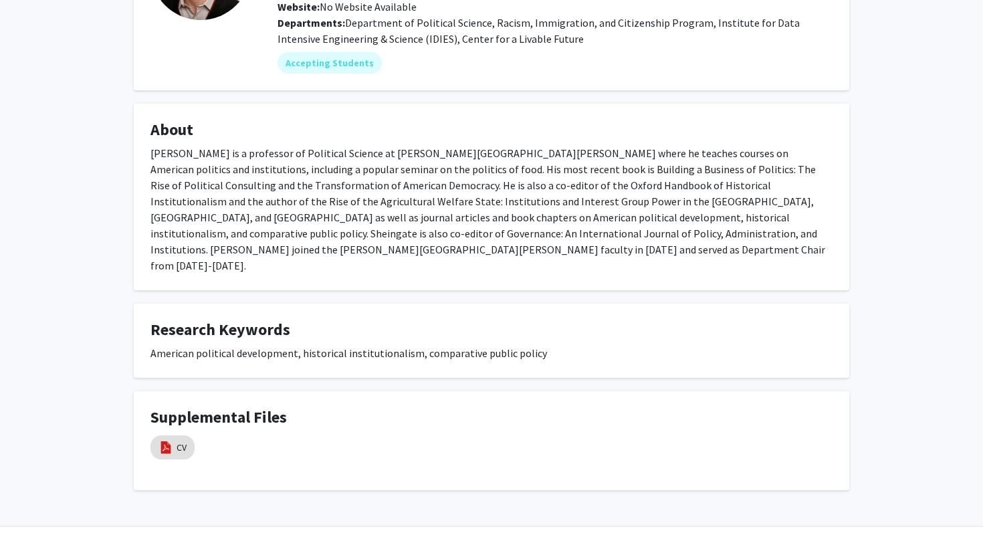
scroll to position [158, 0]
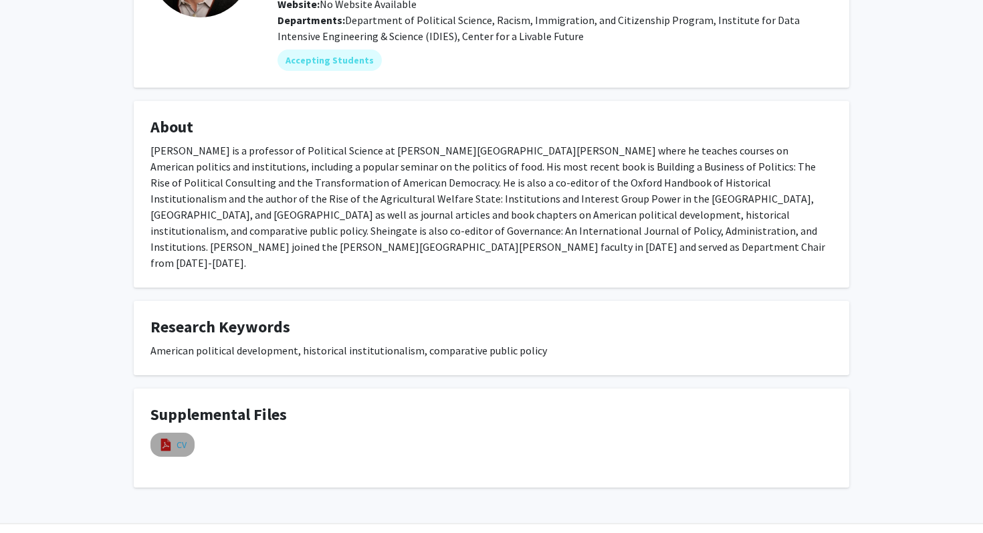
click at [179, 438] on link "CV" at bounding box center [181, 445] width 10 height 14
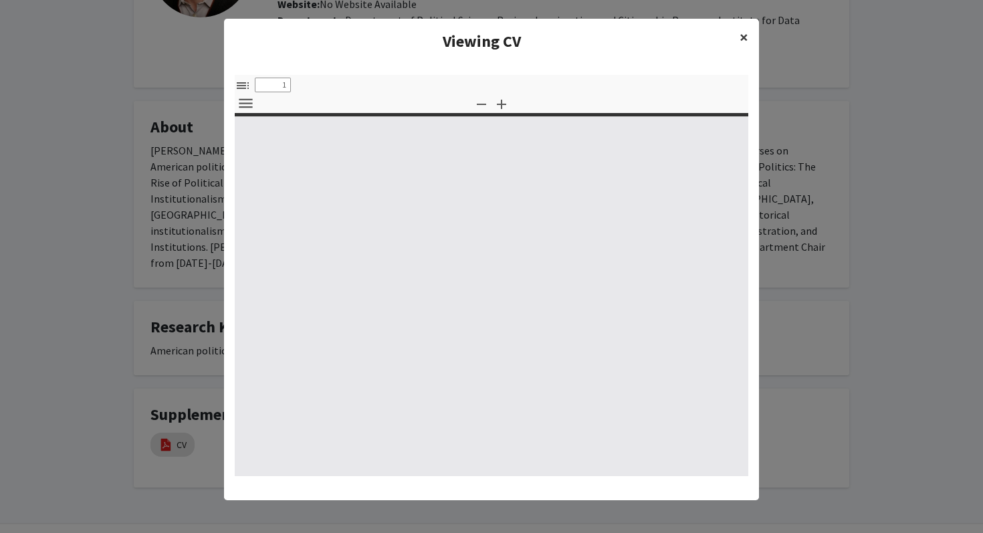
click at [747, 45] on span "×" at bounding box center [743, 37] width 9 height 21
click at [743, 41] on ng-component "Viewing CV × Thumbnails Document Outline Attachments Layers Current Outline Ite…" at bounding box center [491, 253] width 535 height 468
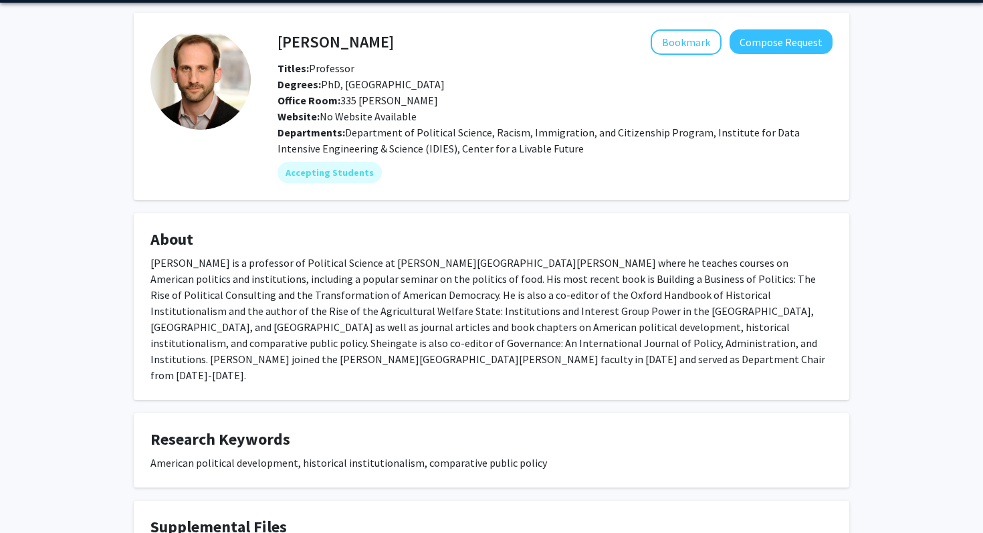
scroll to position [0, 0]
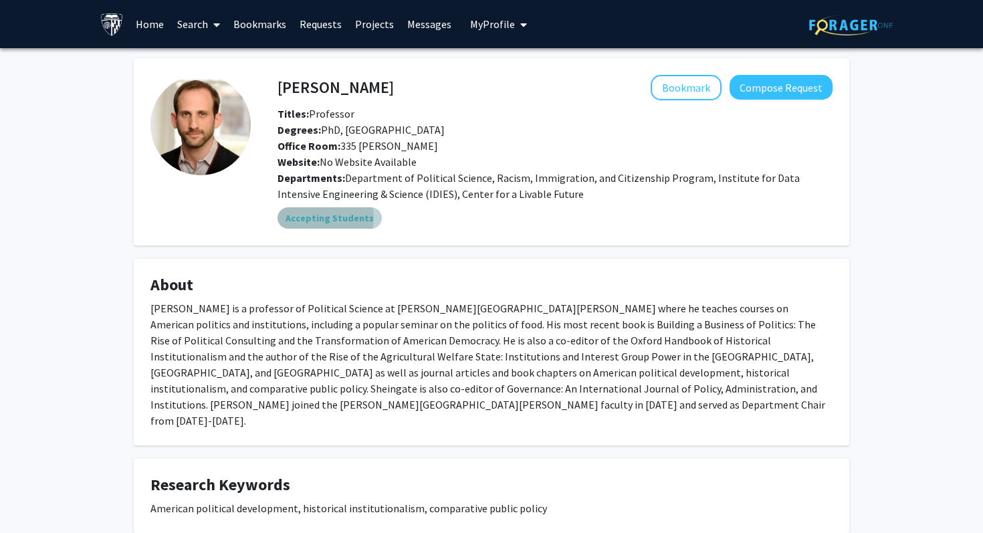
click at [320, 218] on mat-chip "Accepting Students" at bounding box center [329, 217] width 104 height 21
click at [342, 221] on mat-chip "Accepting Students" at bounding box center [329, 217] width 104 height 21
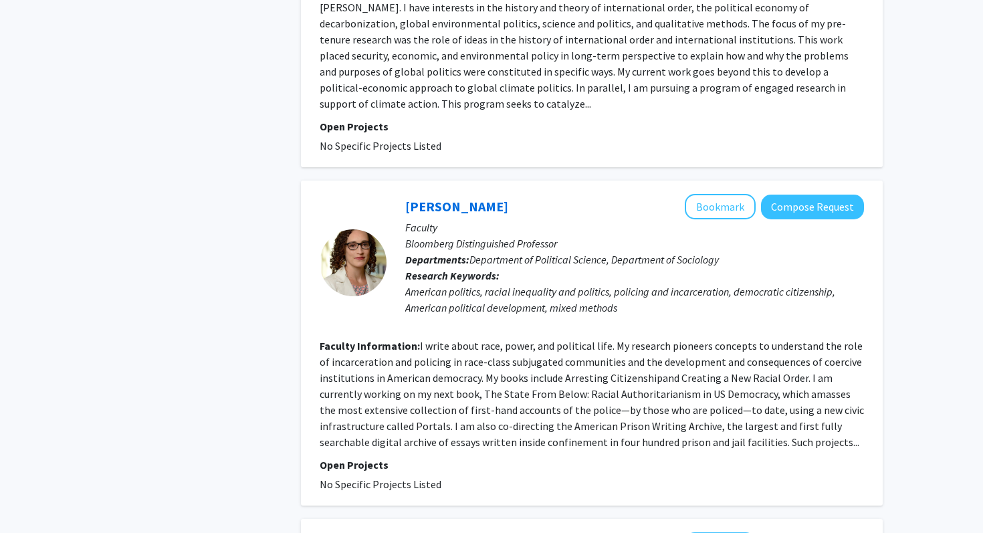
scroll to position [1698, 0]
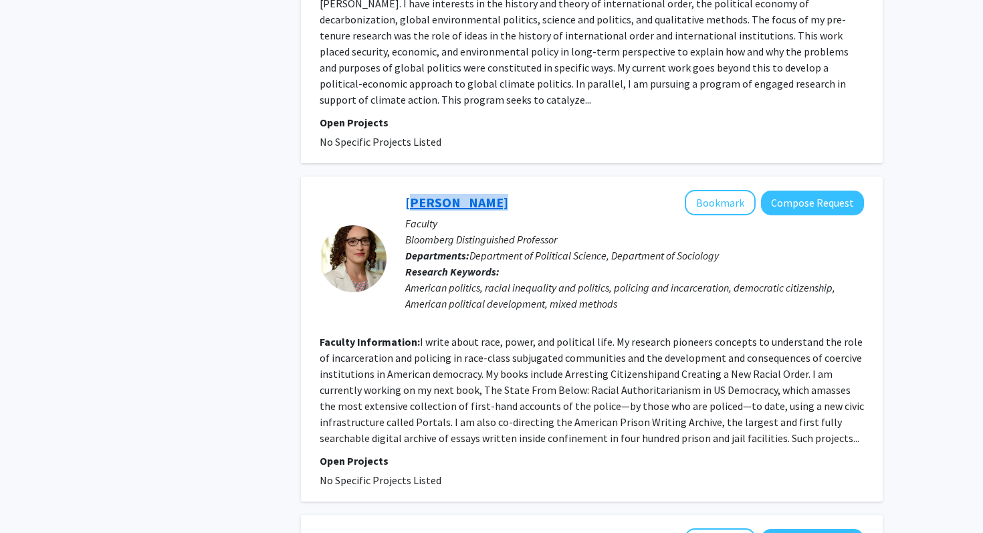
click at [422, 194] on link "[PERSON_NAME]" at bounding box center [456, 202] width 103 height 17
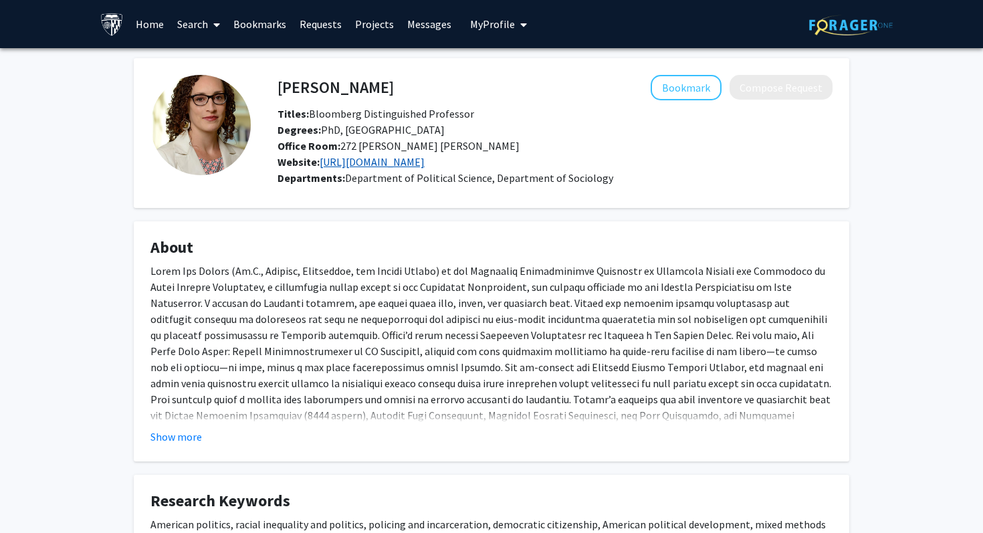
click at [385, 162] on link "[URL][DOMAIN_NAME]" at bounding box center [372, 161] width 105 height 13
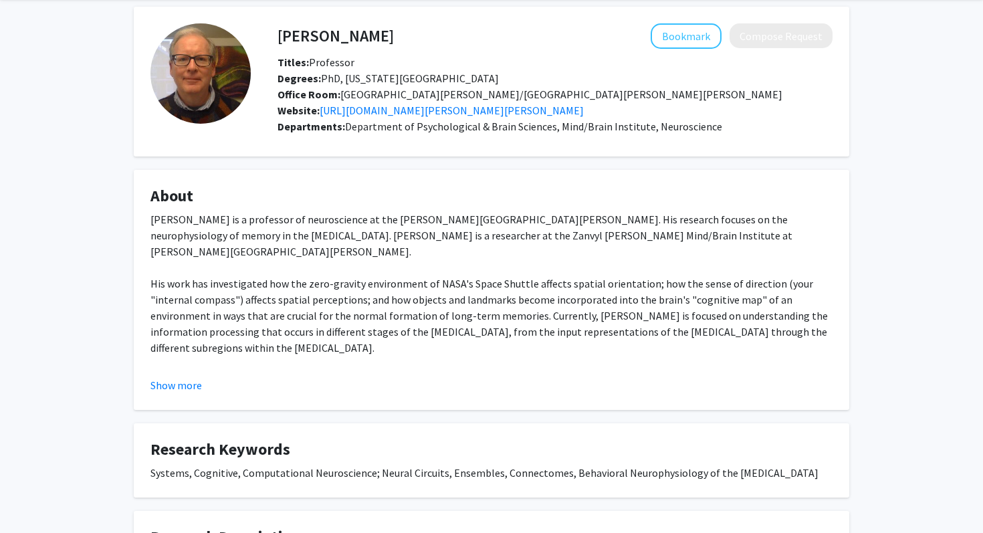
scroll to position [45, 0]
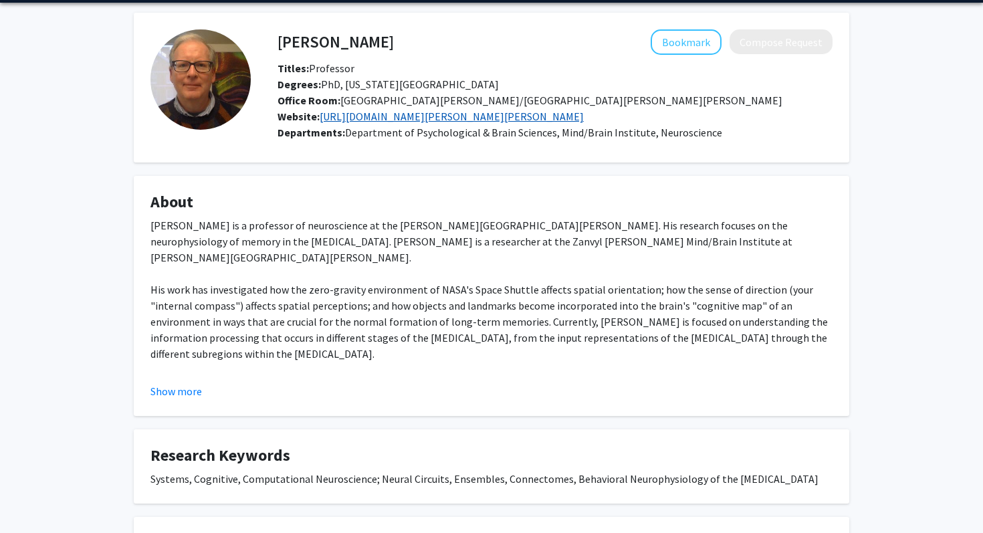
click at [429, 117] on link "[URL][DOMAIN_NAME][PERSON_NAME][PERSON_NAME]" at bounding box center [452, 116] width 264 height 13
